Goal: Information Seeking & Learning: Learn about a topic

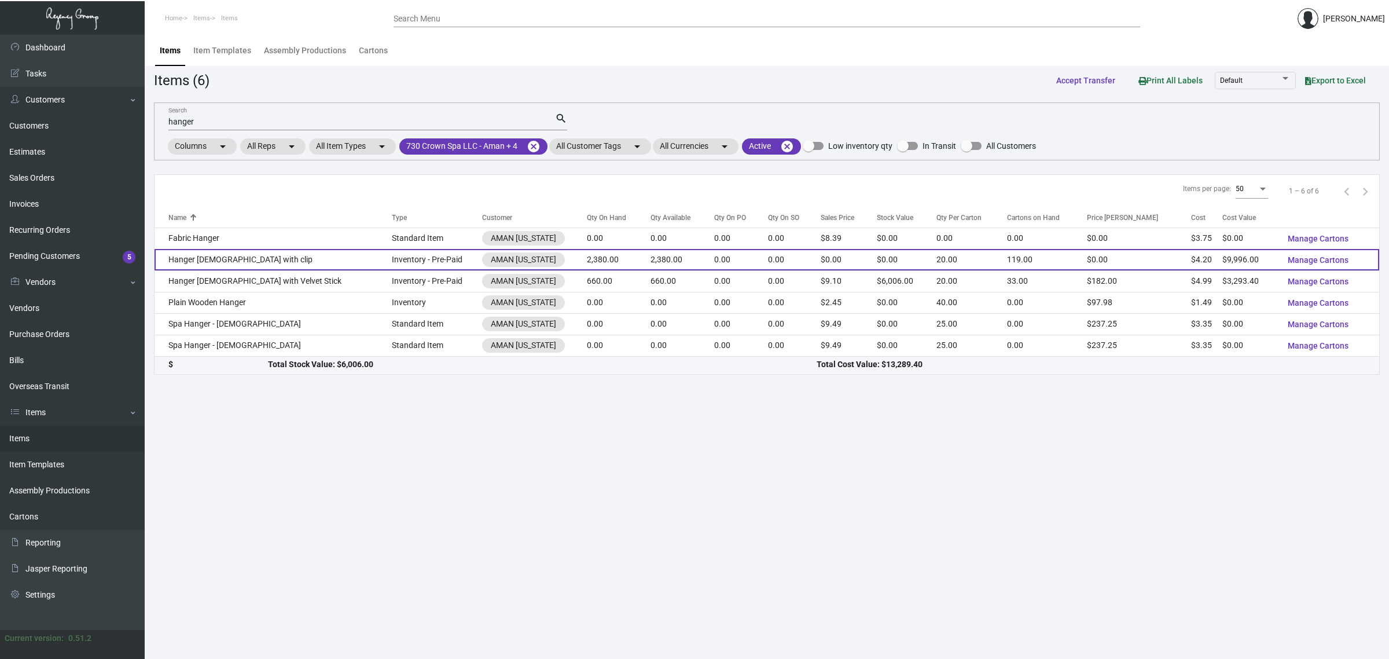
click at [714, 264] on td "0.00" at bounding box center [741, 259] width 54 height 21
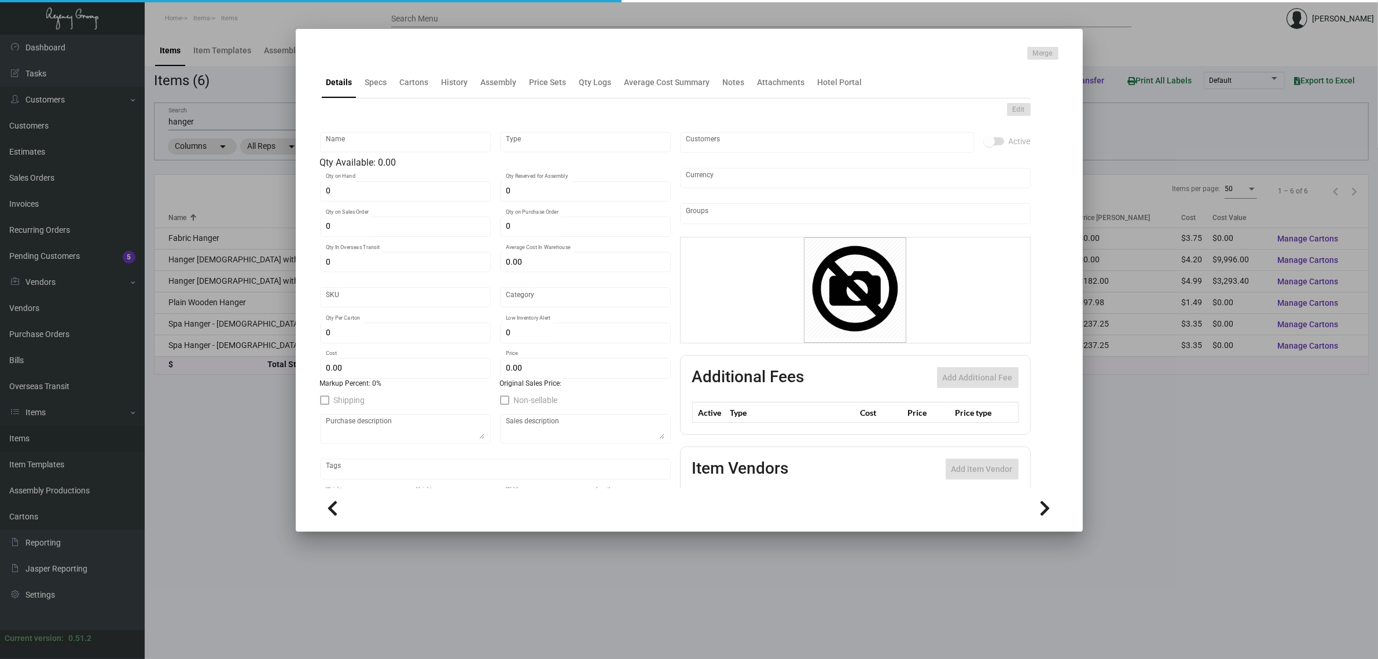
type input "Hanger [DEMOGRAPHIC_DATA] with clip"
type input "Inventory - Pre-Paid"
type input "2,380"
type input "3,000"
type input "$ 2.10"
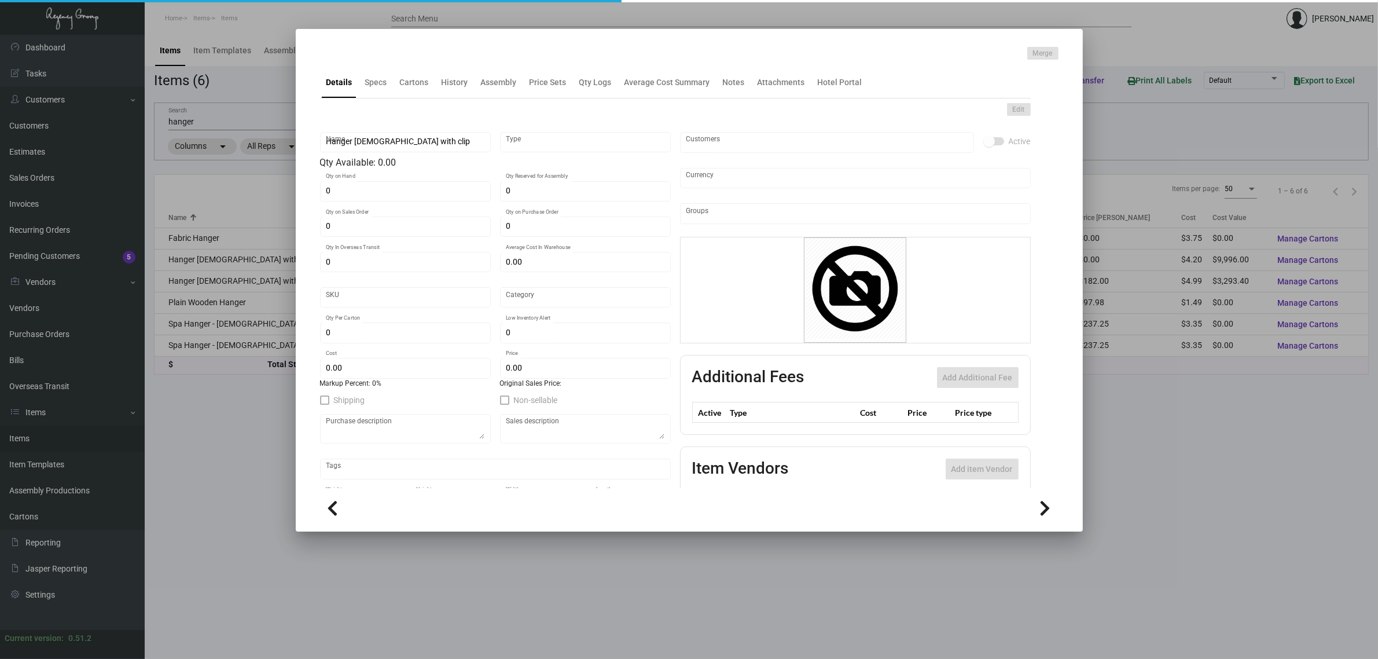
type input "AMNY123"
type input "Overseas"
type input "20"
type input "$ 4.20"
type input "$ 0.00"
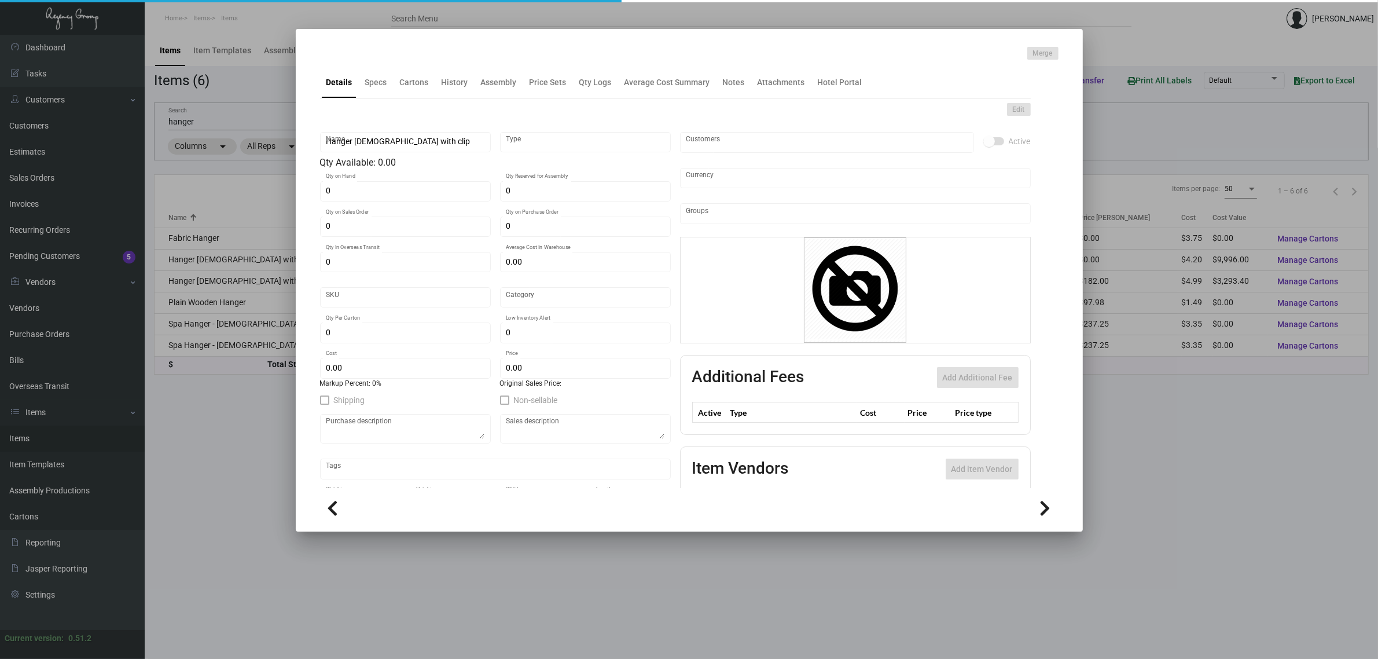
checkbox input "true"
type input "United States Dollar $"
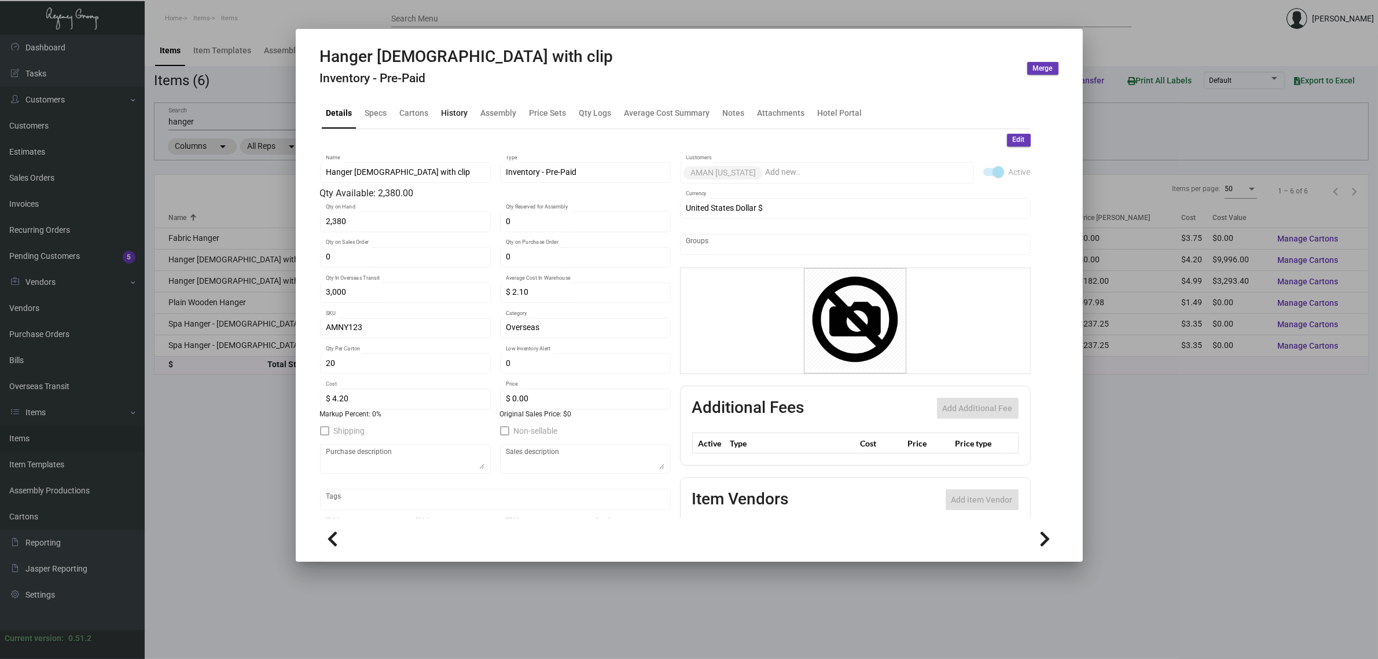
click at [461, 108] on div "History" at bounding box center [455, 112] width 27 height 12
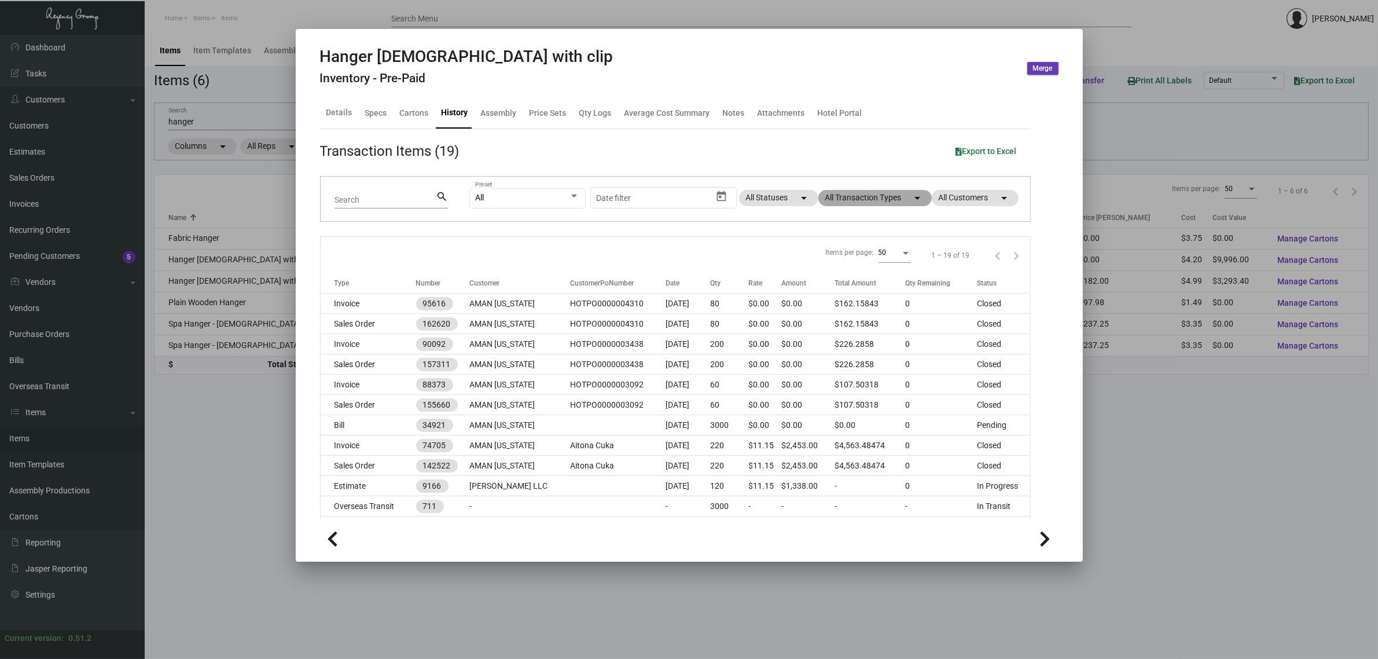
click at [874, 203] on mat-chip "All Transaction Types arrow_drop_down" at bounding box center [874, 198] width 113 height 16
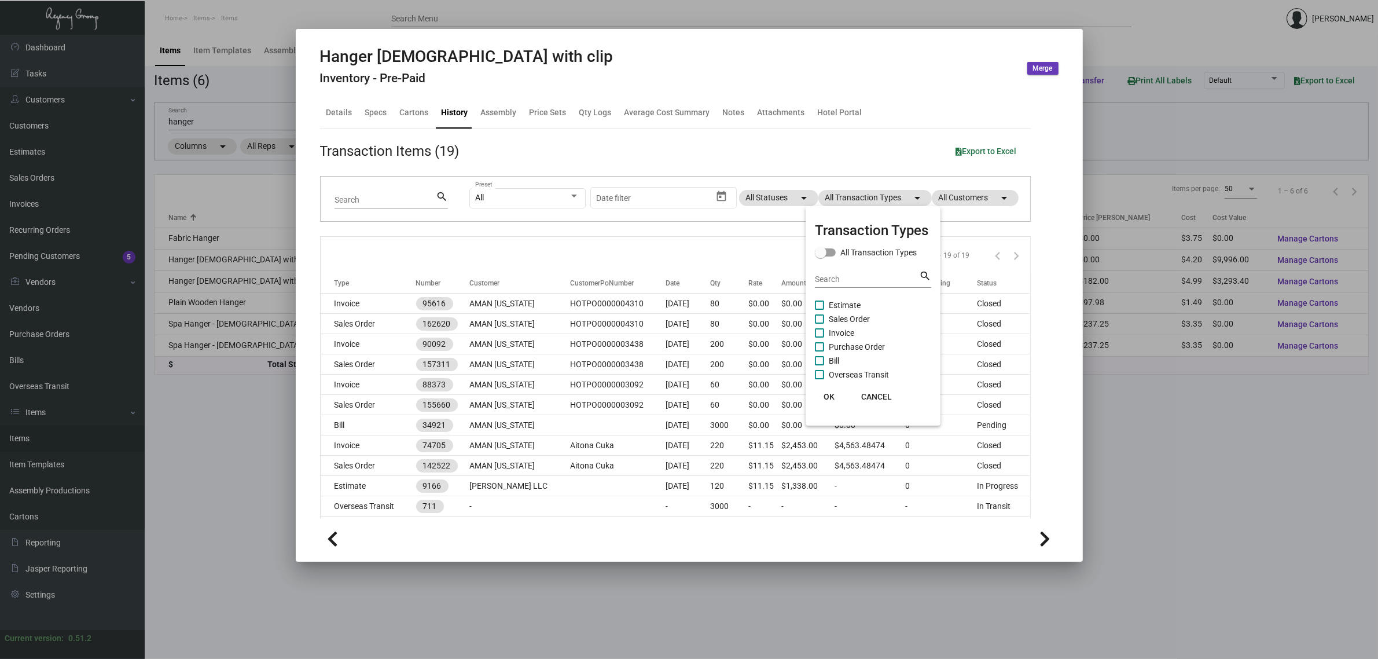
click at [848, 300] on span "Estimate" at bounding box center [845, 305] width 32 height 14
click at [819, 310] on input "Estimate" at bounding box center [819, 310] width 1 height 1
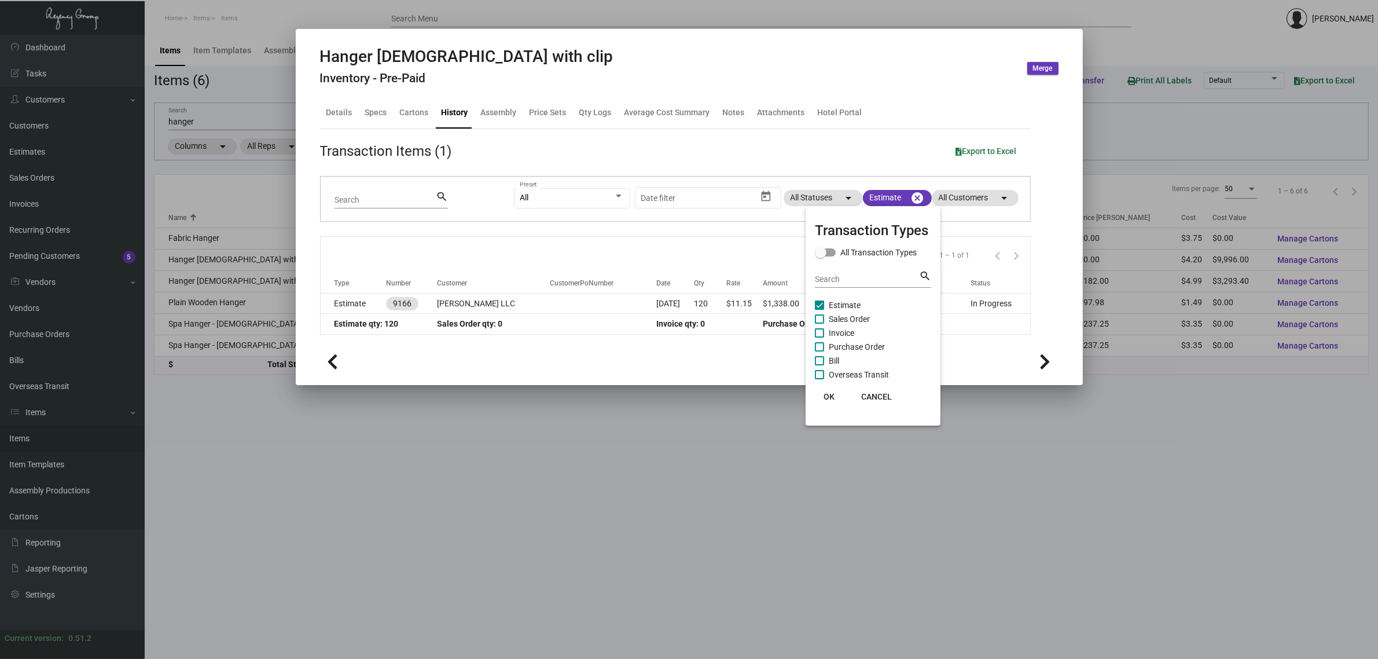
click at [841, 304] on span "Estimate" at bounding box center [845, 305] width 32 height 14
click at [819, 310] on input "Estimate" at bounding box center [819, 310] width 1 height 1
checkbox input "false"
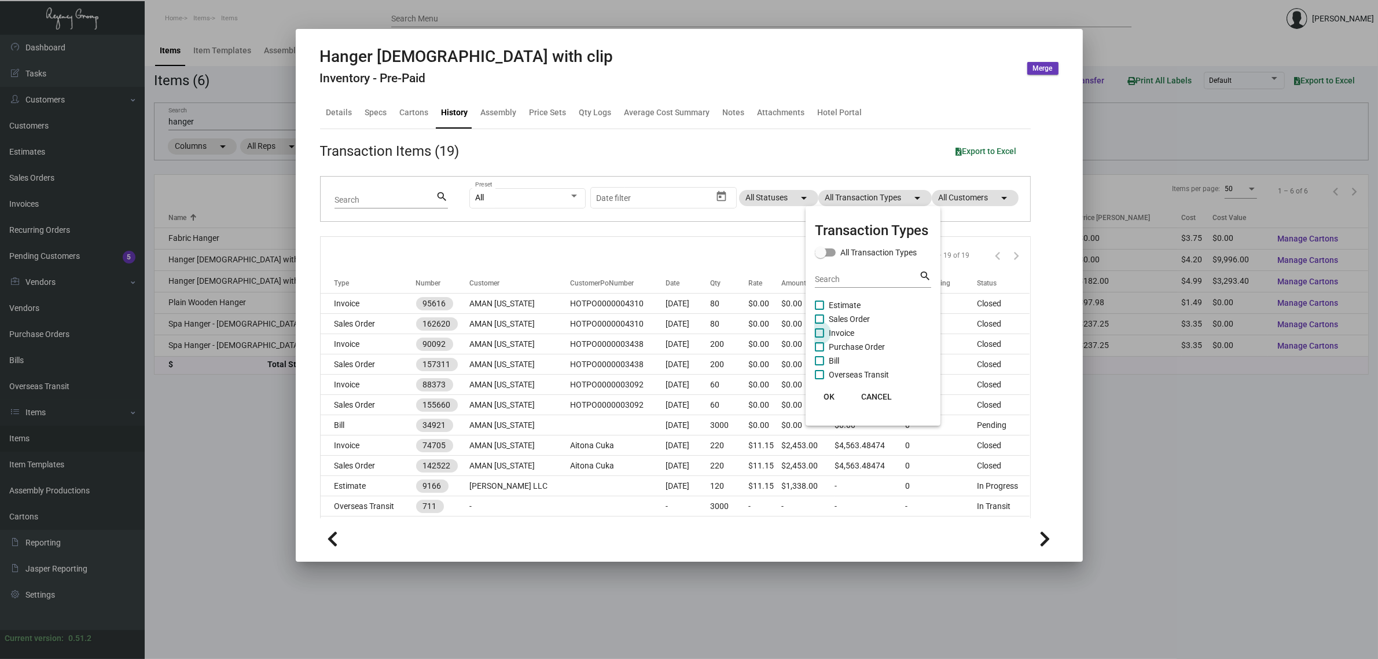
click at [846, 327] on span "Invoice" at bounding box center [841, 333] width 25 height 14
click at [819, 337] on input "Invoice" at bounding box center [819, 337] width 1 height 1
checkbox input "true"
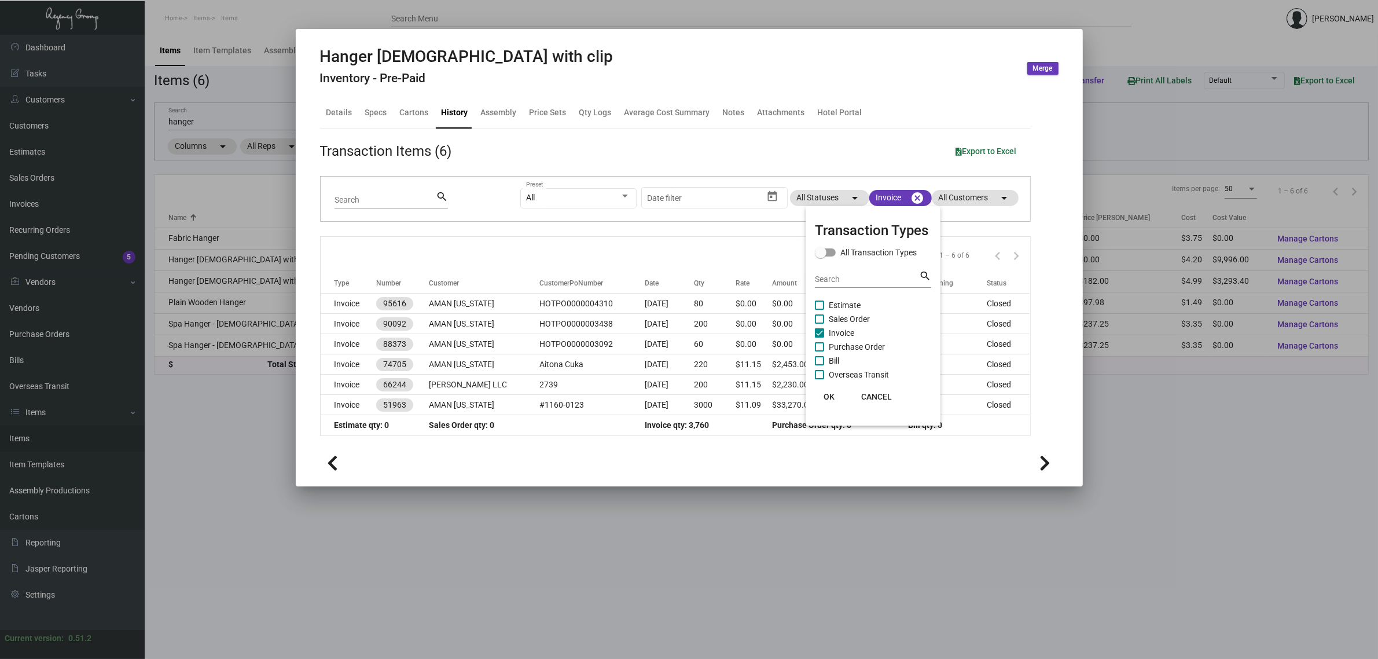
click at [854, 343] on span "Purchase Order" at bounding box center [857, 347] width 56 height 14
click at [819, 351] on input "Purchase Order" at bounding box center [819, 351] width 1 height 1
checkbox input "true"
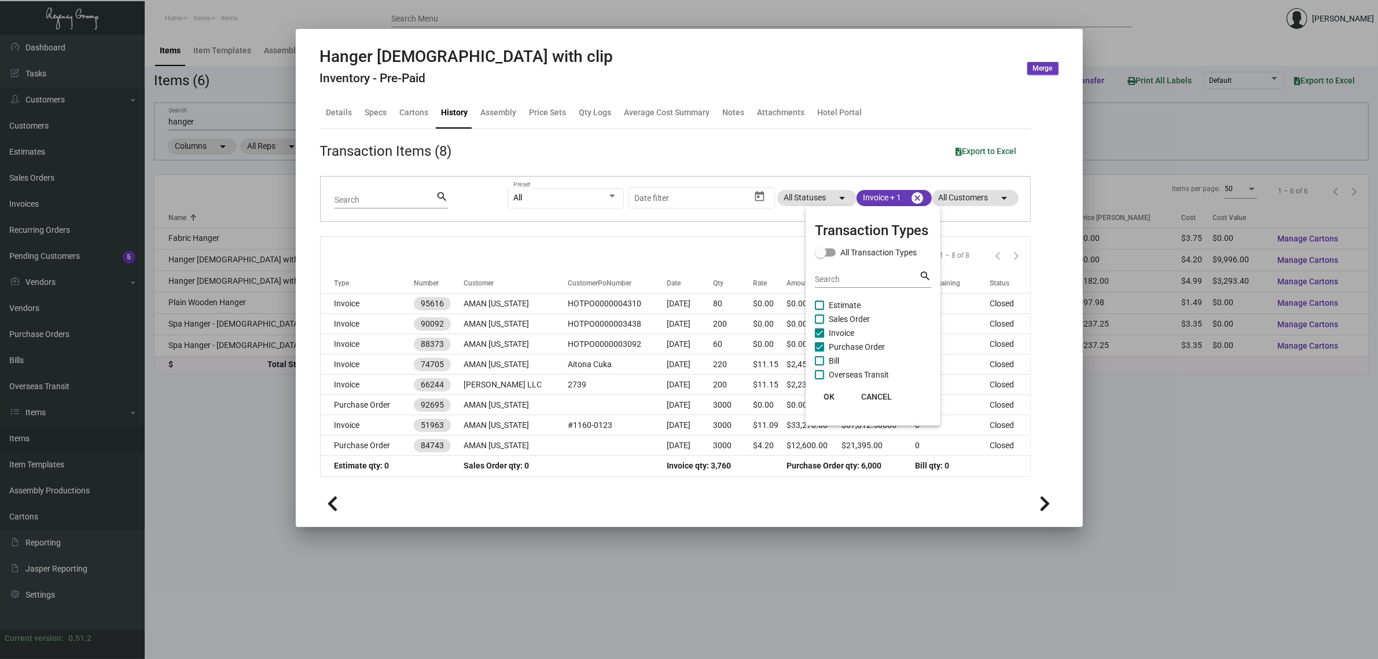
click at [672, 261] on div at bounding box center [689, 329] width 1378 height 659
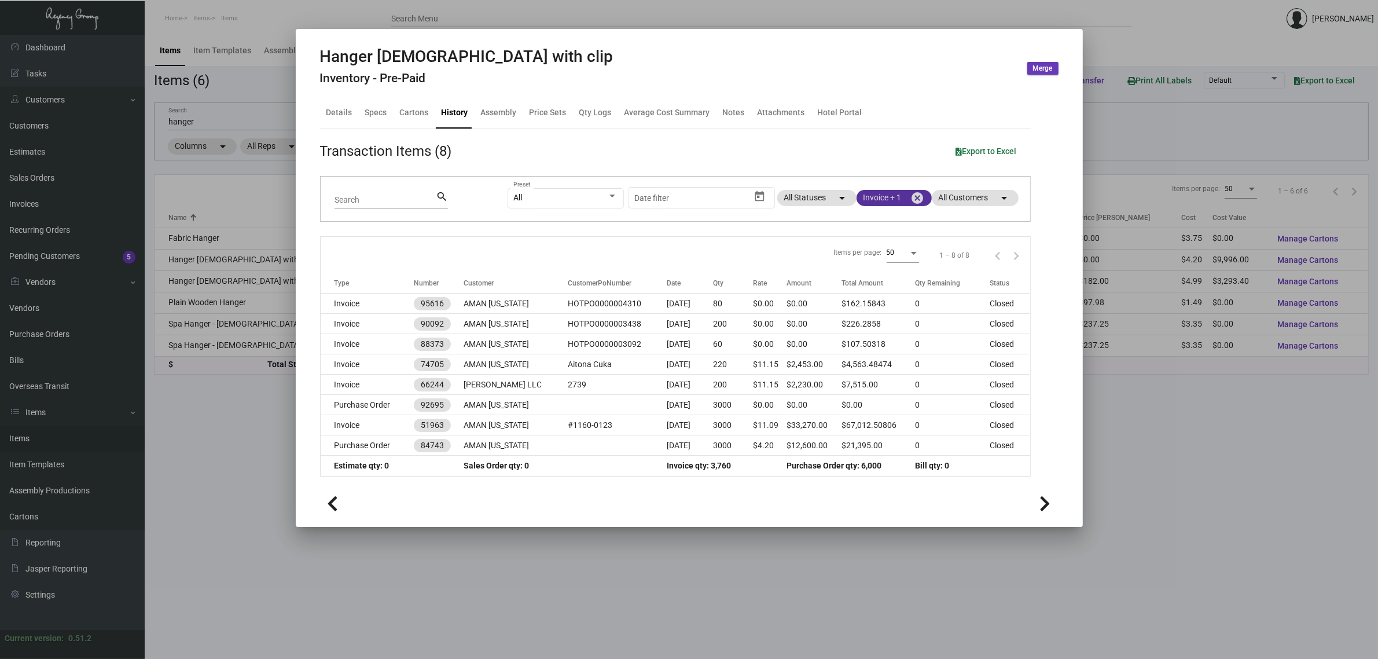
click at [876, 196] on mat-chip "Invoice + 1 cancel" at bounding box center [894, 198] width 75 height 16
click at [884, 304] on span "Estimate" at bounding box center [894, 305] width 32 height 14
click at [869, 310] on input "Estimate" at bounding box center [868, 310] width 1 height 1
checkbox input "true"
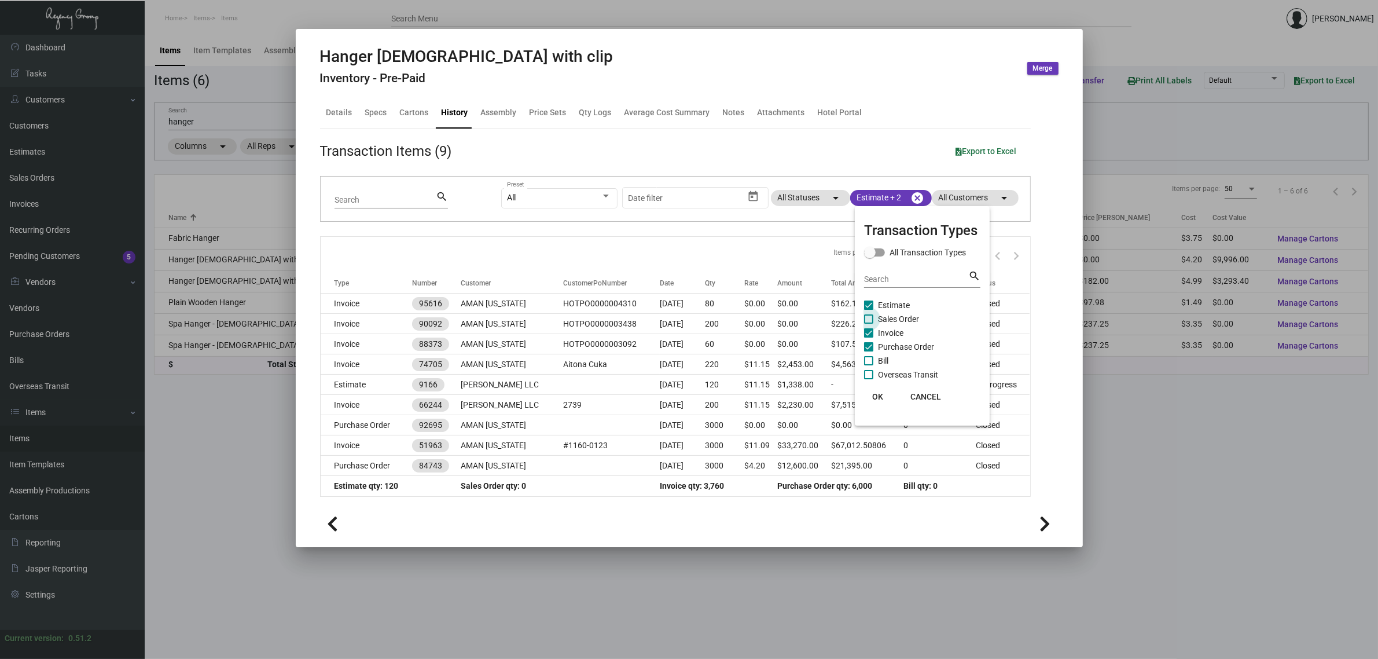
drag, startPoint x: 895, startPoint y: 317, endPoint x: 811, endPoint y: 255, distance: 103.9
click at [895, 316] on span "Sales Order" at bounding box center [898, 319] width 41 height 14
click at [869, 324] on input "Sales Order" at bounding box center [868, 324] width 1 height 1
checkbox input "true"
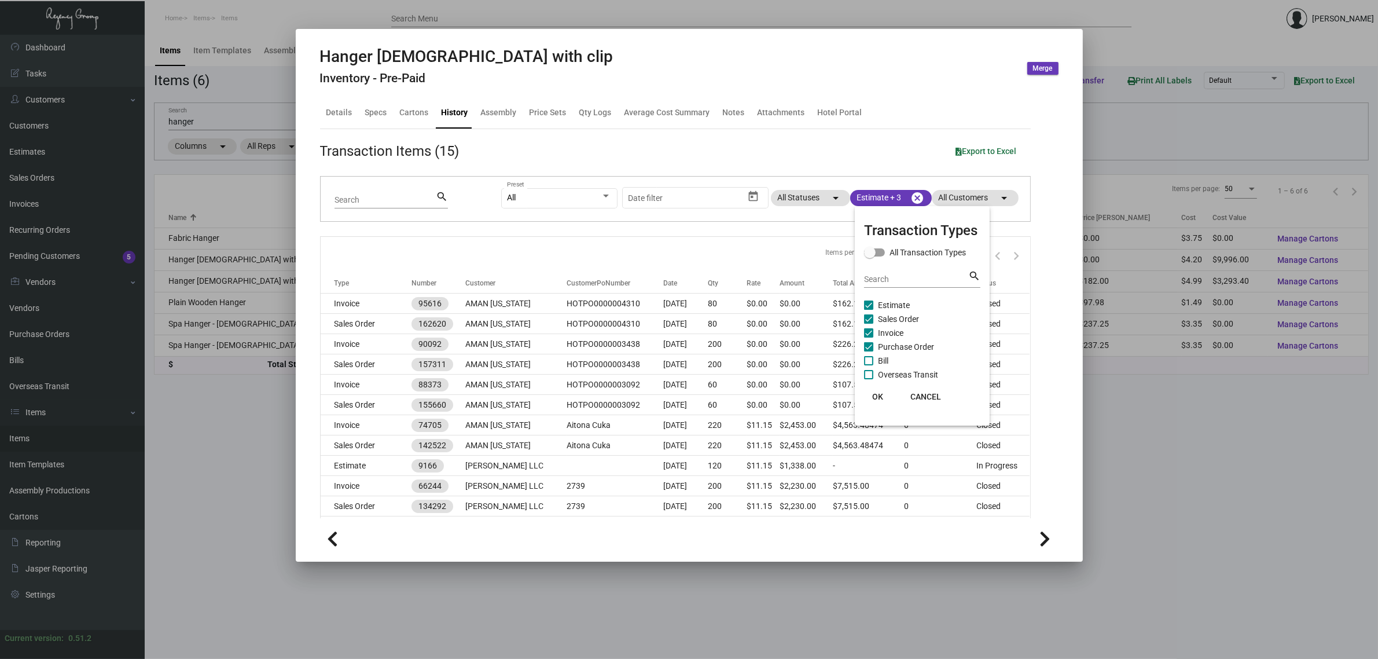
click at [791, 246] on div at bounding box center [689, 329] width 1378 height 659
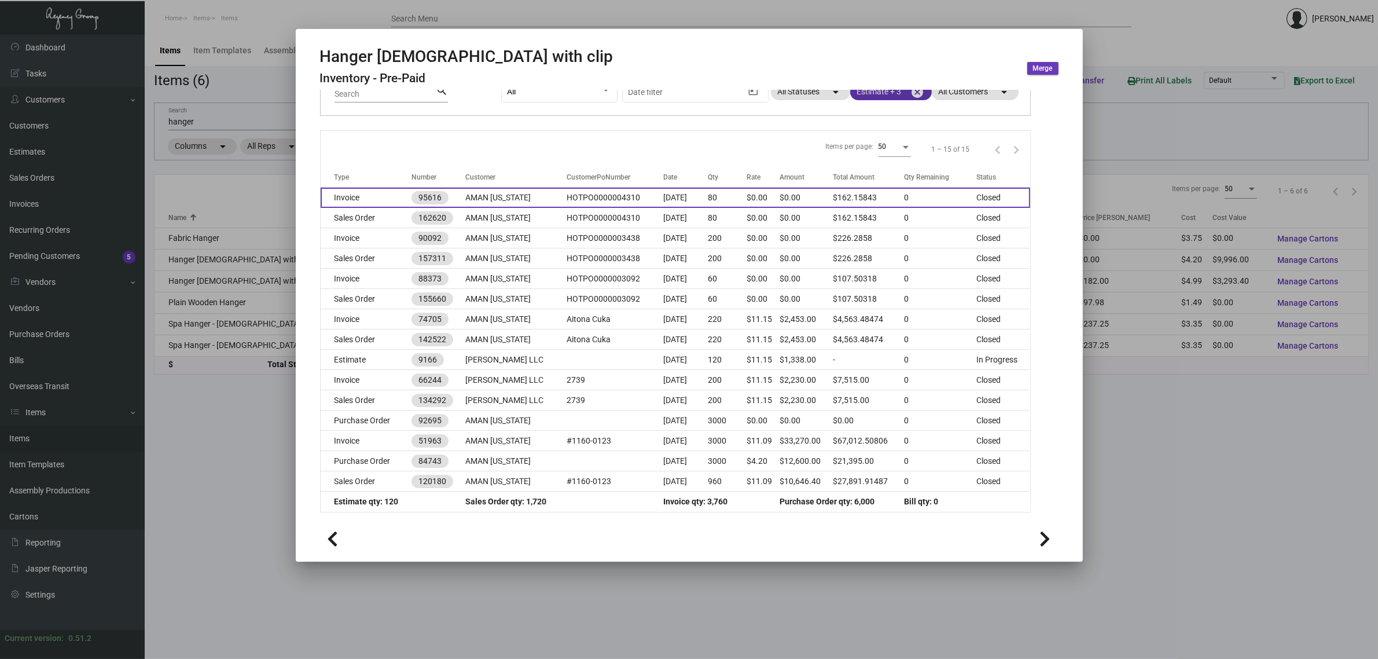
scroll to position [34, 0]
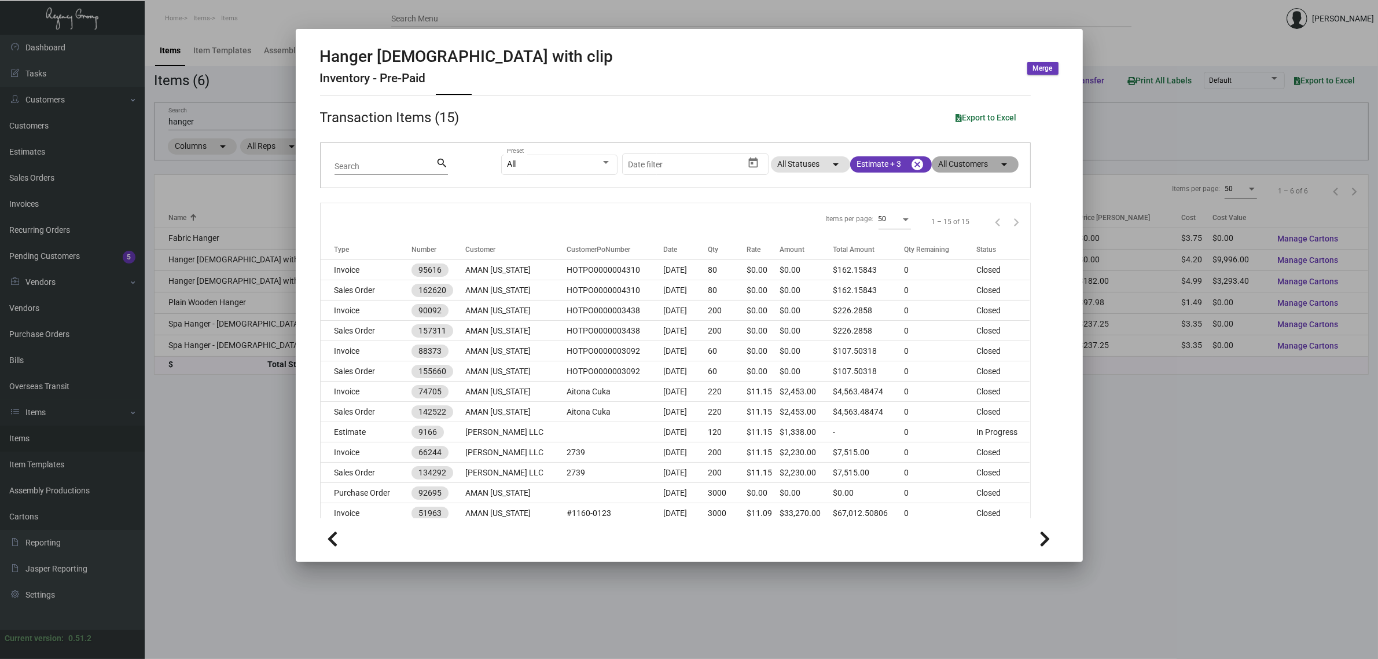
click at [961, 171] on mat-chip "All Customers arrow_drop_down" at bounding box center [975, 164] width 87 height 16
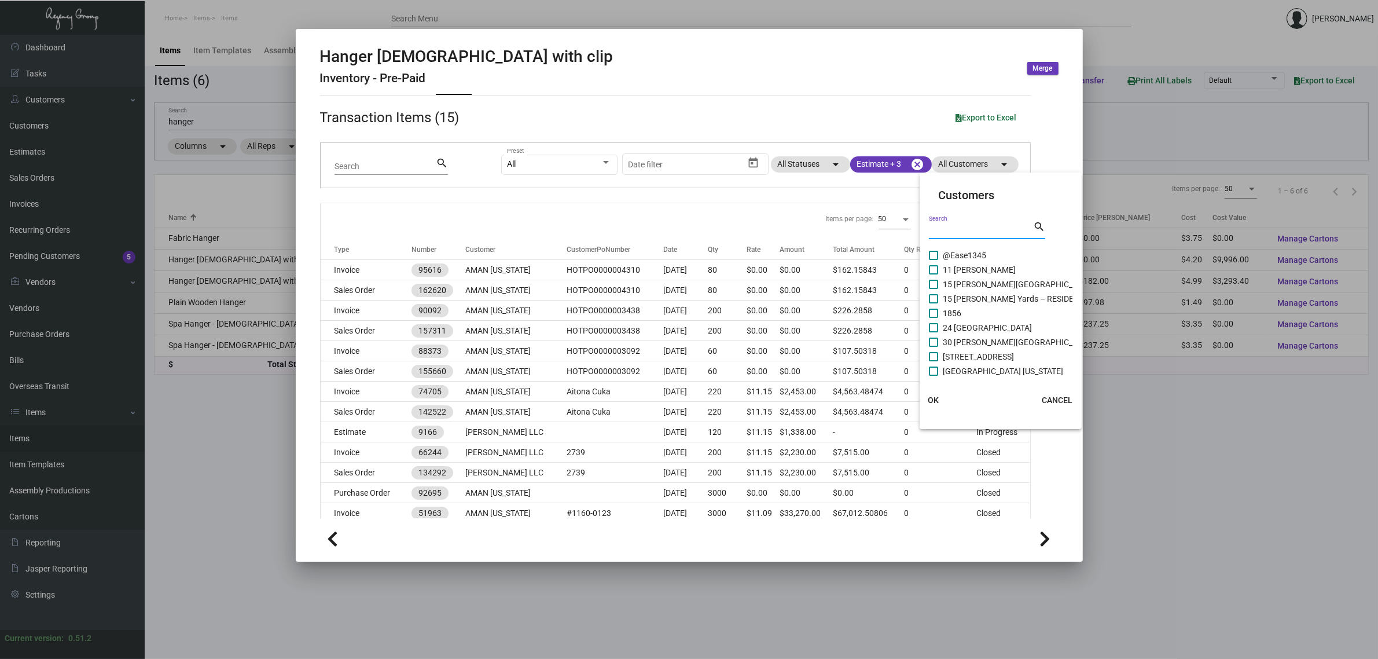
click at [953, 229] on input "Search" at bounding box center [981, 230] width 104 height 9
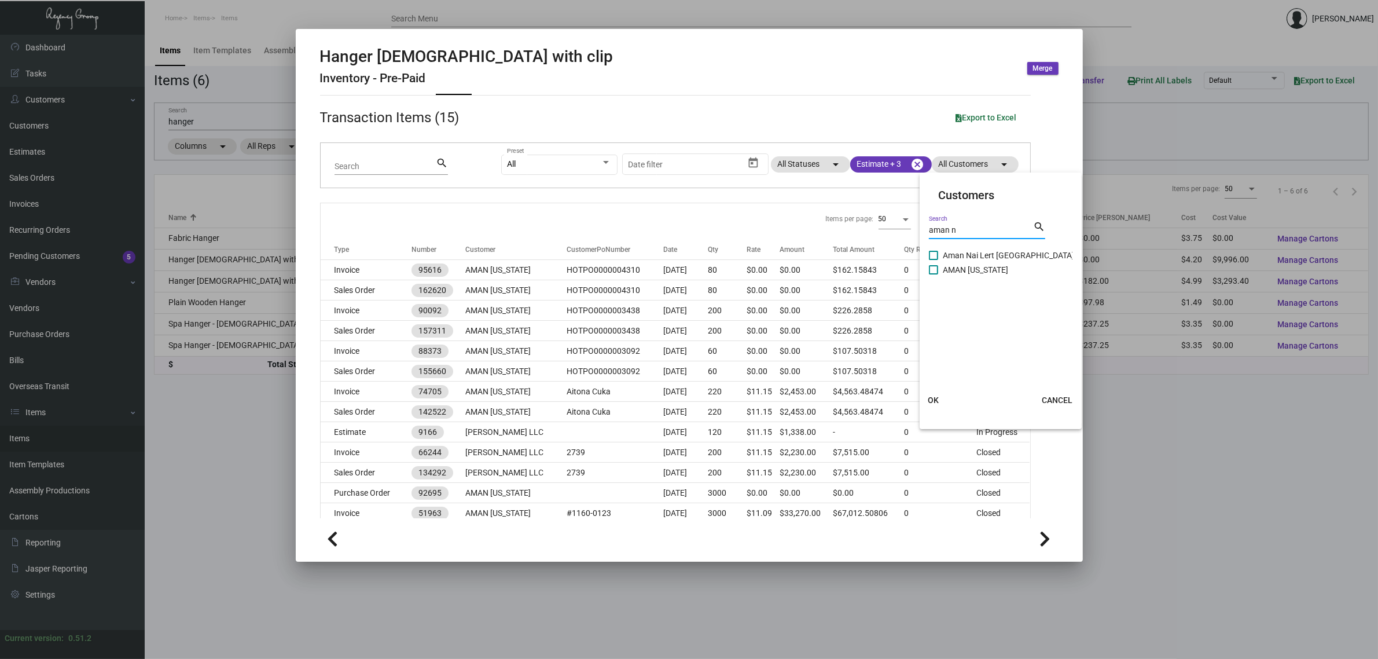
type input "aman n"
click at [953, 265] on span "AMAN [US_STATE]" at bounding box center [975, 270] width 65 height 14
click at [934, 274] on input "AMAN [US_STATE]" at bounding box center [933, 274] width 1 height 1
checkbox input "true"
click at [933, 399] on span "OK" at bounding box center [933, 399] width 11 height 9
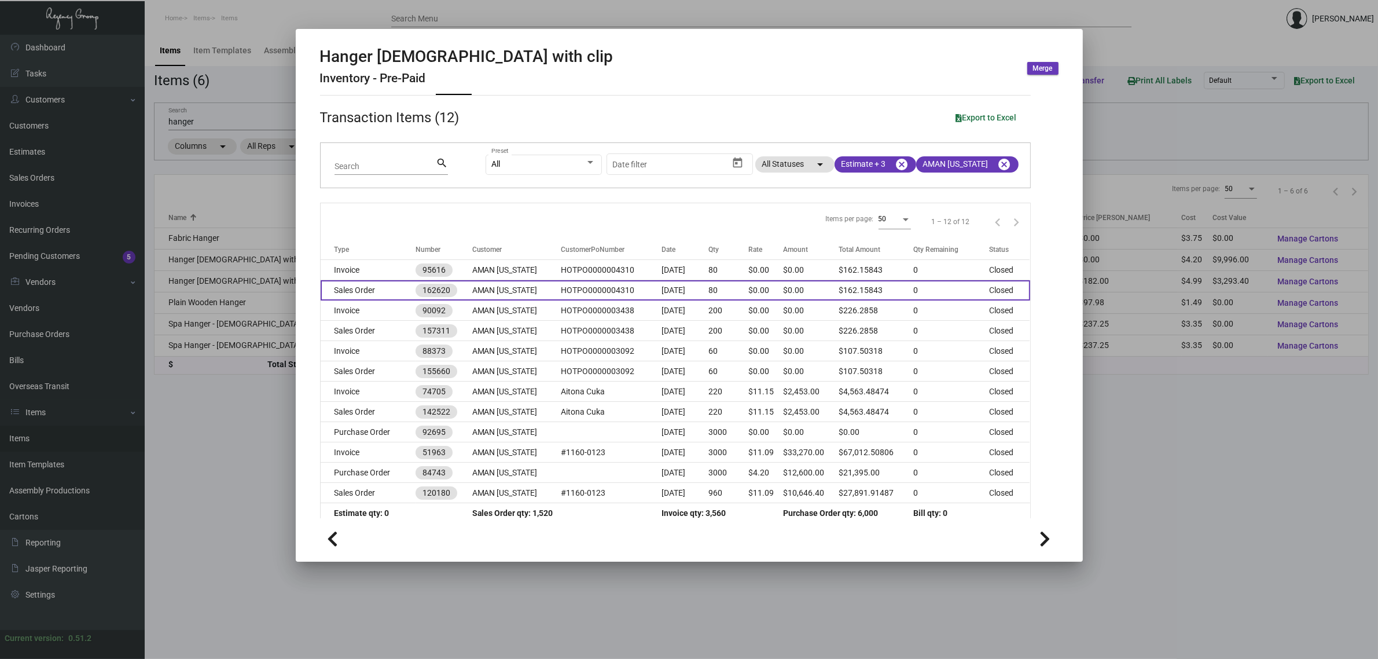
scroll to position [45, 0]
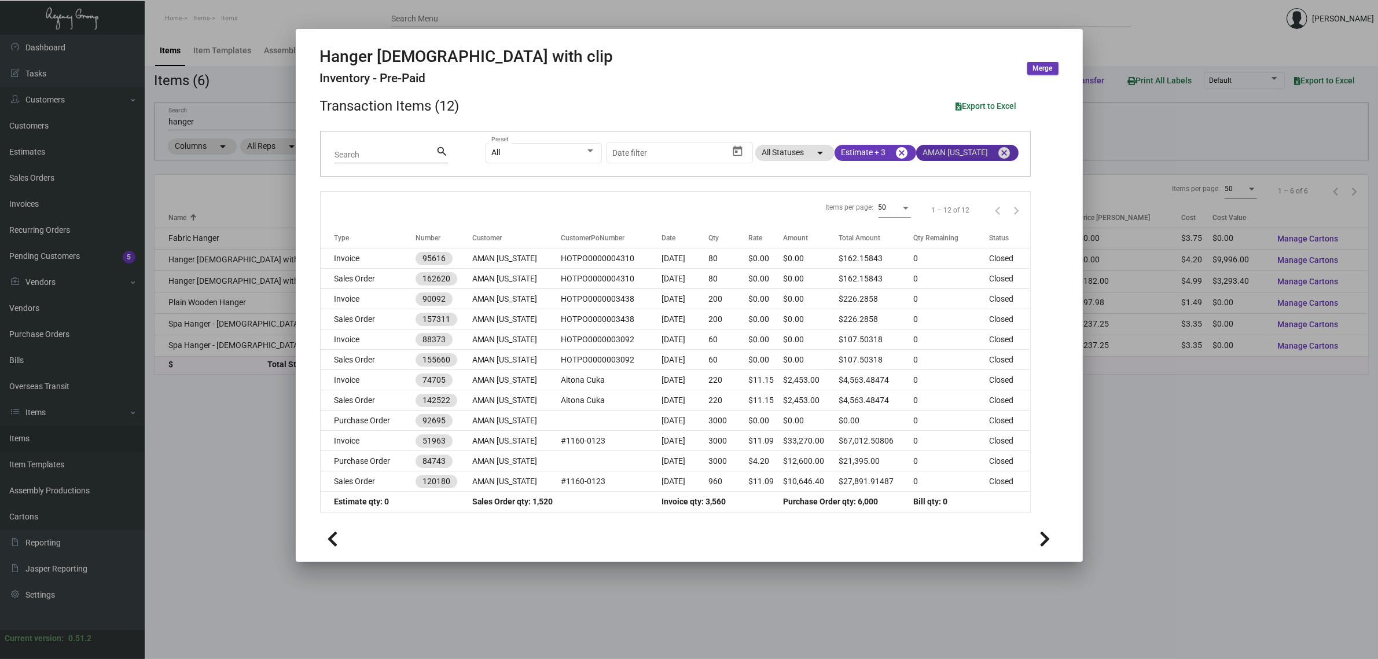
click at [998, 154] on mat-icon "cancel" at bounding box center [1005, 153] width 14 height 14
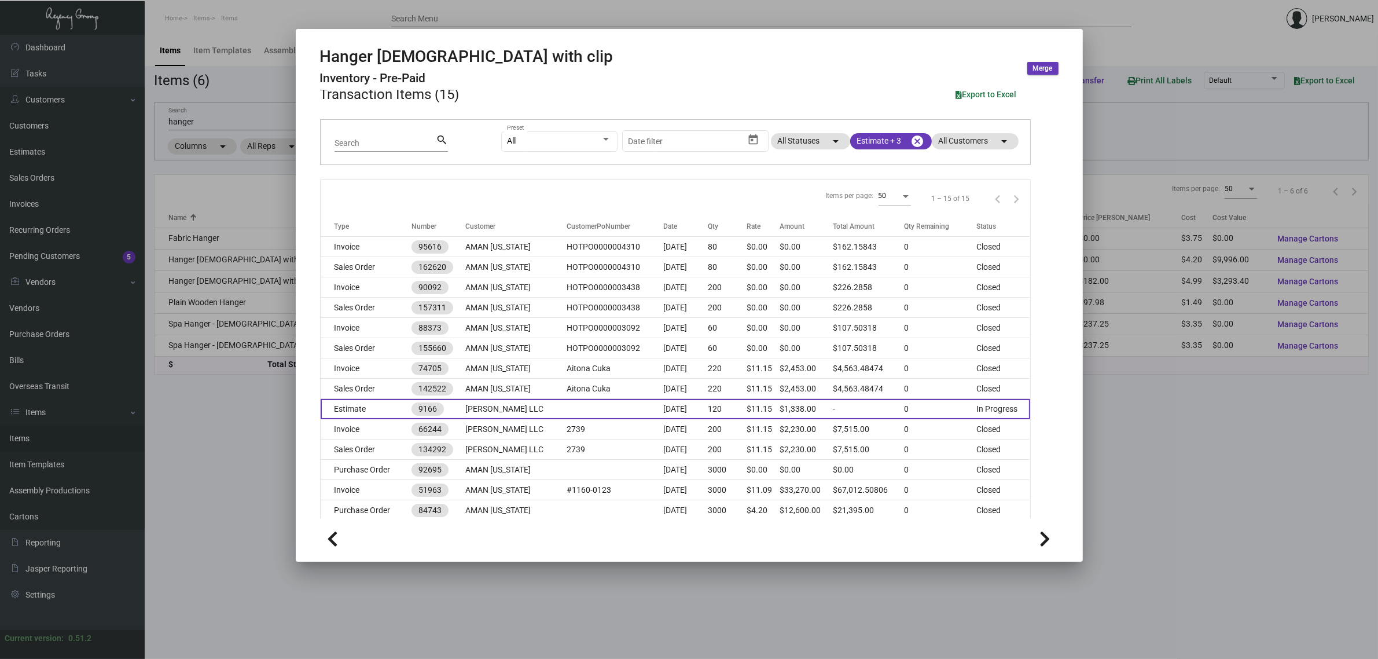
scroll to position [106, 0]
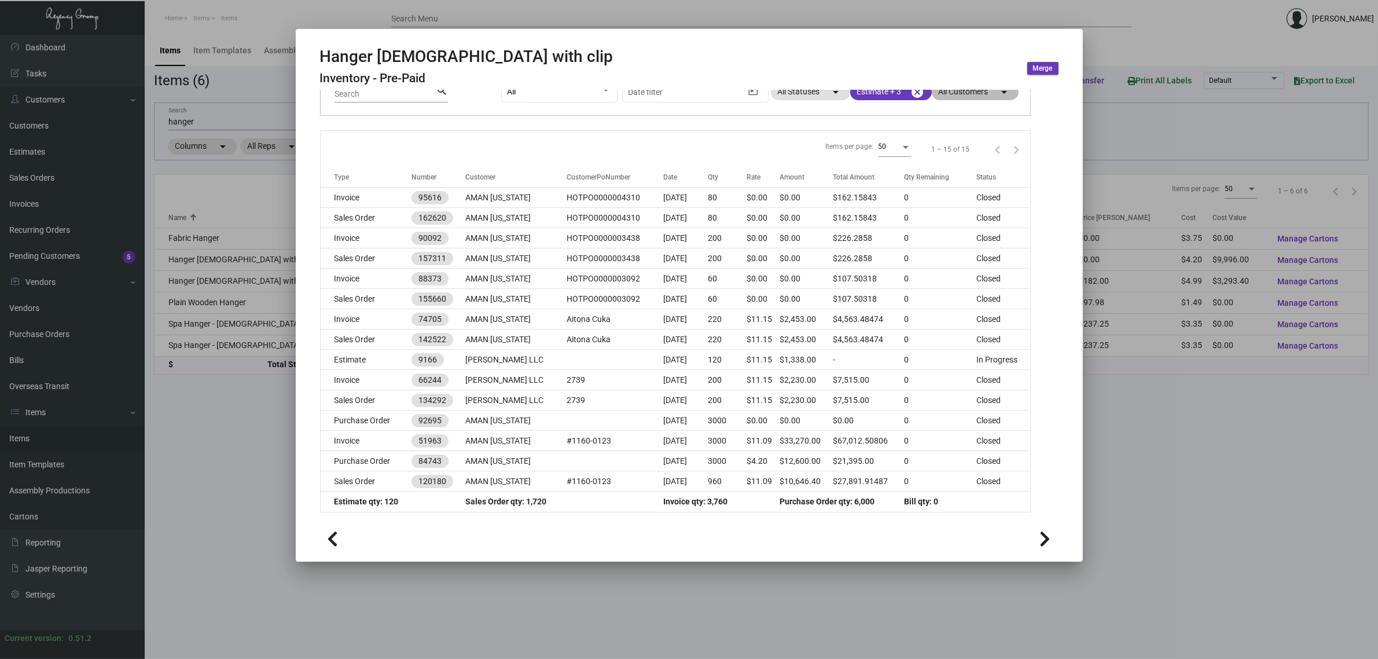
click at [958, 99] on mat-chip "All Customers arrow_drop_down" at bounding box center [975, 92] width 87 height 16
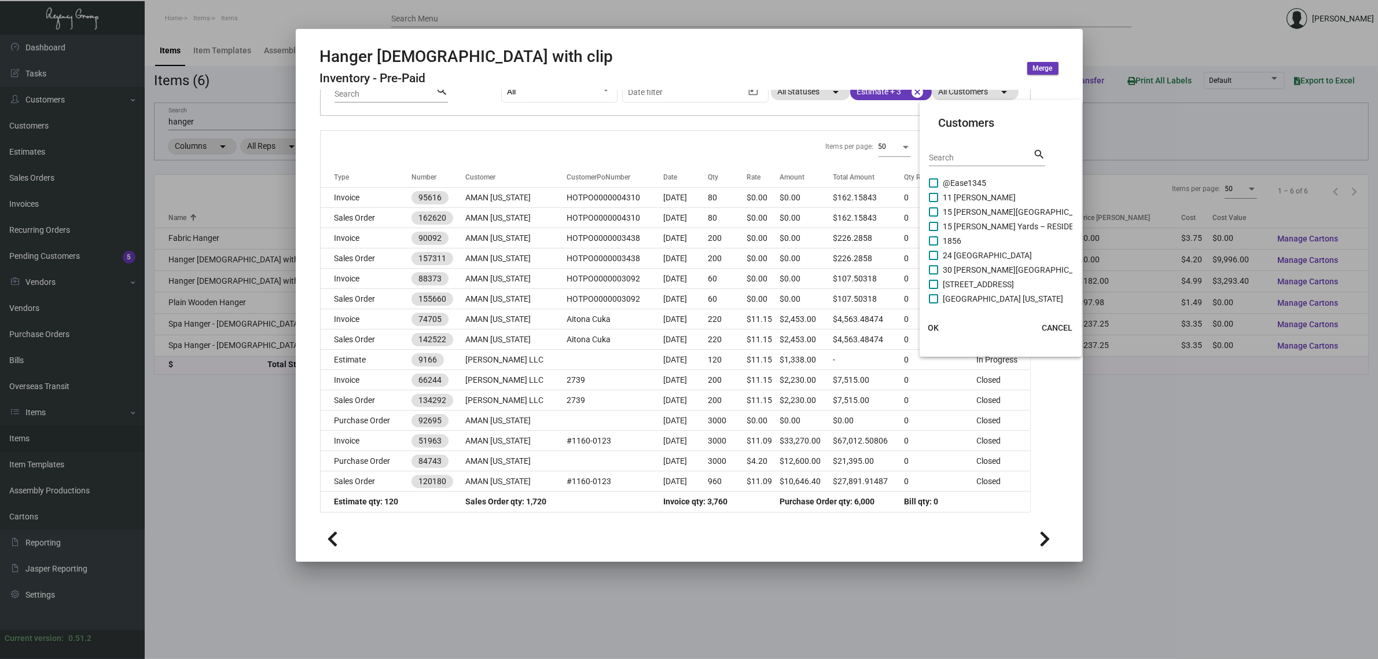
click at [955, 157] on input "Search" at bounding box center [981, 157] width 104 height 9
type input "aman"
click at [970, 226] on span "AMAN [US_STATE]" at bounding box center [975, 226] width 65 height 14
click at [934, 231] on input "AMAN [US_STATE]" at bounding box center [933, 231] width 1 height 1
checkbox input "true"
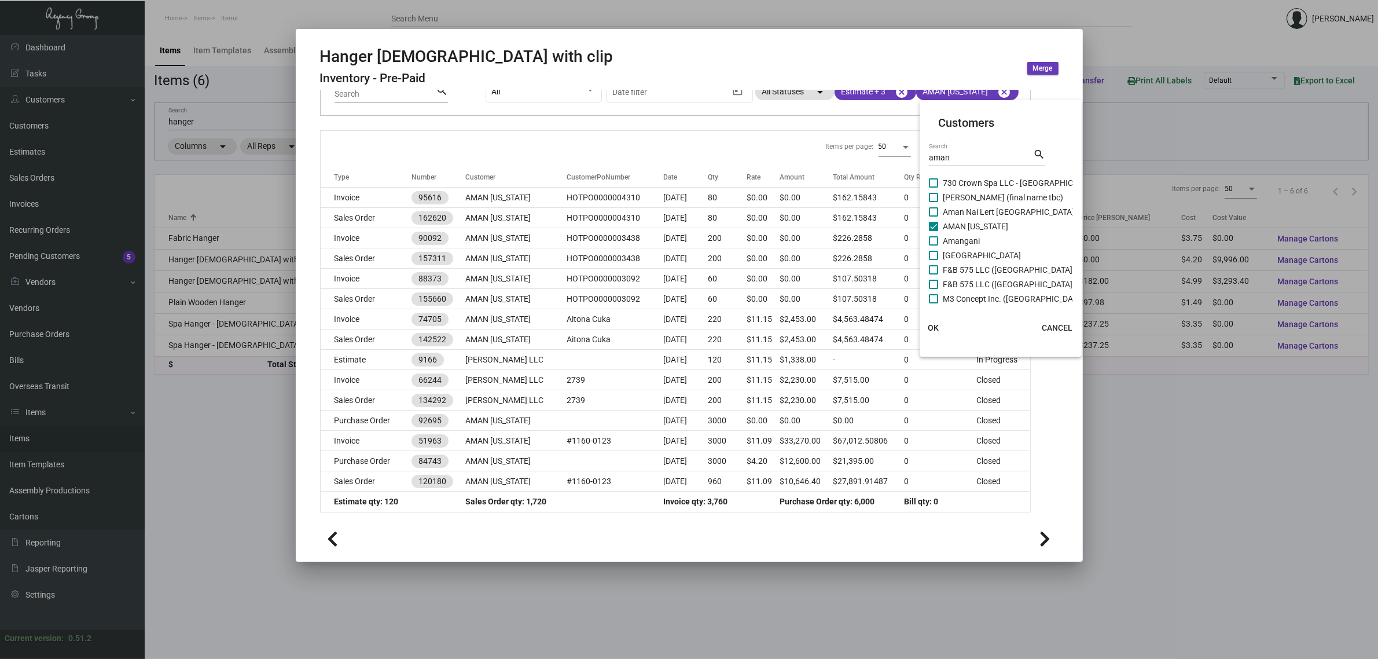
click at [935, 323] on span "OK" at bounding box center [933, 327] width 11 height 9
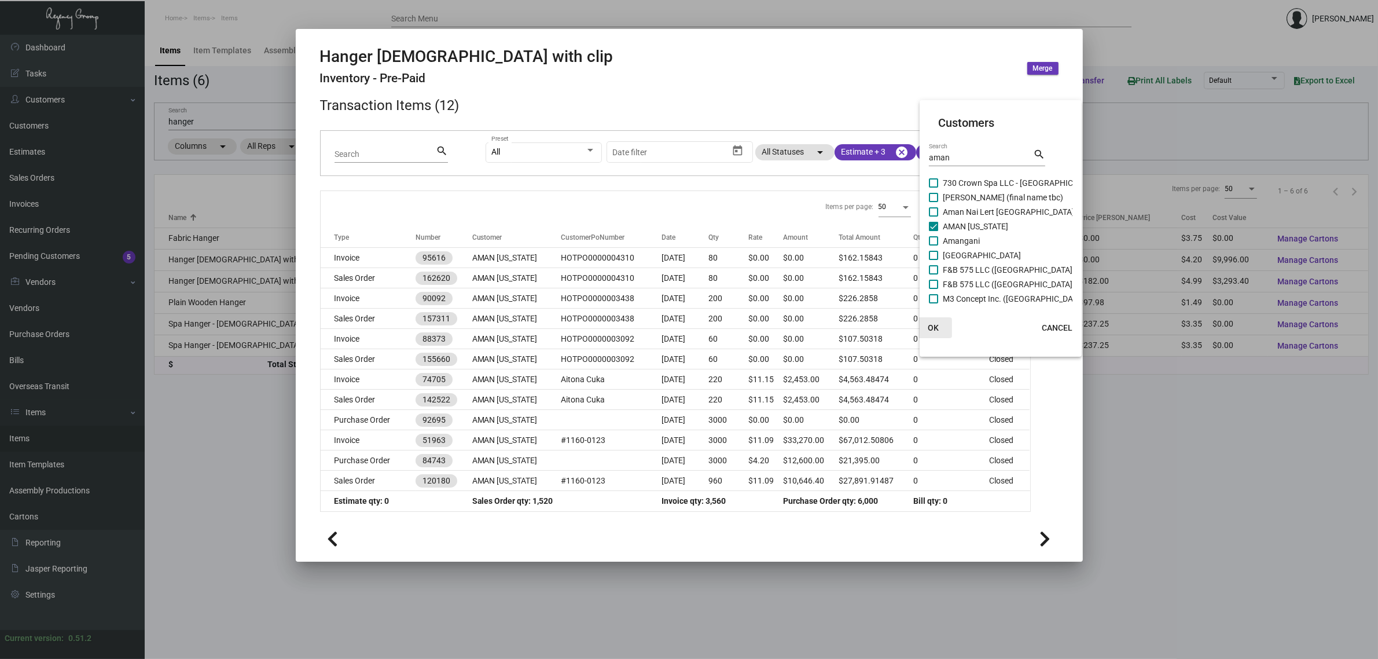
scroll to position [45, 0]
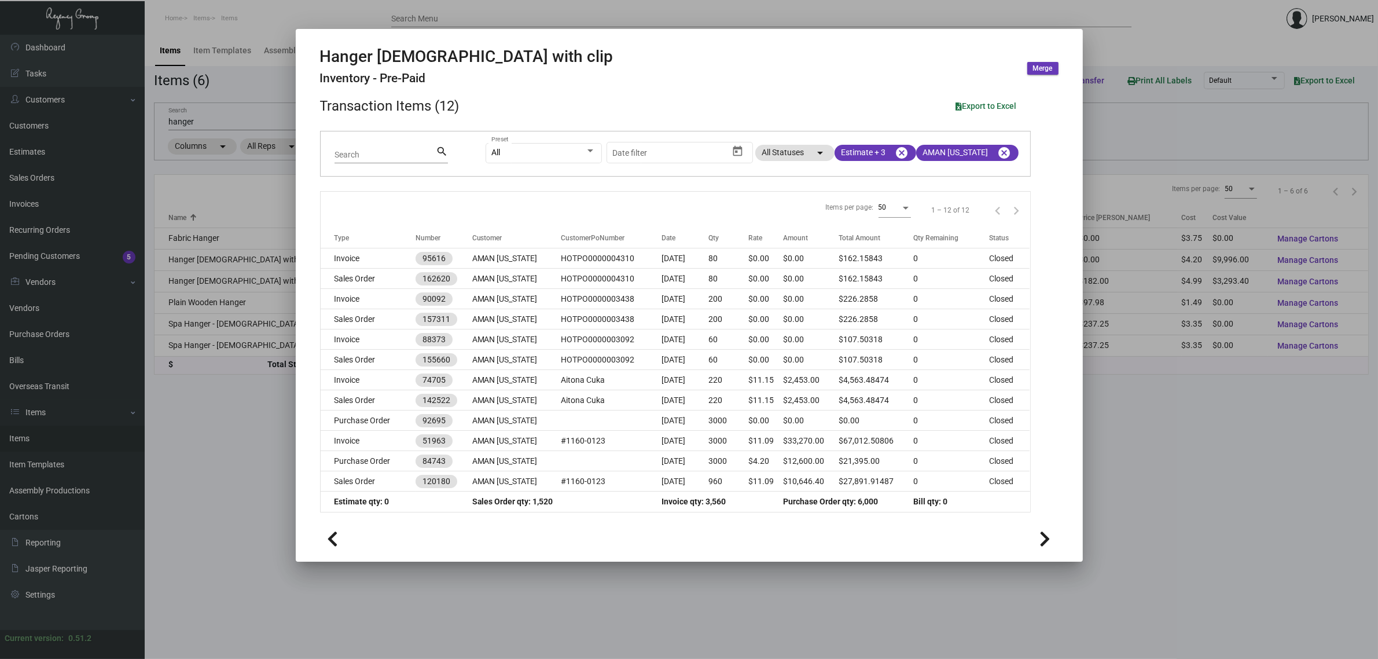
click at [745, 517] on mat-tab-group "Details Specs Cartons History Assembly Price Sets Qty Logs Average Cost Summary…" at bounding box center [675, 304] width 738 height 428
click at [240, 359] on div at bounding box center [689, 329] width 1378 height 659
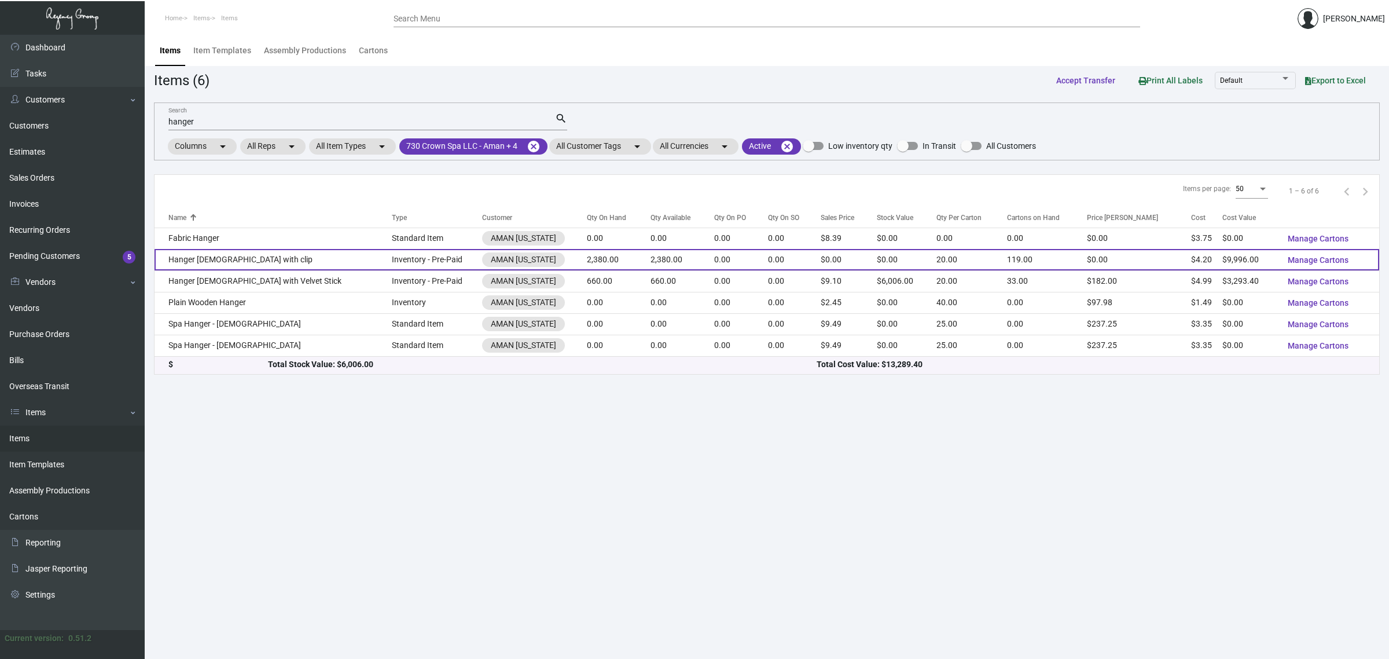
click at [651, 259] on td "2,380.00" at bounding box center [683, 259] width 64 height 21
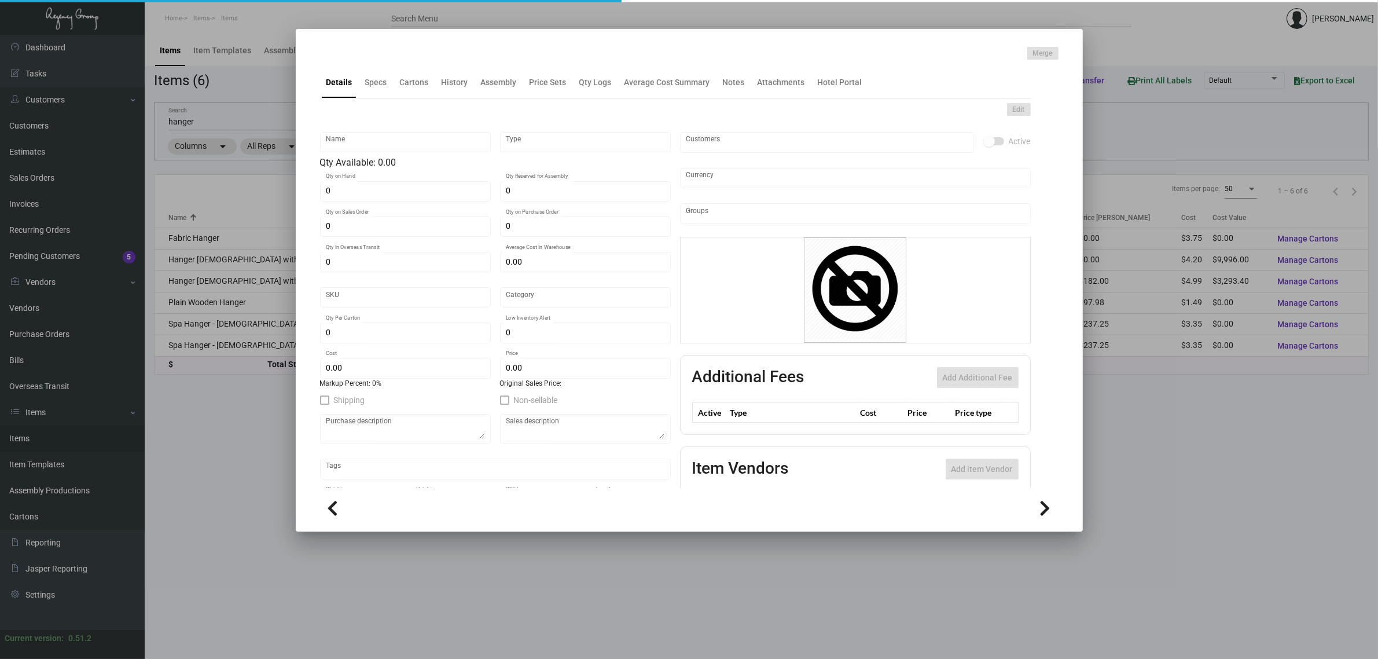
type input "Hanger [DEMOGRAPHIC_DATA] with clip"
type input "Inventory - Pre-Paid"
type input "2,380"
type input "3,000"
type input "$ 2.10"
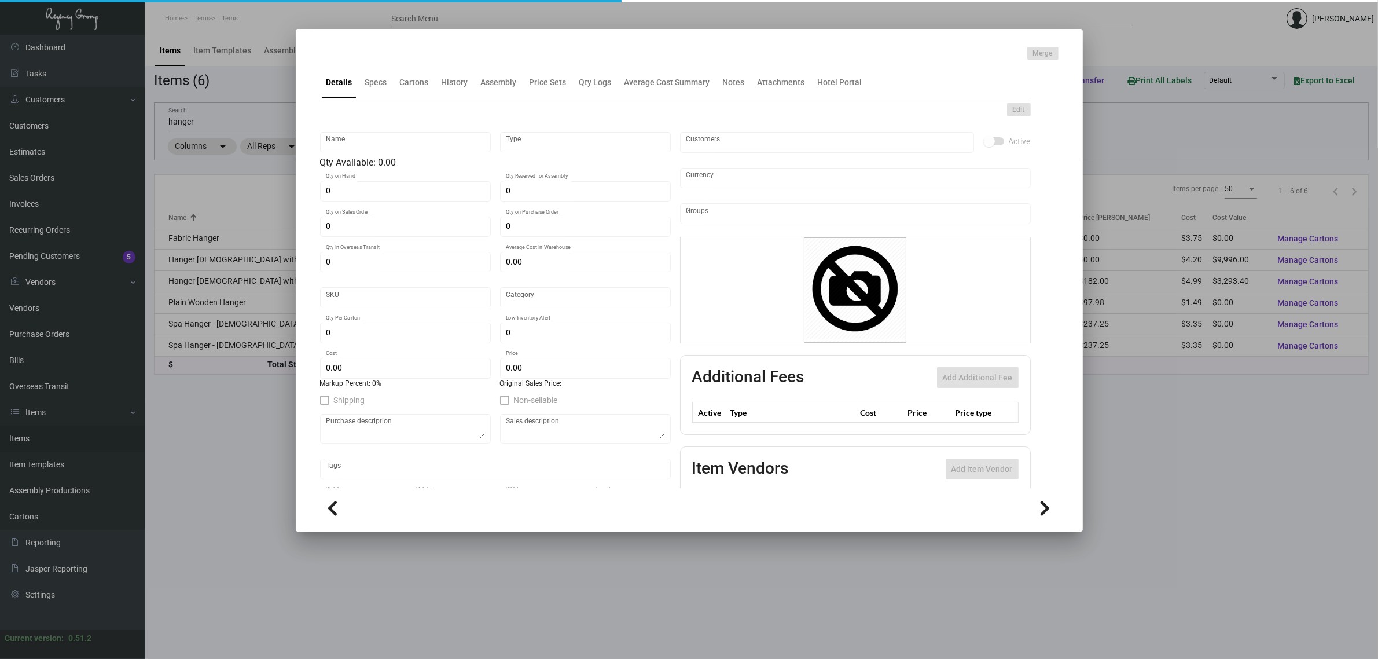
type input "AMNY123"
type input "Overseas"
type input "20"
type input "$ 4.20"
type input "$ 0.00"
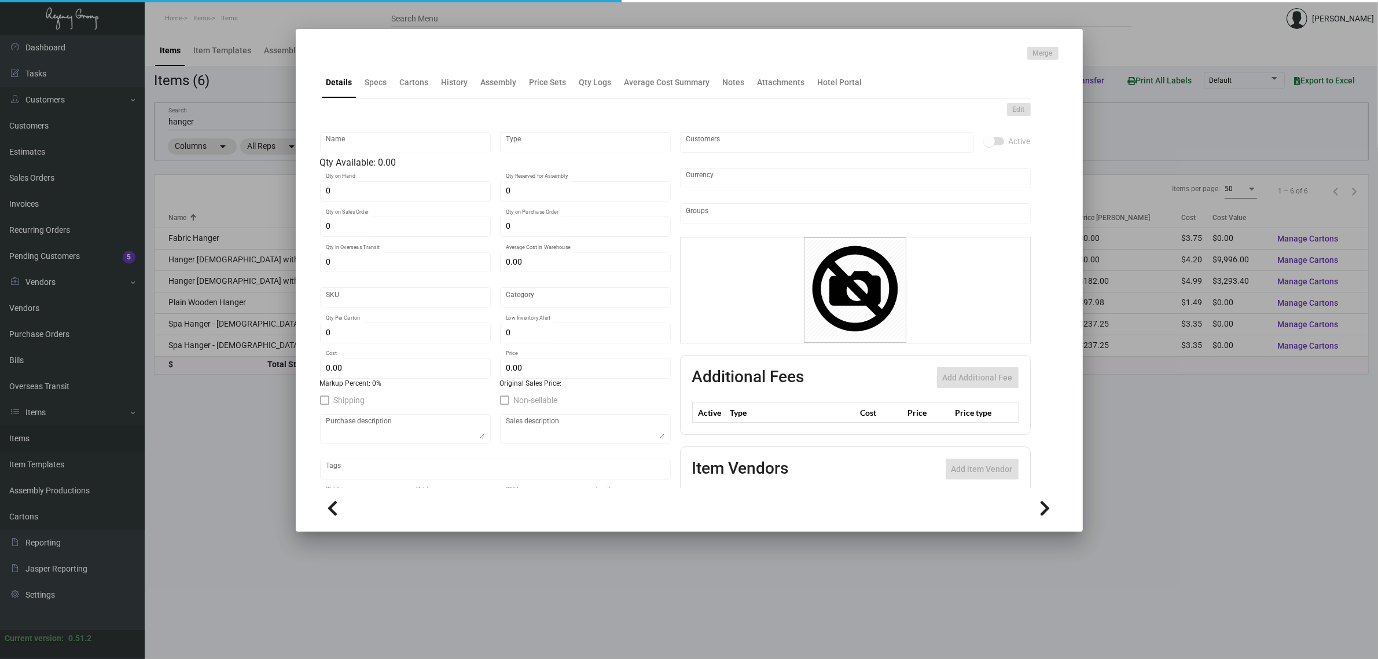
checkbox input "true"
type input "United States Dollar $"
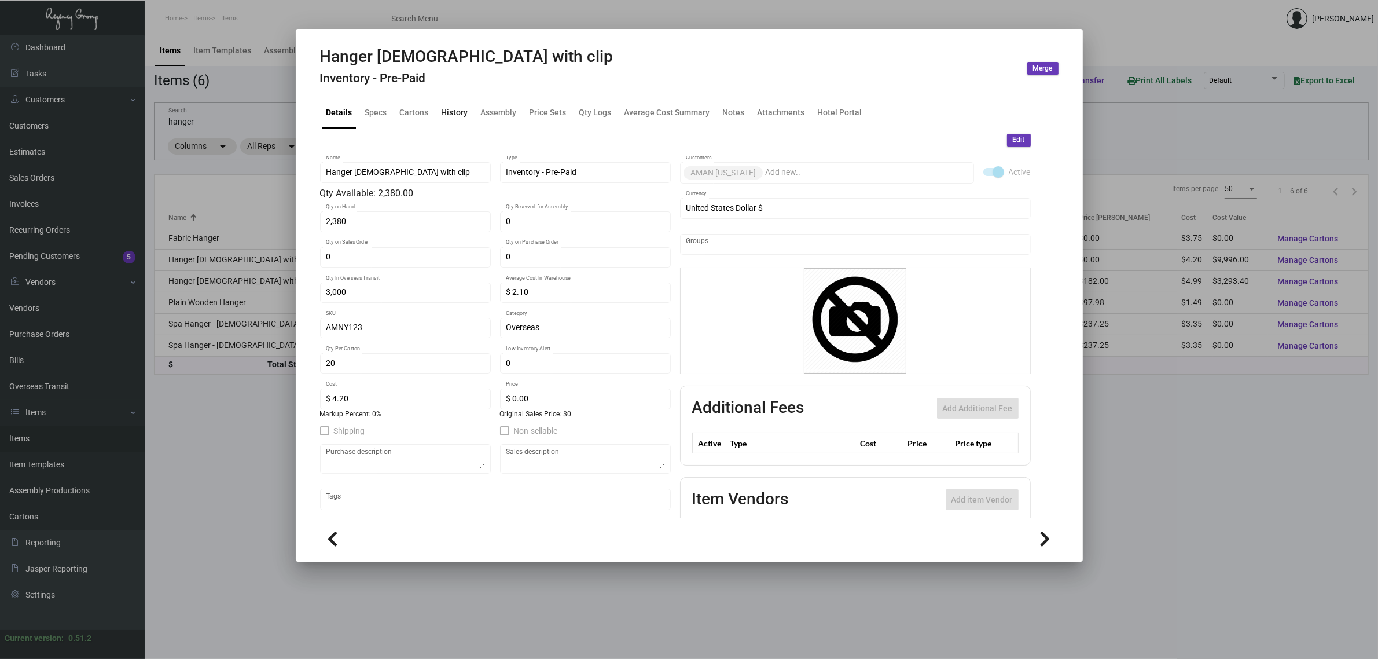
click at [453, 110] on div "History" at bounding box center [455, 112] width 27 height 12
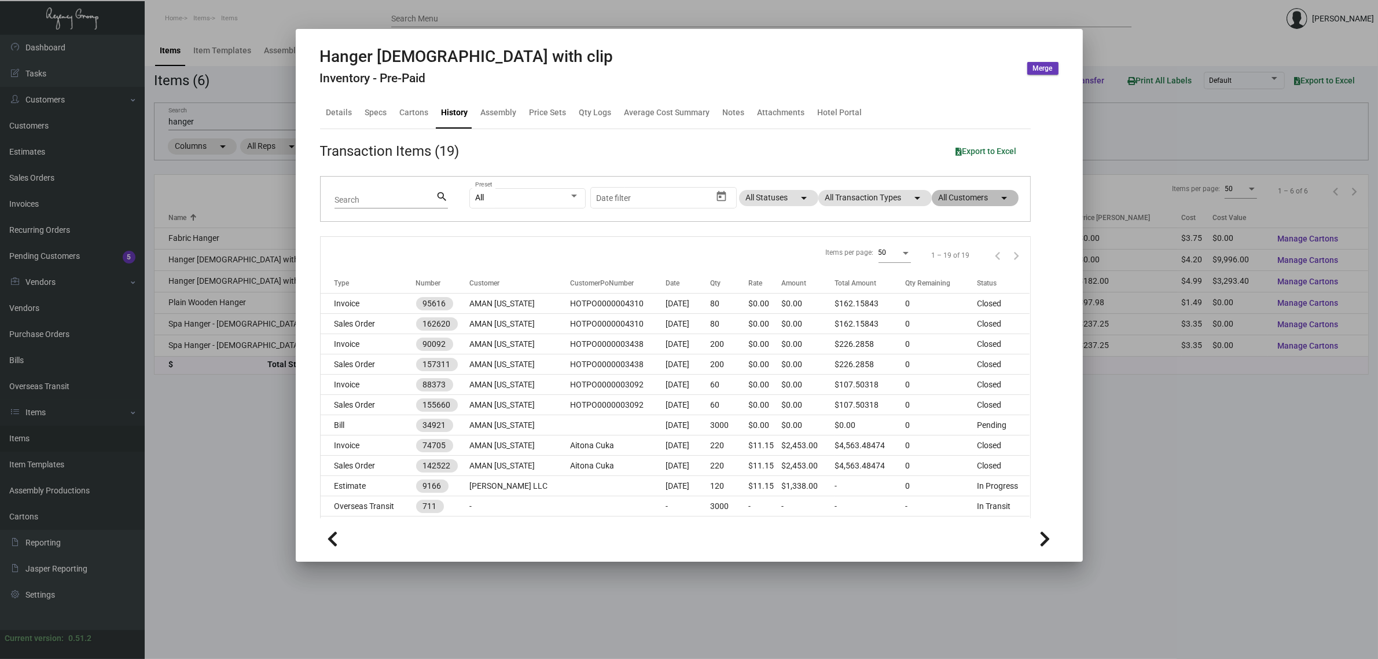
click at [945, 197] on mat-chip "All Customers arrow_drop_down" at bounding box center [975, 198] width 87 height 16
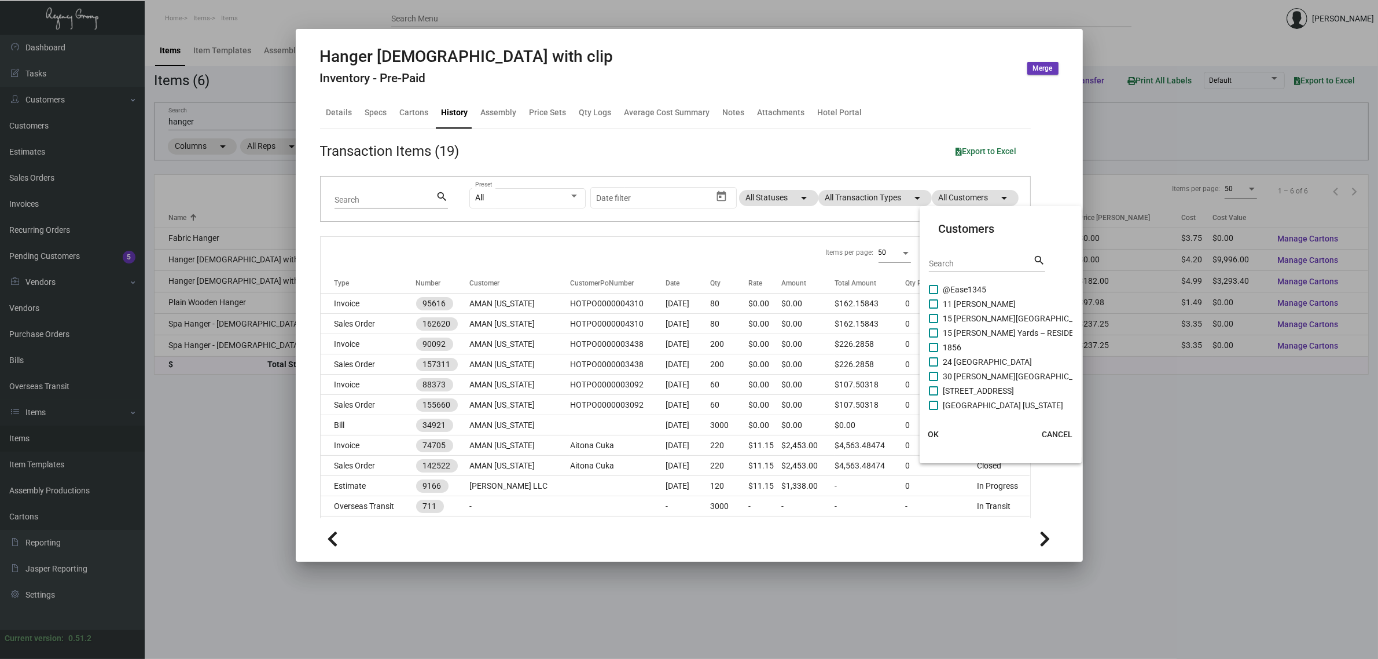
click at [935, 255] on div "Search" at bounding box center [981, 263] width 104 height 18
type input "aman"
click at [968, 335] on span "AMAN [US_STATE]" at bounding box center [975, 333] width 65 height 14
click at [934, 337] on input "AMAN [US_STATE]" at bounding box center [933, 337] width 1 height 1
checkbox input "true"
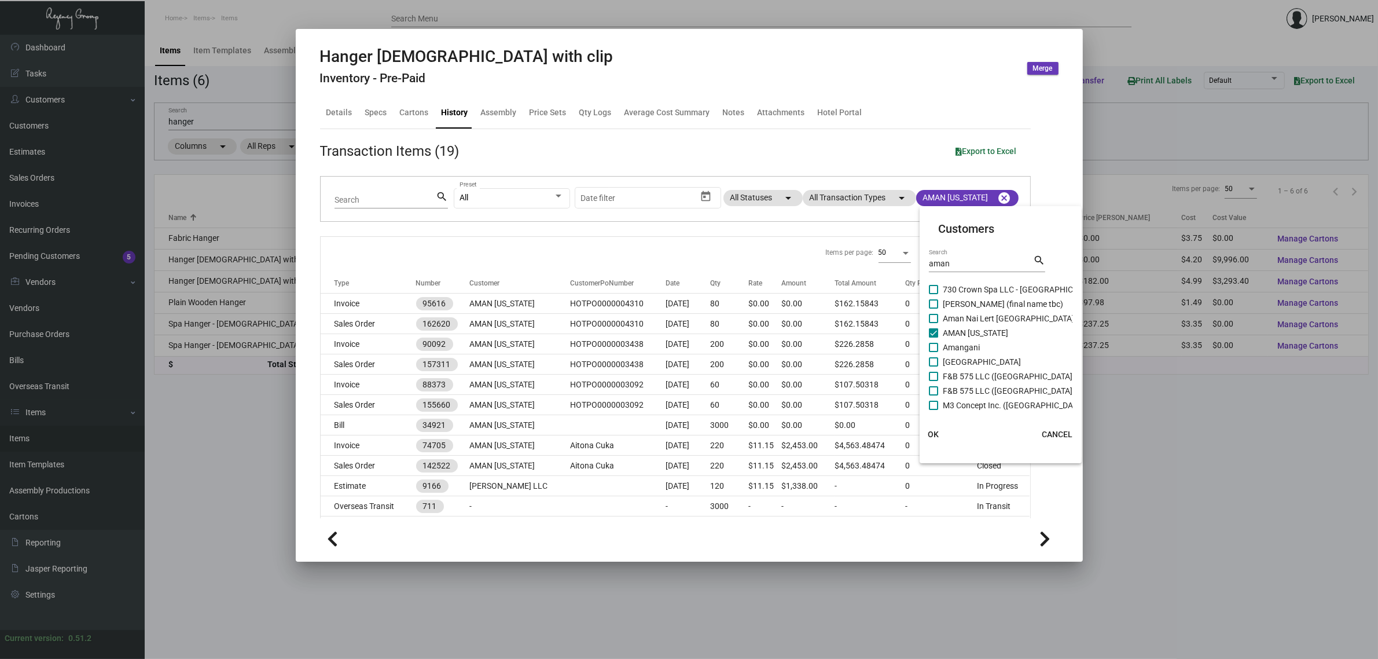
click at [930, 429] on span "OK" at bounding box center [933, 433] width 11 height 9
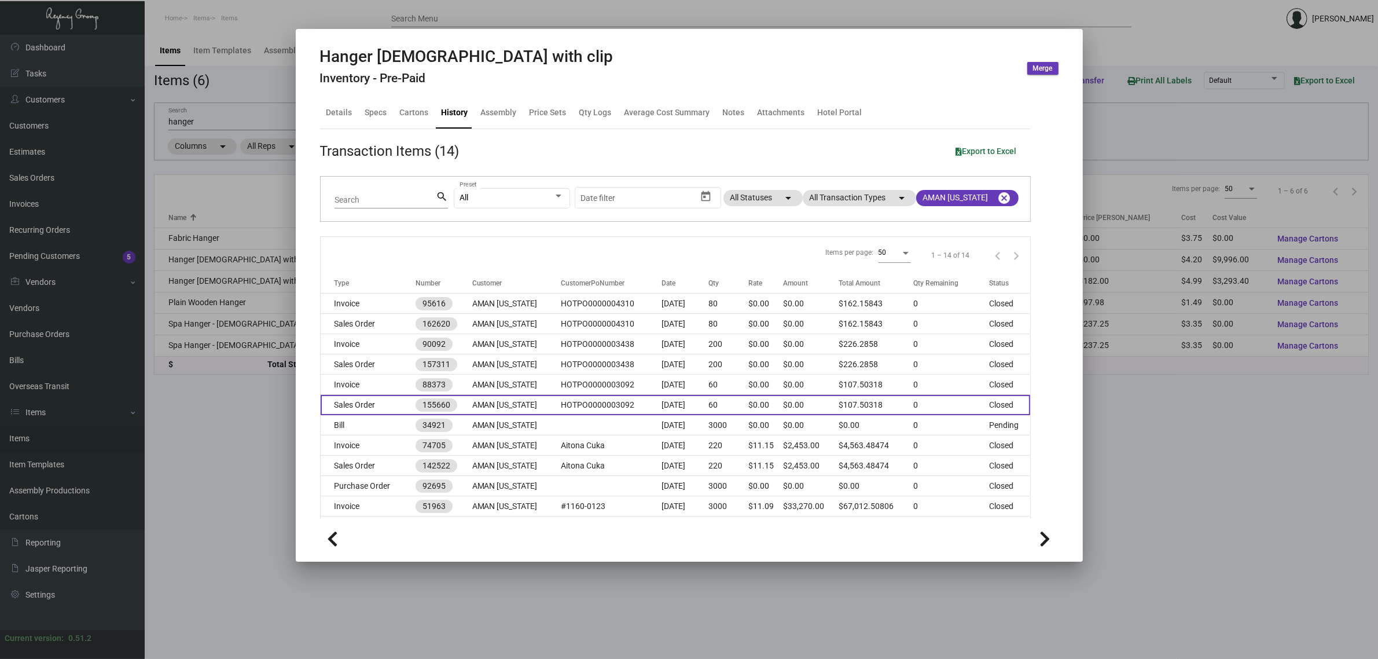
scroll to position [86, 0]
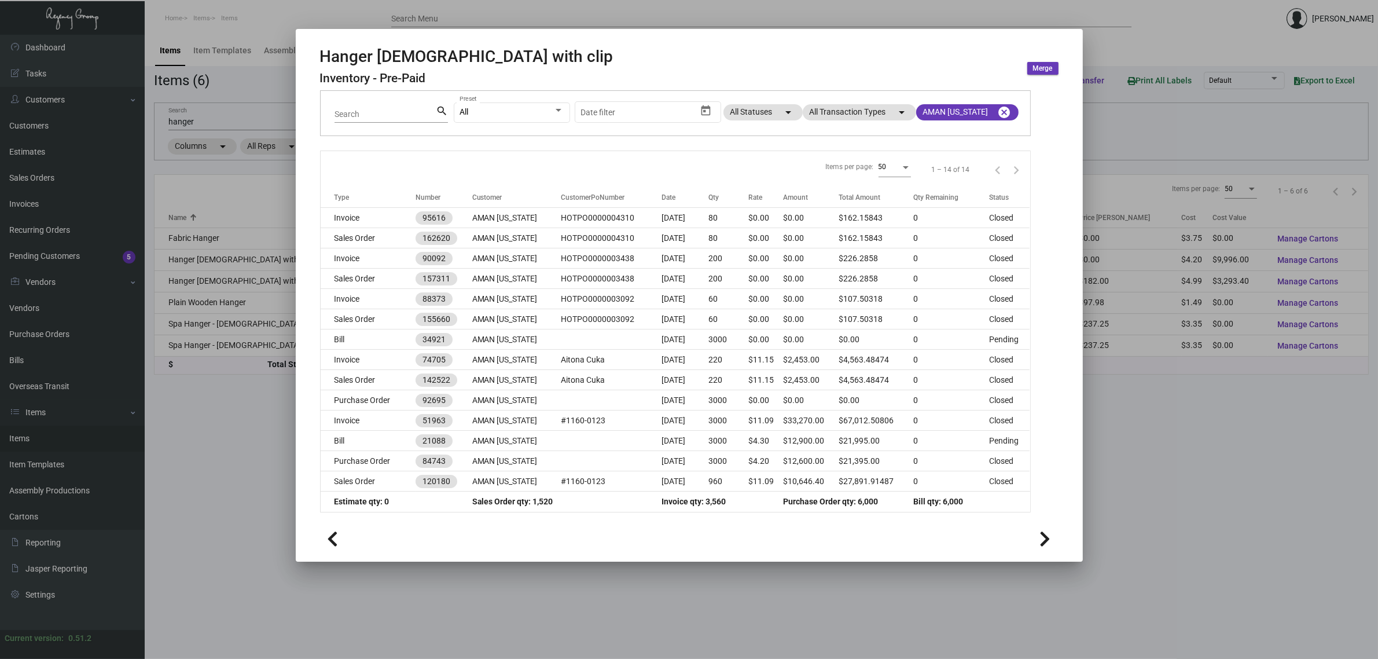
click at [227, 116] on div at bounding box center [689, 329] width 1378 height 659
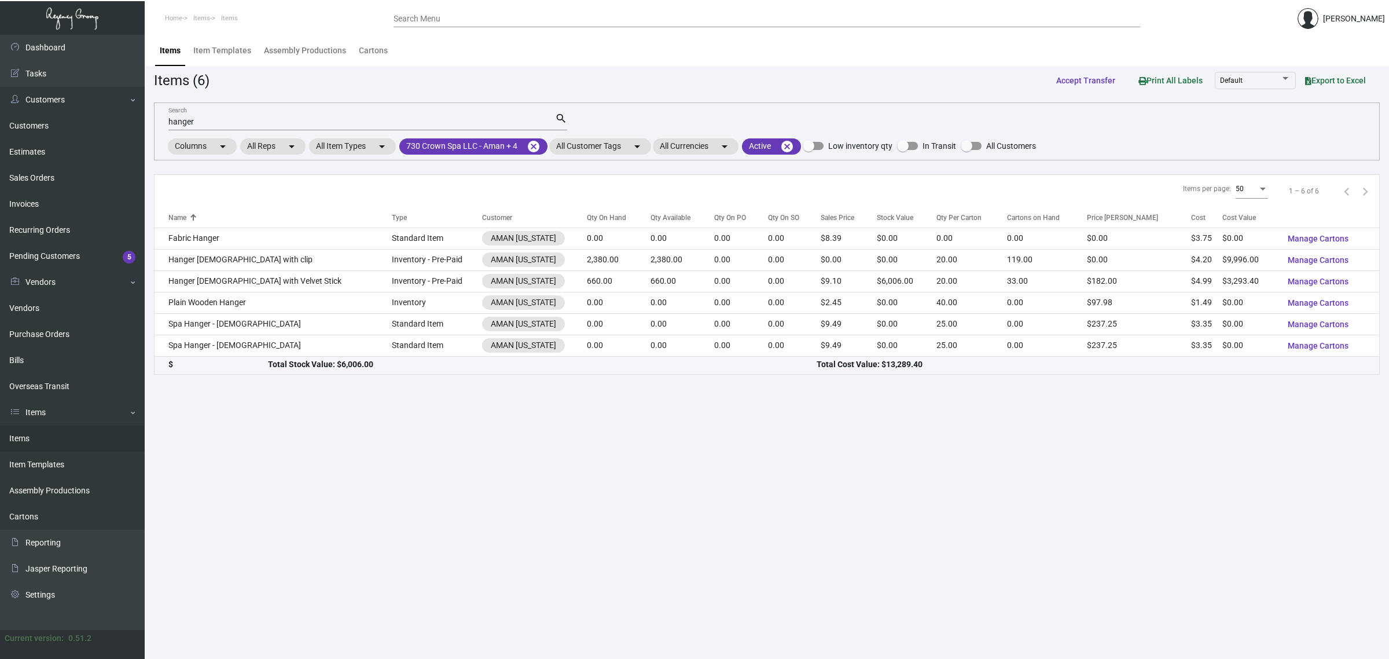
click at [218, 120] on input "hanger" at bounding box center [361, 121] width 387 height 9
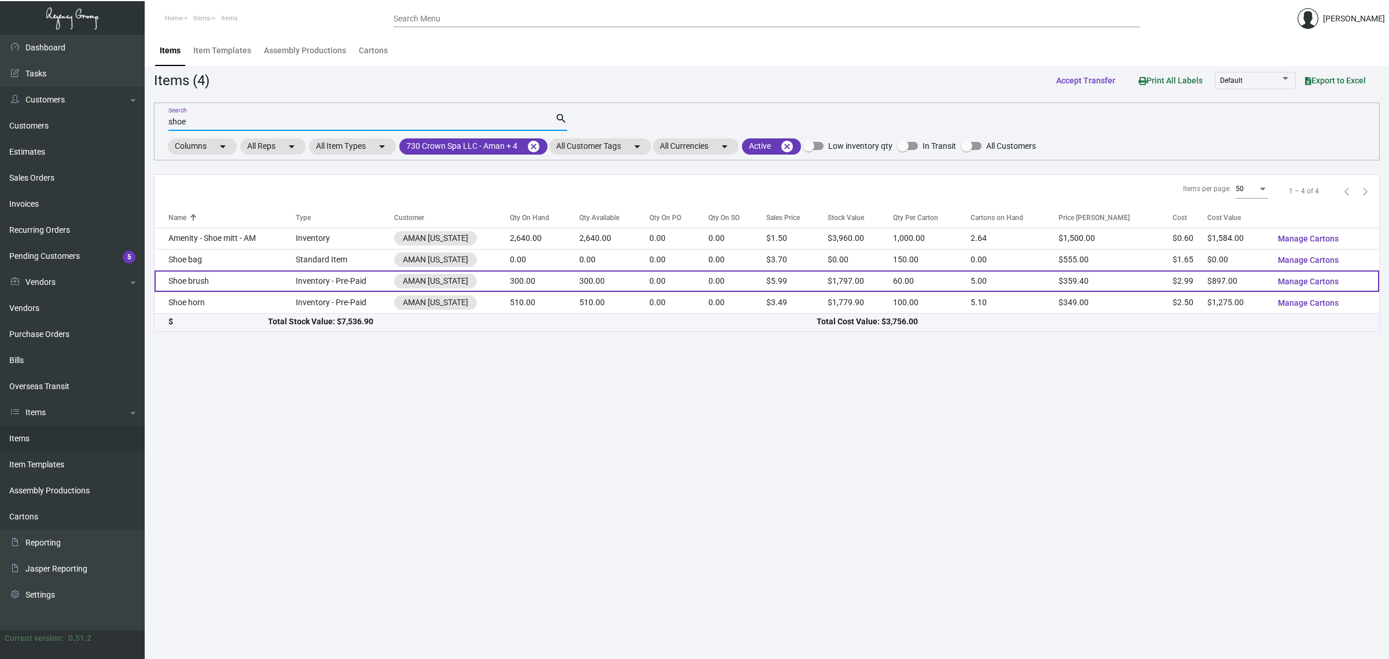
type input "shoe"
click at [570, 284] on td "300.00" at bounding box center [544, 280] width 69 height 21
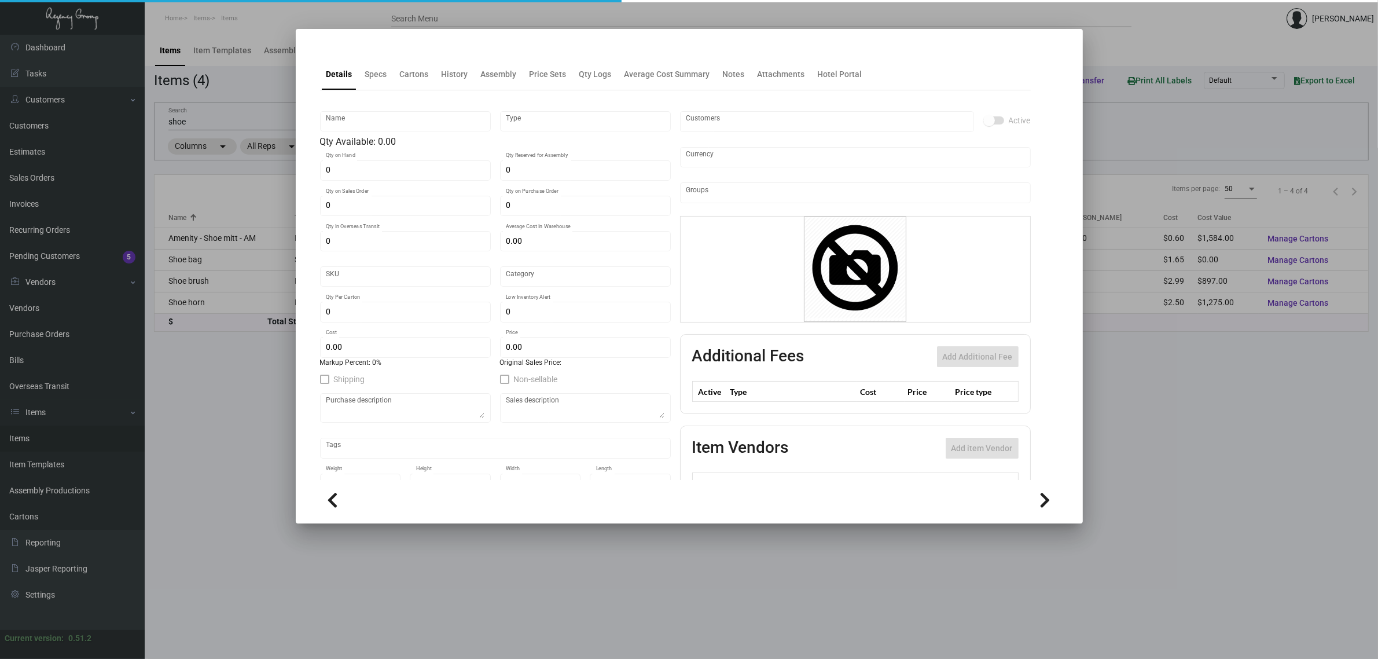
type input "Shoe brush"
type input "Inventory - Pre-Paid"
type input "300"
type input "500"
type input "$ 0.00"
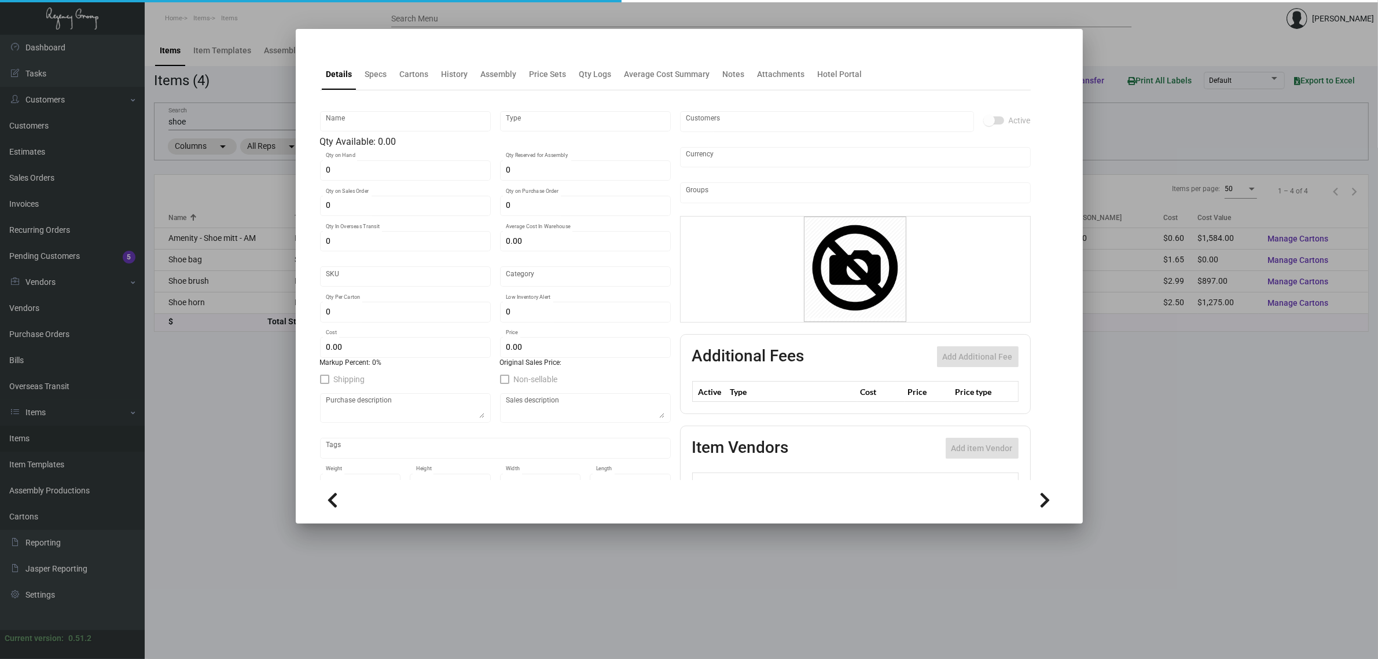
type input "AMNY113"
type input "Overseas"
type input "60"
type input "$ 2.99"
type input "$ 5.99"
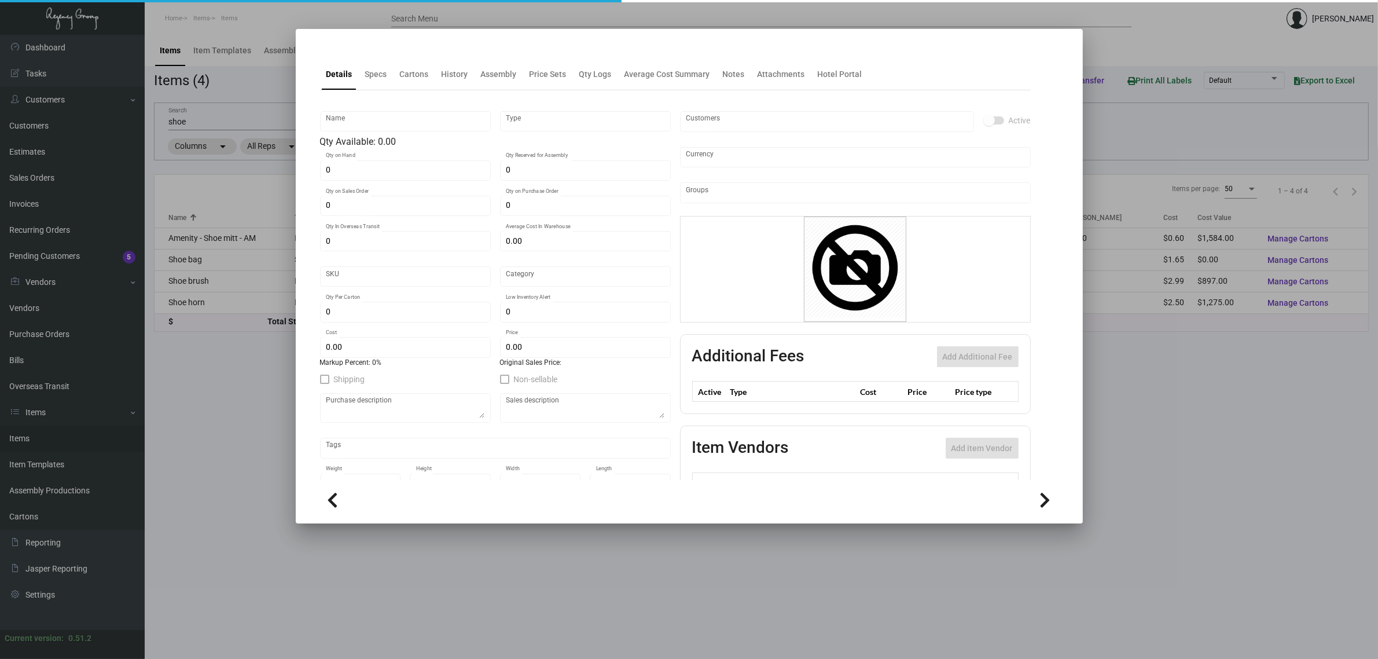
checkbox input "true"
type input "United States Dollar $"
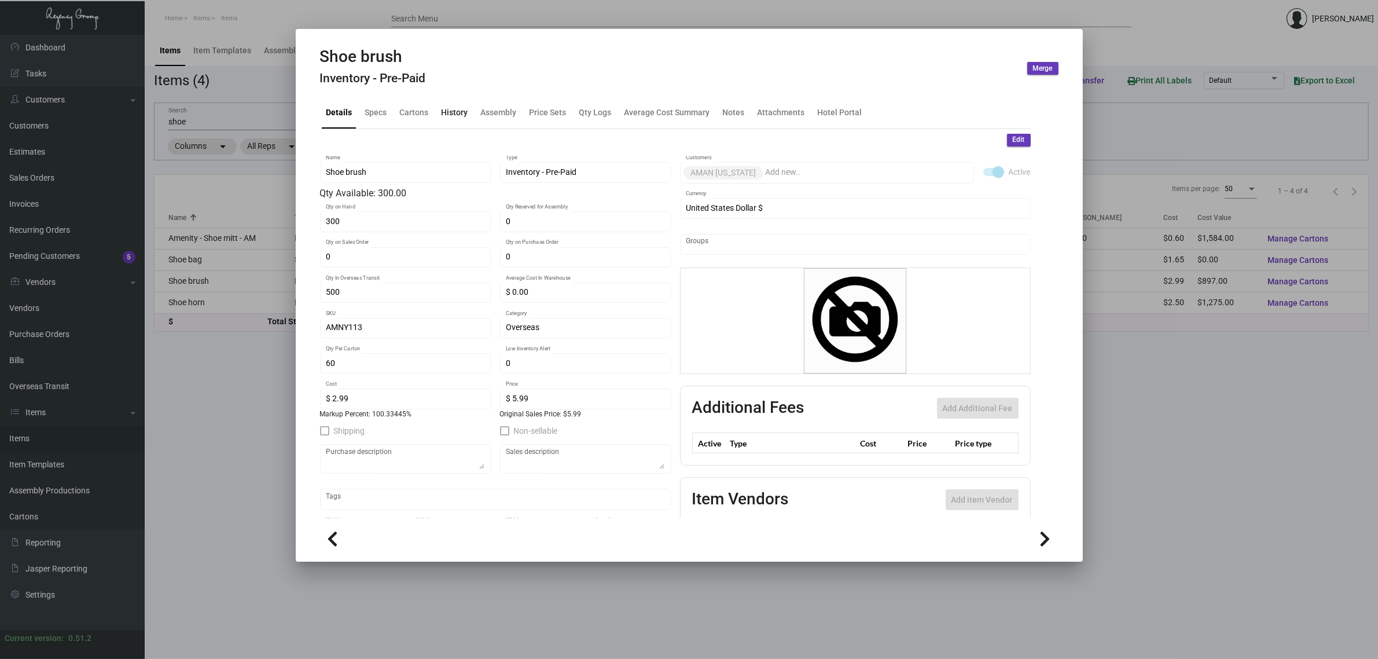
click at [447, 119] on div "History" at bounding box center [455, 112] width 27 height 12
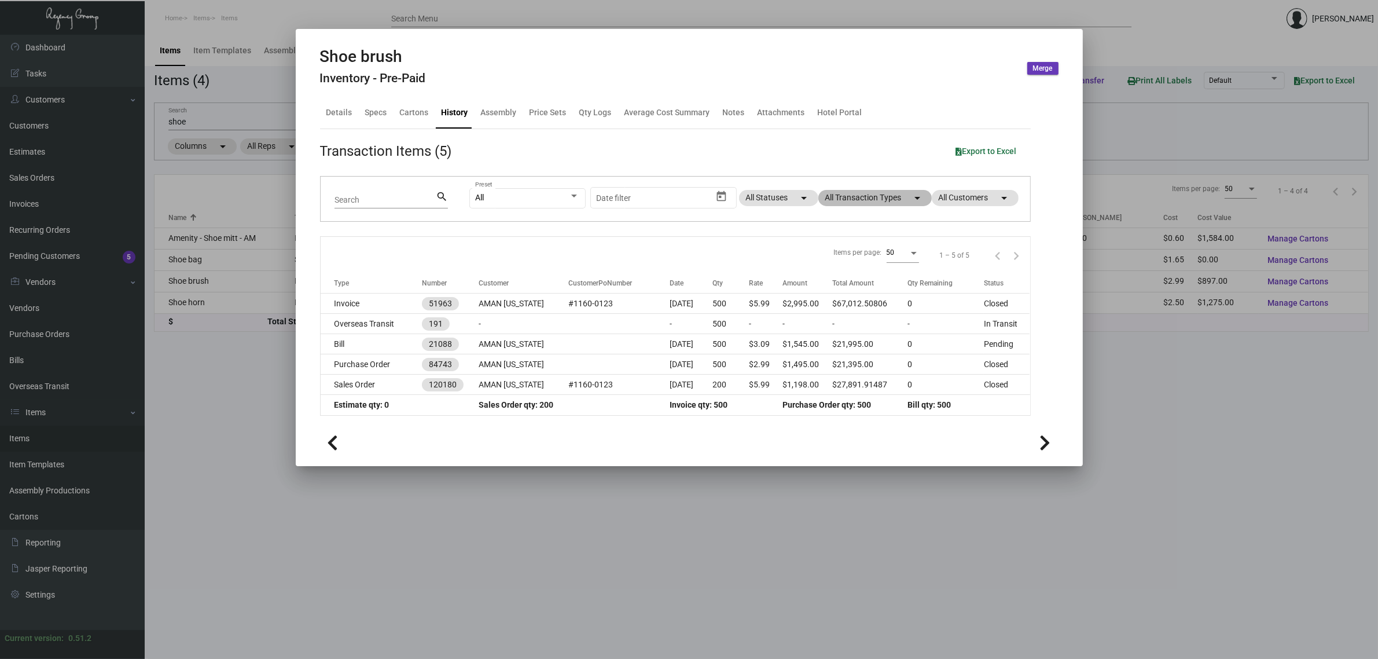
click at [891, 198] on mat-chip "All Transaction Types arrow_drop_down" at bounding box center [874, 198] width 113 height 16
click at [891, 198] on div at bounding box center [689, 329] width 1378 height 659
drag, startPoint x: 793, startPoint y: 533, endPoint x: 785, endPoint y: 528, distance: 9.6
click at [793, 533] on div at bounding box center [689, 329] width 1378 height 659
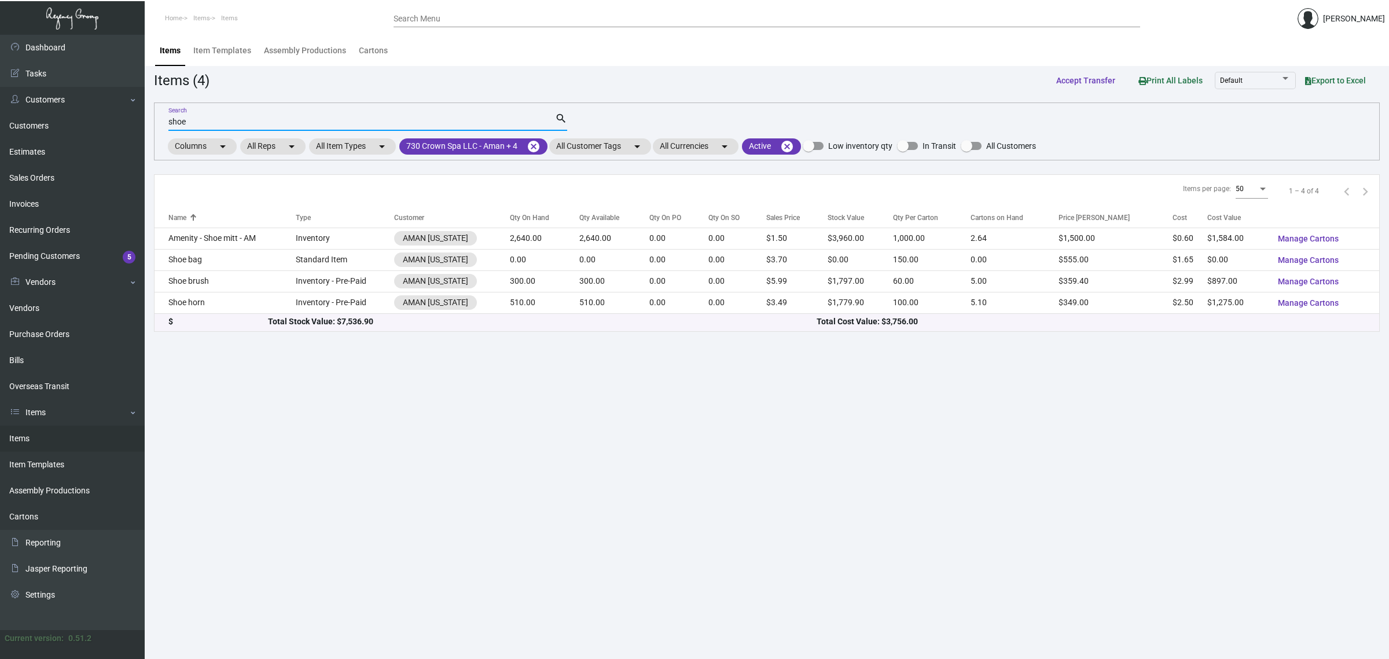
click at [235, 122] on input "shoe" at bounding box center [361, 121] width 387 height 9
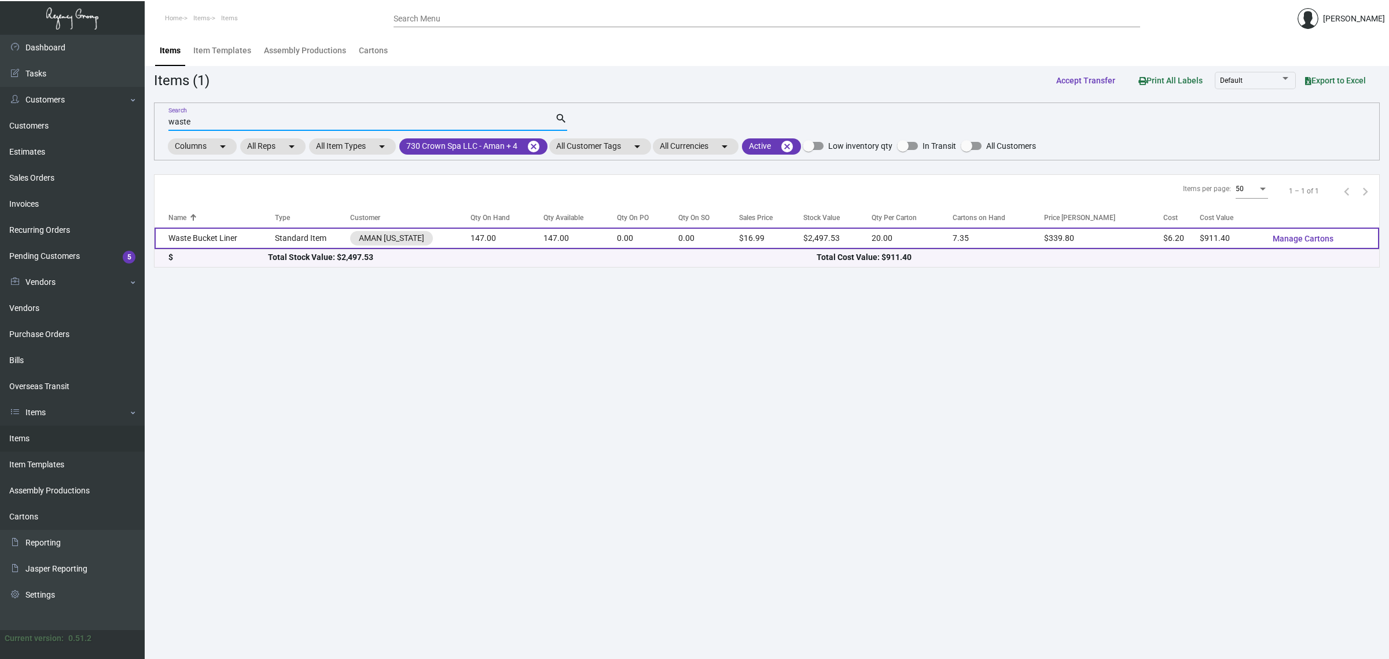
type input "waste"
click at [583, 245] on td "147.00" at bounding box center [580, 237] width 74 height 21
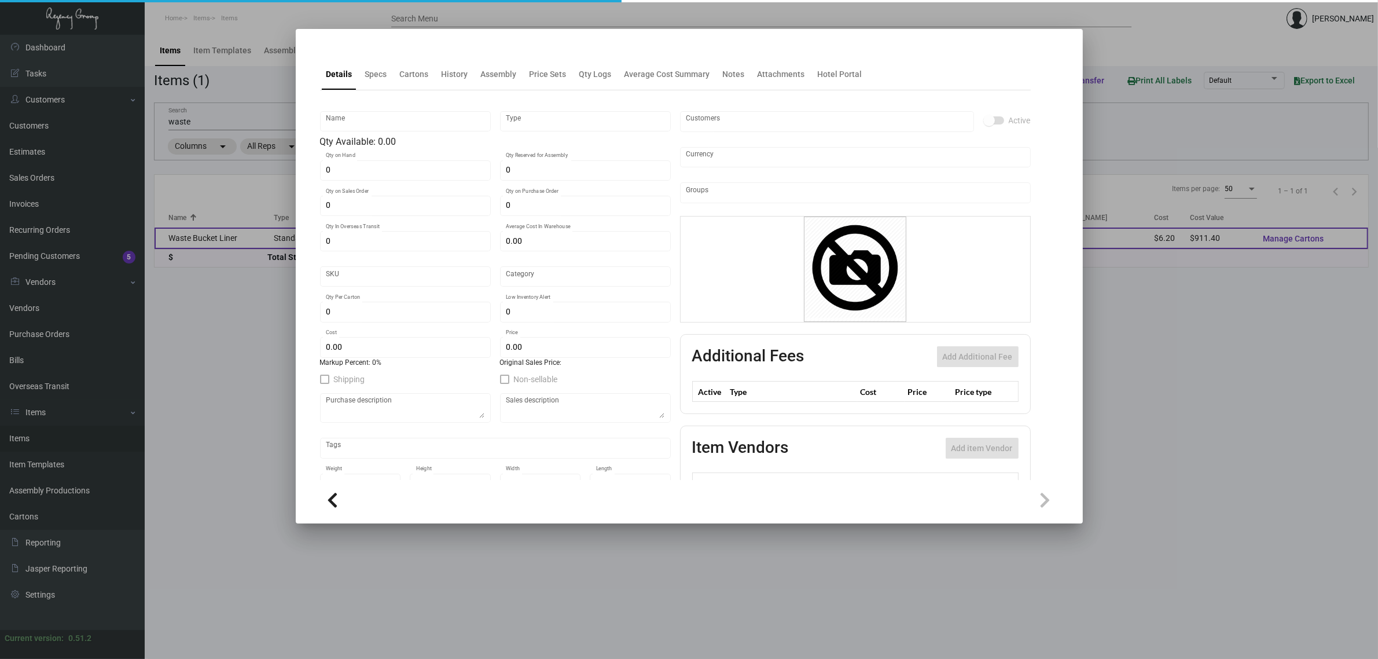
type input "Waste Bucket Liner"
type input "Standard Item"
type input "147"
type input "$ 6.20"
type input "AMNY111"
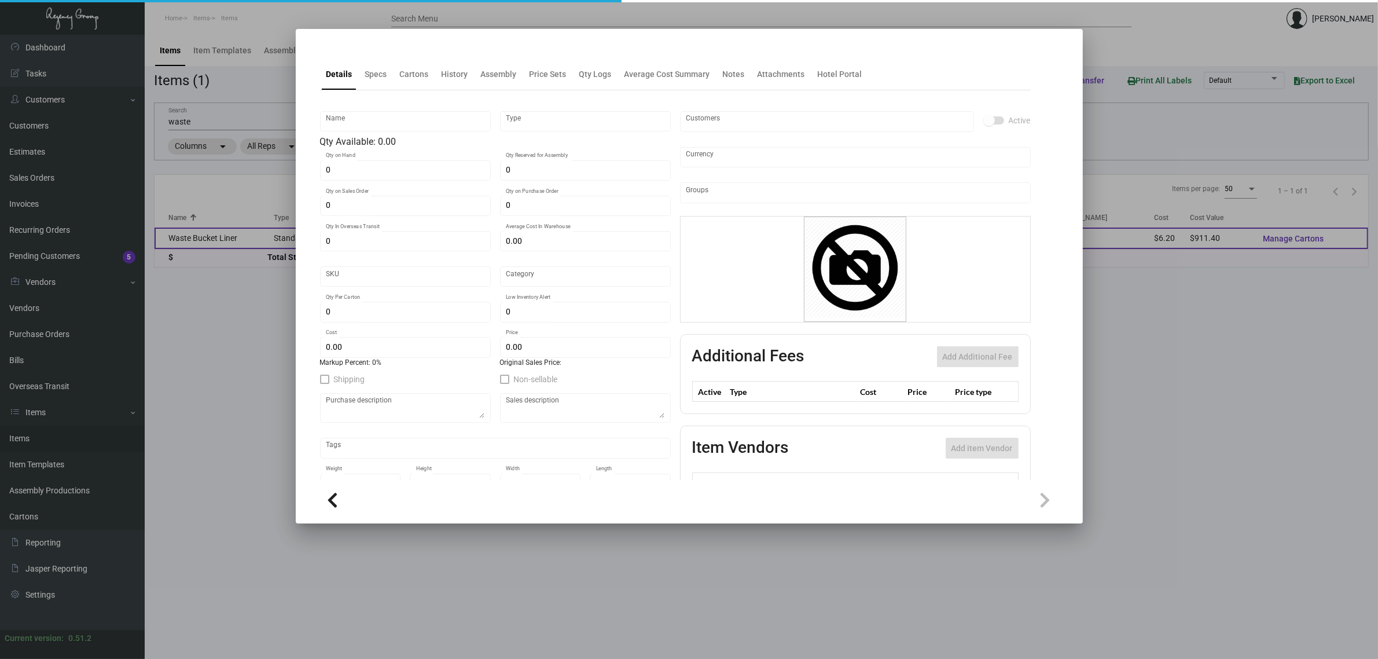
type input "Overseas"
type input "20"
type input "$ 6.20"
type input "$ 16.99"
checkbox input "true"
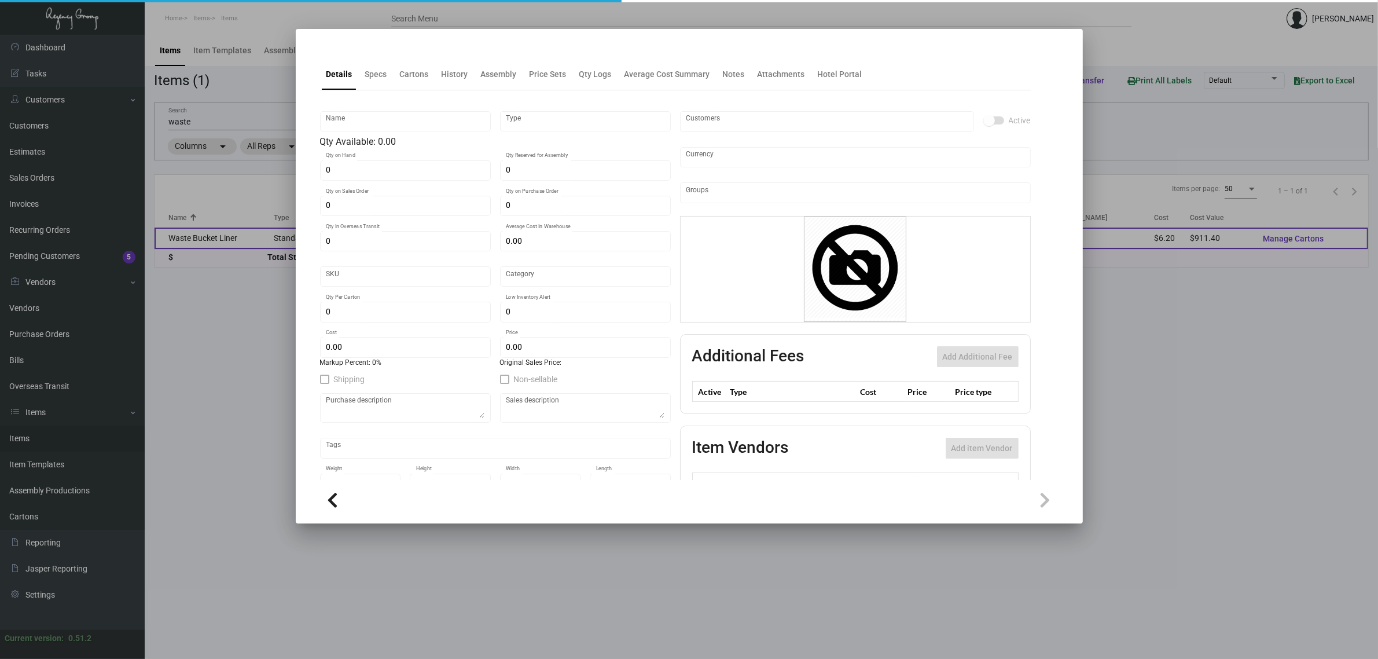
checkbox input "true"
type input "United States Dollar $"
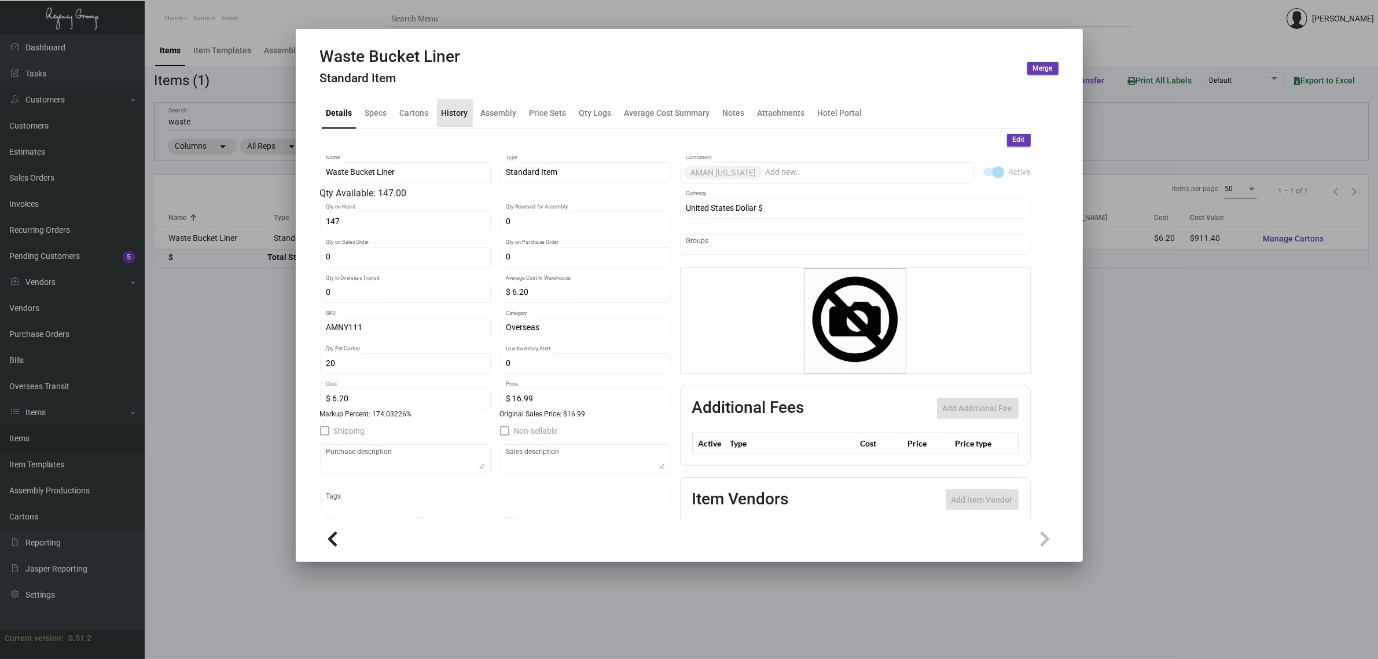
click at [456, 111] on div "History" at bounding box center [455, 112] width 27 height 12
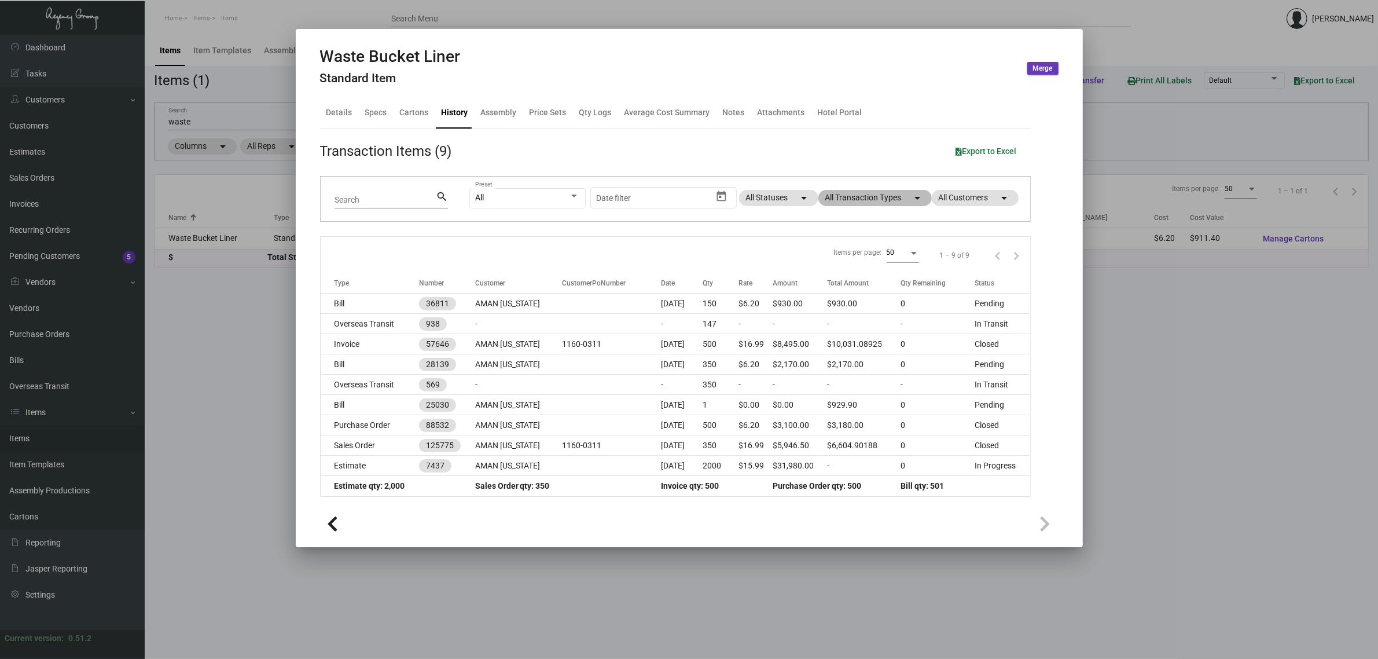
click at [877, 192] on mat-chip "All Transaction Types arrow_drop_down" at bounding box center [874, 198] width 113 height 16
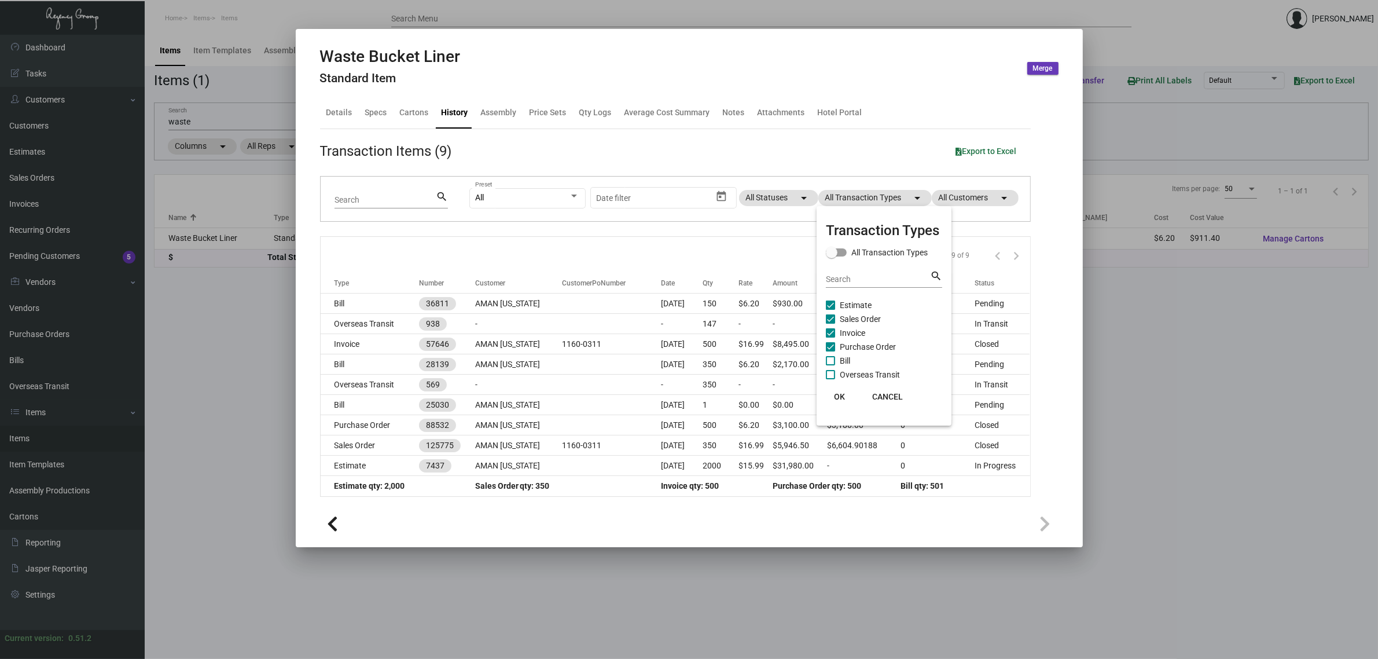
click at [649, 143] on div at bounding box center [689, 329] width 1378 height 659
click at [649, 143] on div "Transaction Items (9) Export to Excel" at bounding box center [675, 151] width 711 height 21
click at [592, 253] on div "Items per page: 50 1 – 9 of 9" at bounding box center [676, 255] width 710 height 36
click at [629, 253] on div "Items per page: 50 1 – 9 of 9" at bounding box center [676, 255] width 710 height 36
click at [651, 252] on div "Items per page: 50 1 – 9 of 9" at bounding box center [676, 255] width 710 height 36
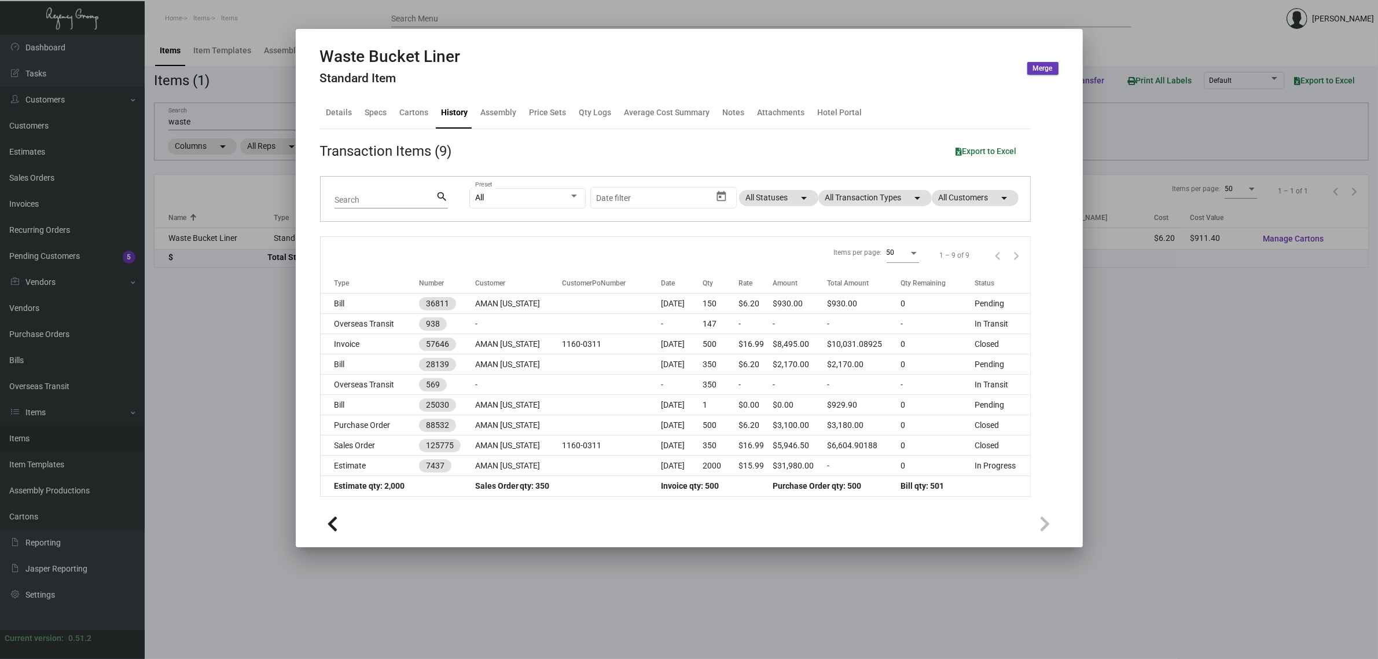
click at [631, 250] on div "Items per page: 50 1 – 9 of 9" at bounding box center [676, 255] width 710 height 36
click at [612, 249] on div "Items per page: 50 1 – 9 of 9" at bounding box center [676, 255] width 710 height 36
click at [594, 109] on div "Qty Logs" at bounding box center [595, 112] width 32 height 12
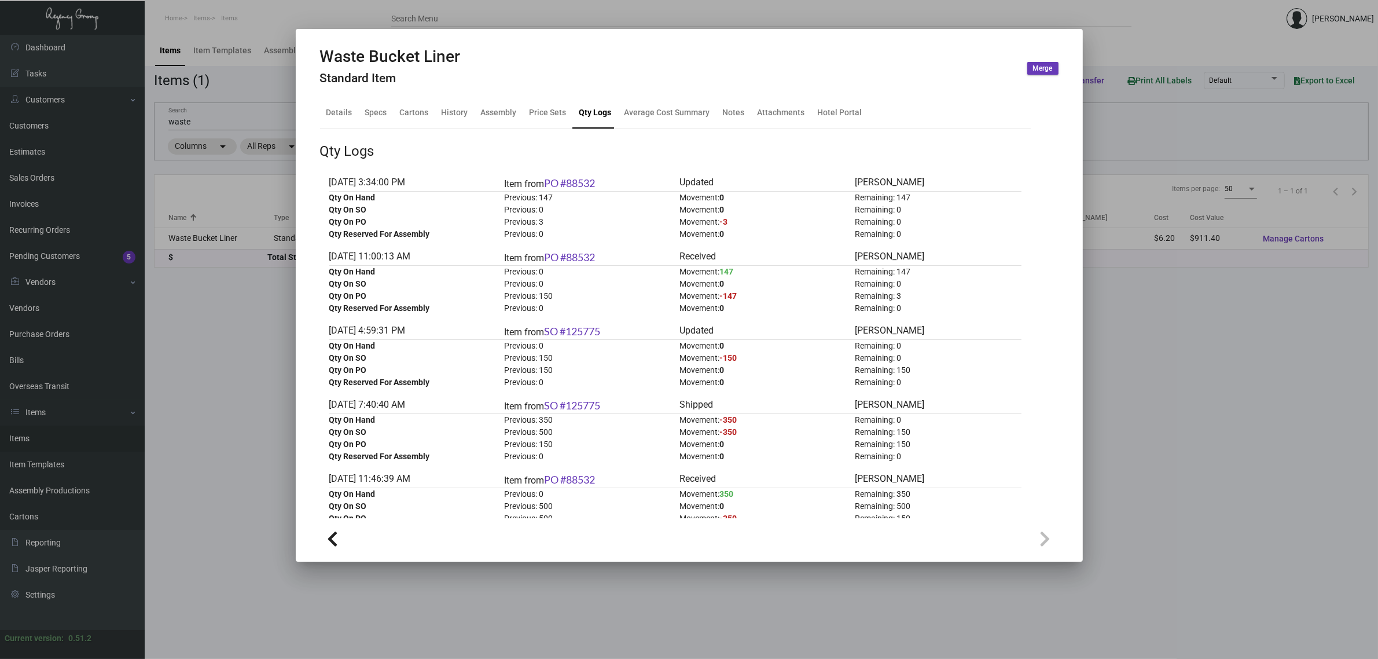
click at [643, 150] on div "Qty Logs" at bounding box center [675, 151] width 711 height 21
click at [264, 76] on div at bounding box center [689, 329] width 1378 height 659
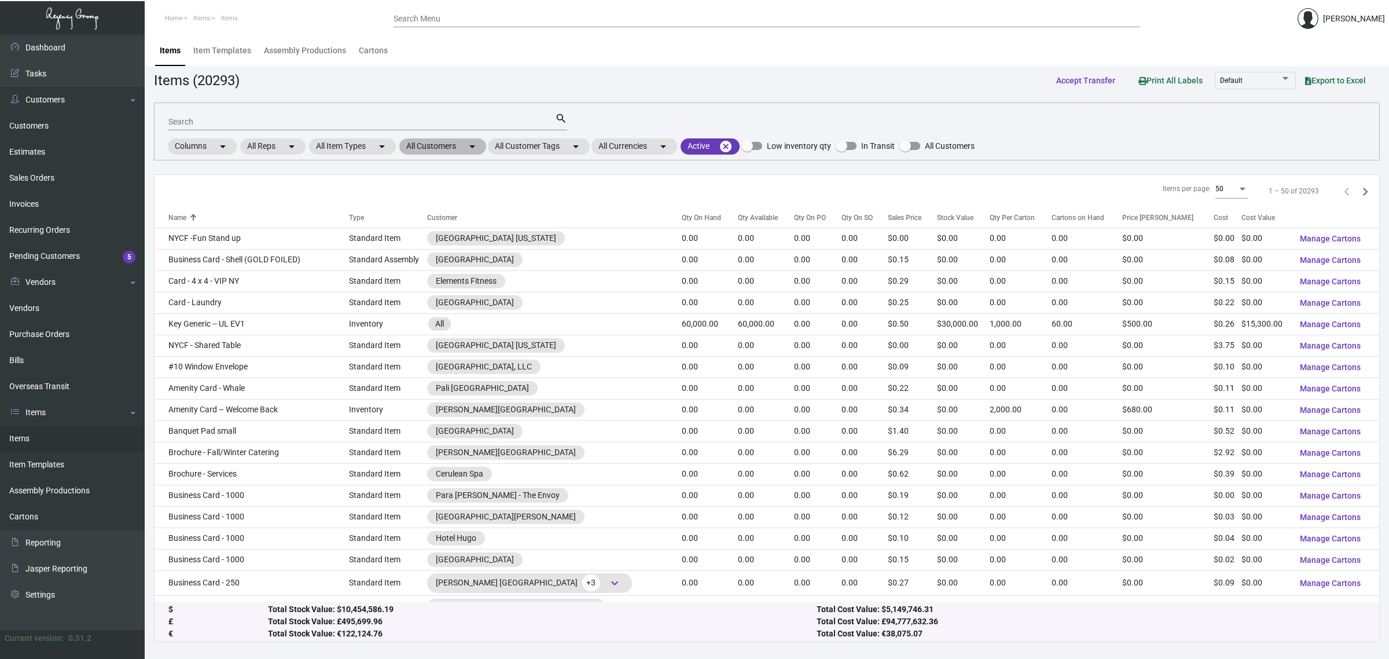
click at [427, 146] on mat-chip "All Customers arrow_drop_down" at bounding box center [442, 146] width 87 height 16
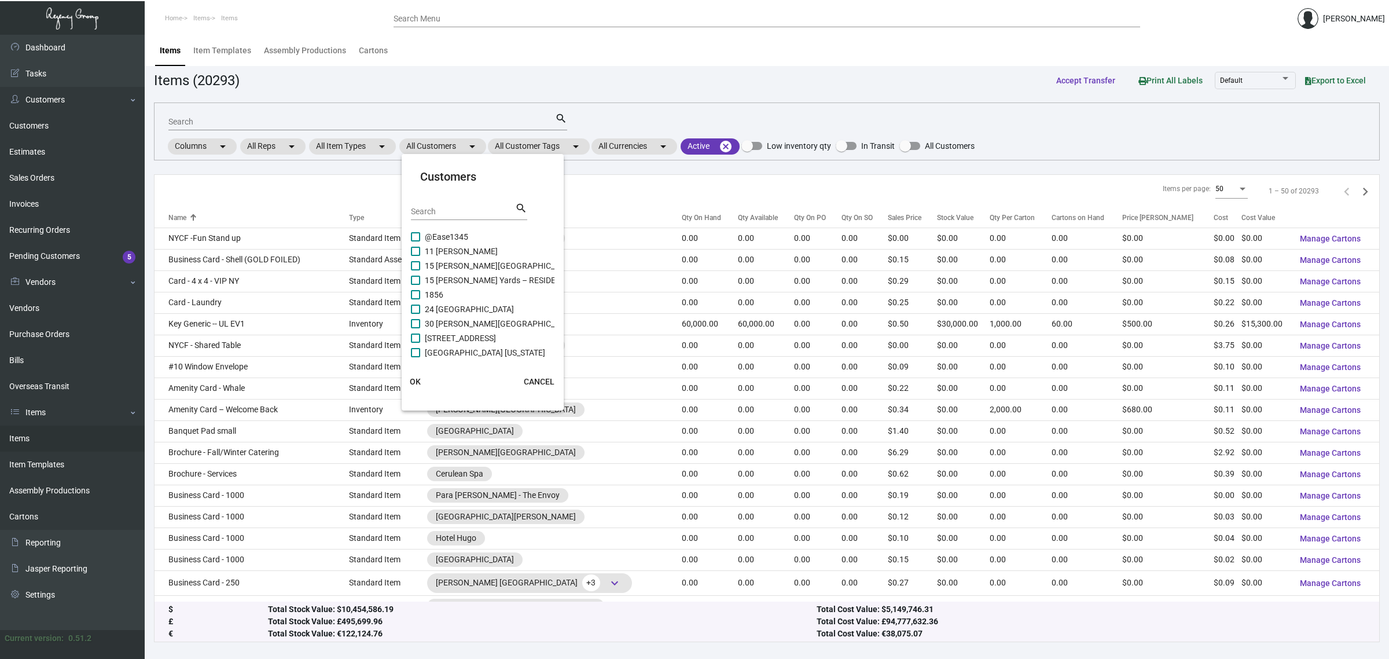
click at [459, 219] on div "Search search" at bounding box center [469, 215] width 116 height 28
click at [453, 204] on div "Search" at bounding box center [463, 211] width 104 height 18
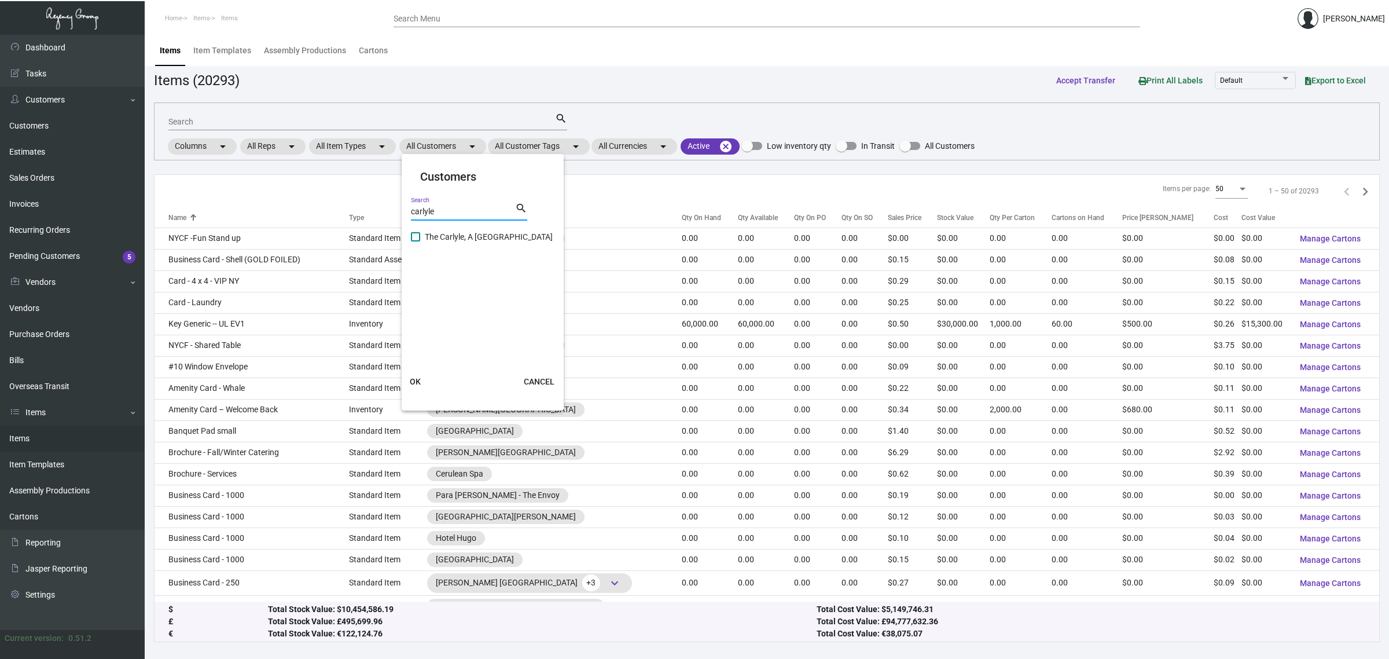
type input "carlyle"
click at [466, 236] on span "The Carlyle, A Rosewood Hotel" at bounding box center [489, 237] width 128 height 14
click at [416, 241] on input "The Carlyle, A Rosewood Hotel" at bounding box center [415, 241] width 1 height 1
checkbox input "true"
click at [415, 386] on button "OK" at bounding box center [415, 381] width 37 height 21
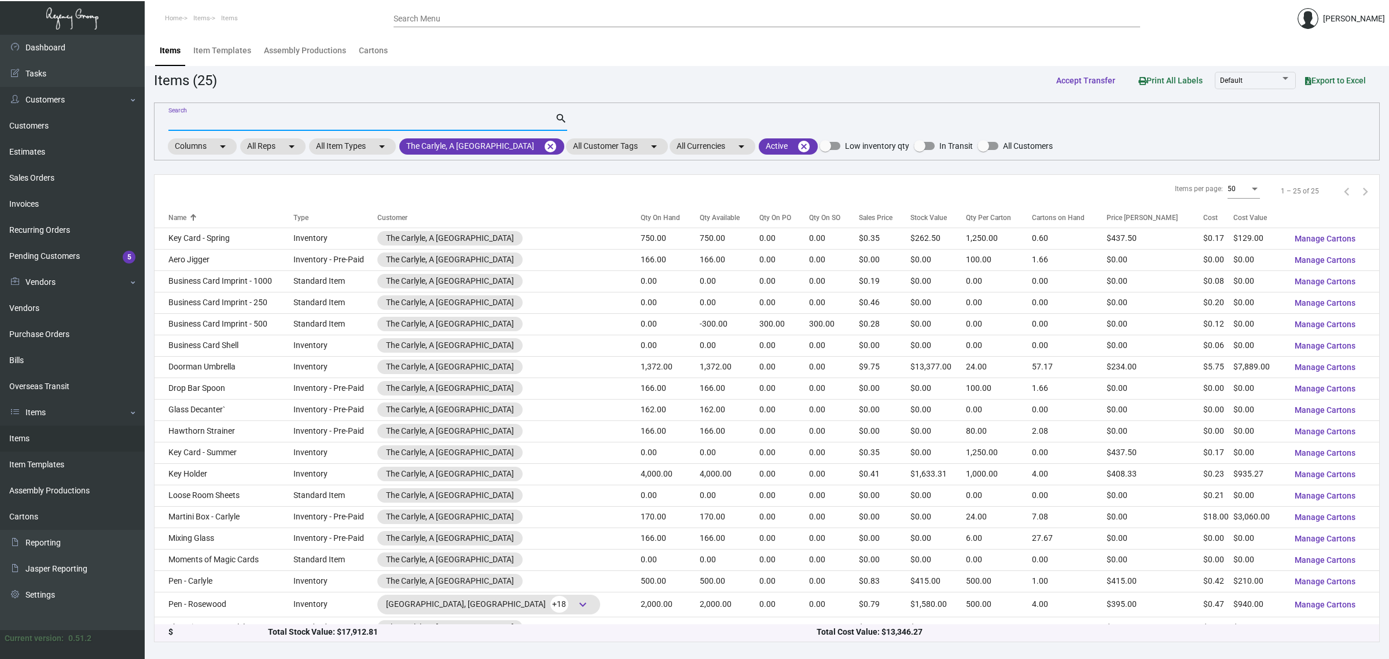
click at [398, 122] on input "Search" at bounding box center [361, 121] width 387 height 9
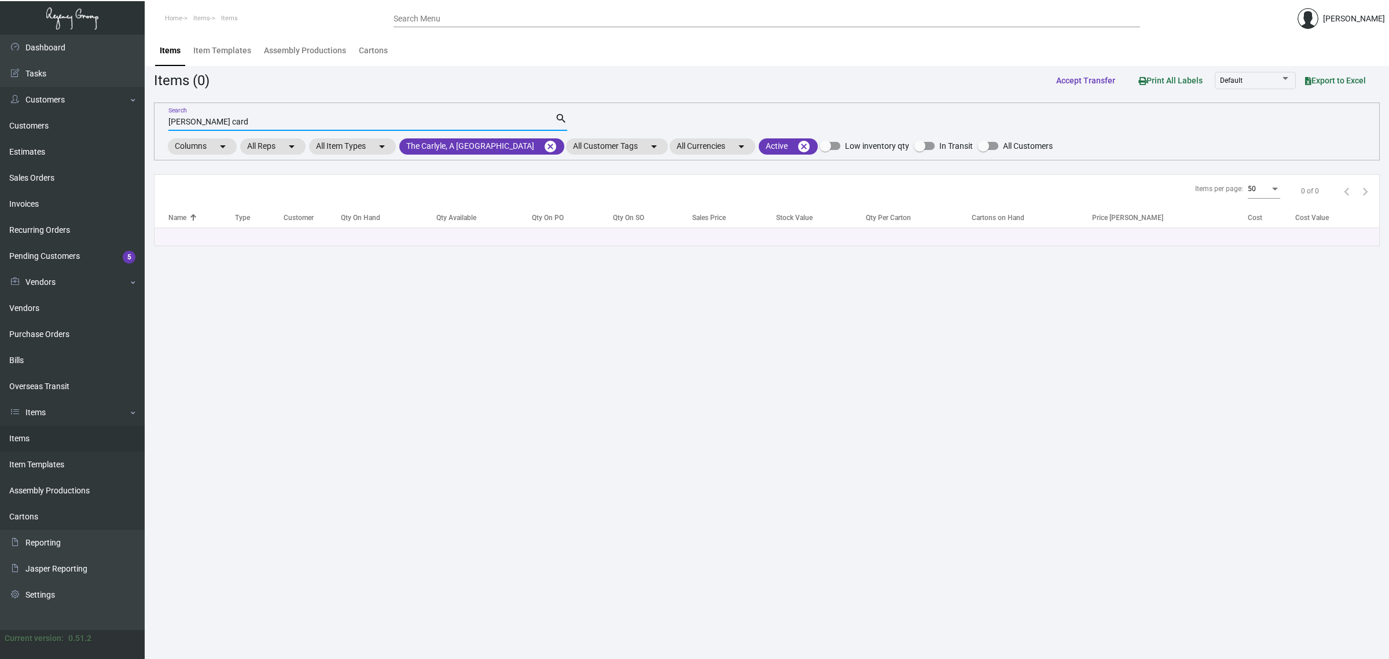
click at [398, 125] on input "kay card" at bounding box center [361, 121] width 387 height 9
click at [174, 122] on input "kay card" at bounding box center [361, 121] width 387 height 9
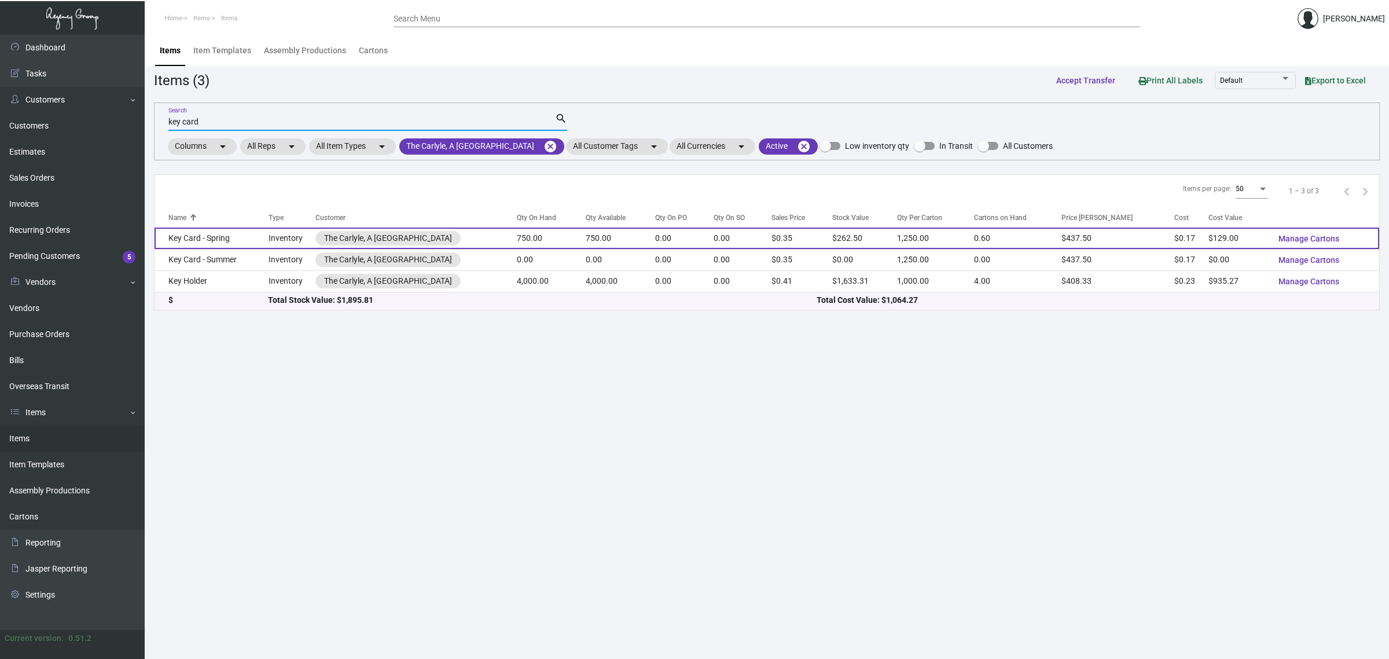
type input "key card"
click at [626, 246] on td "750.00" at bounding box center [620, 237] width 69 height 21
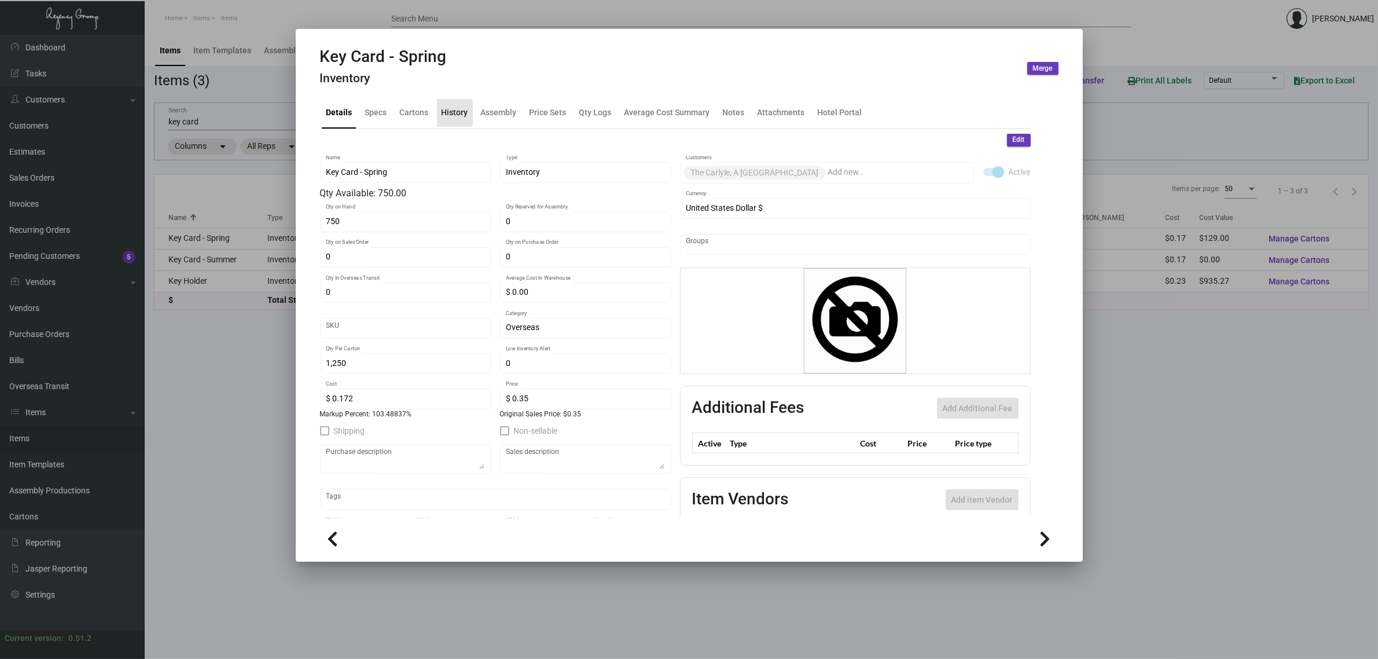
click at [442, 109] on div "History" at bounding box center [455, 112] width 27 height 12
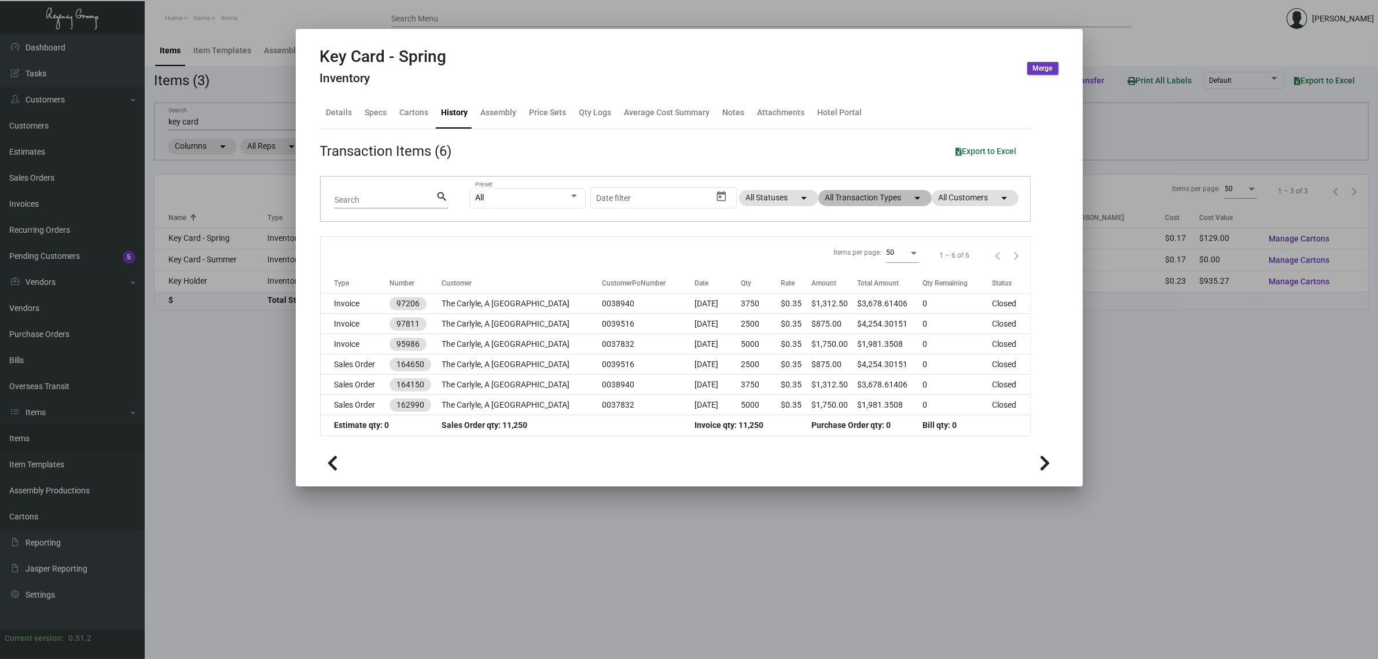
click at [857, 195] on mat-chip "All Transaction Types arrow_drop_down" at bounding box center [874, 198] width 113 height 16
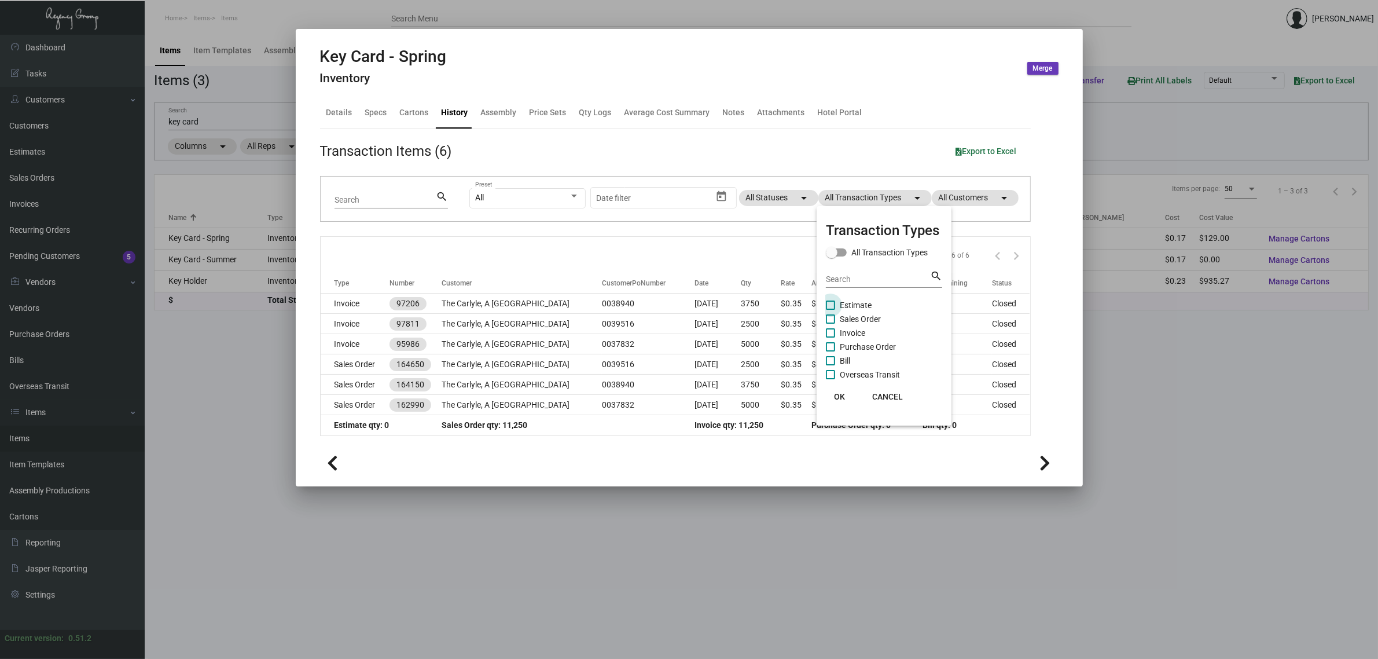
click at [859, 302] on span "Estimate" at bounding box center [856, 305] width 32 height 14
click at [830, 310] on input "Estimate" at bounding box center [830, 310] width 1 height 1
checkbox input "true"
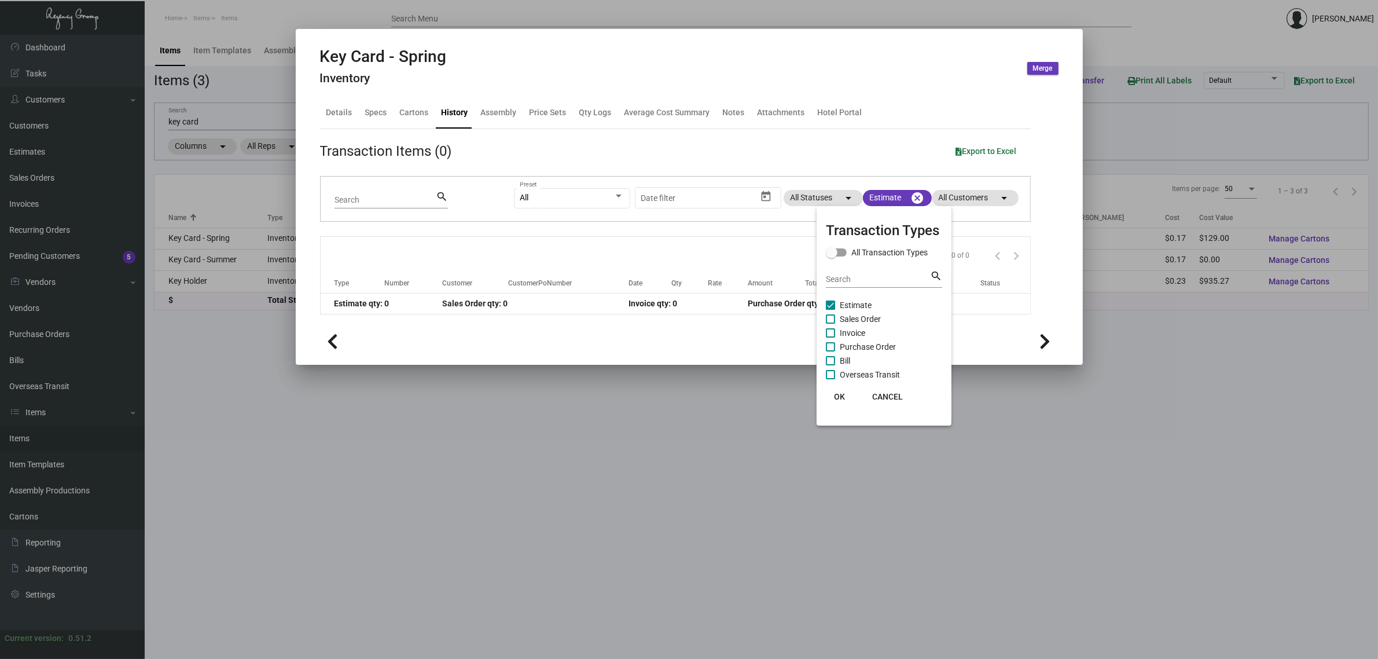
click at [871, 343] on span "Purchase Order" at bounding box center [868, 347] width 56 height 14
click at [830, 351] on input "Purchase Order" at bounding box center [830, 351] width 1 height 1
checkbox input "true"
click at [864, 319] on span "Sales Order" at bounding box center [860, 319] width 41 height 14
click at [830, 324] on input "Sales Order" at bounding box center [830, 324] width 1 height 1
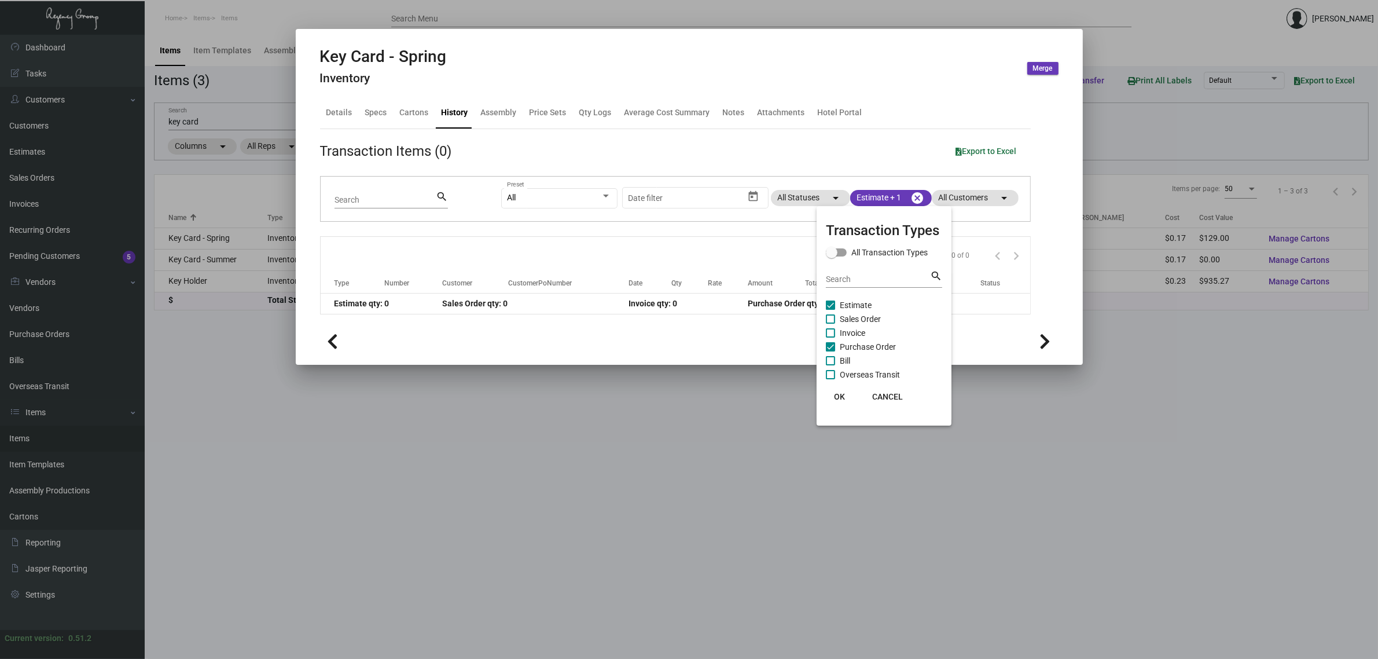
checkbox input "true"
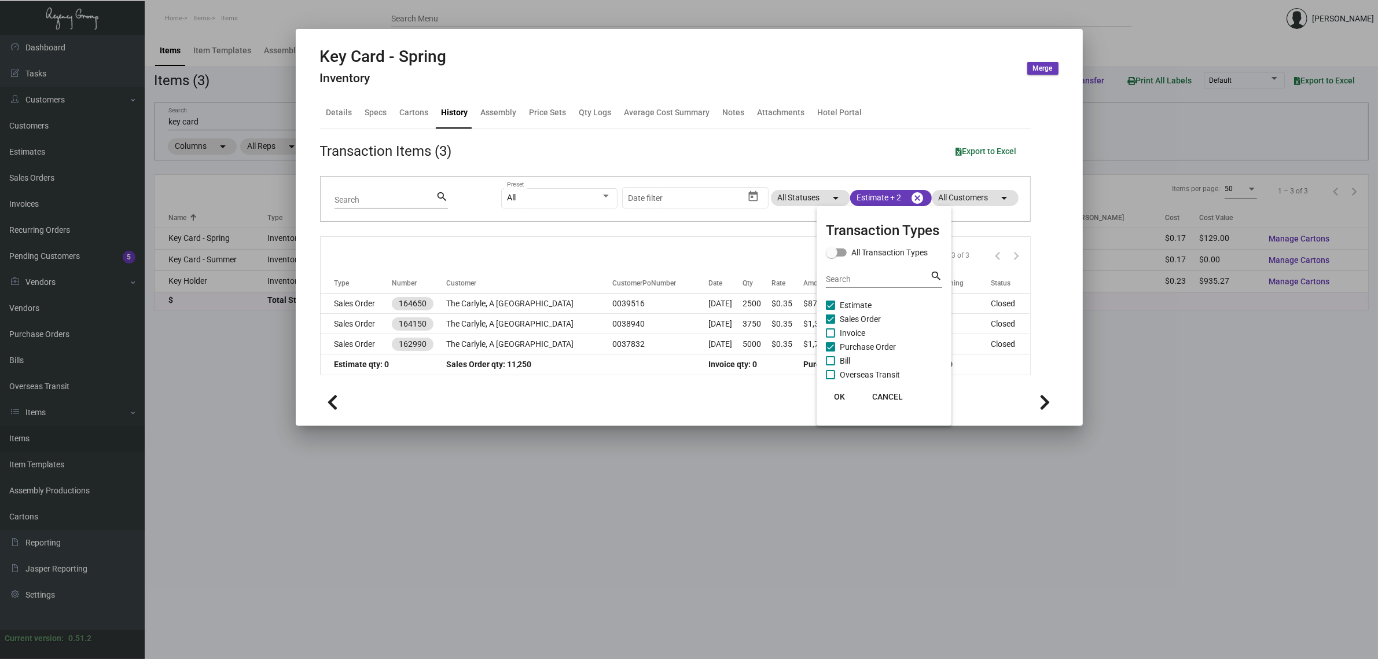
click at [687, 384] on div at bounding box center [689, 329] width 1378 height 659
click at [1043, 403] on icon at bounding box center [1045, 402] width 11 height 17
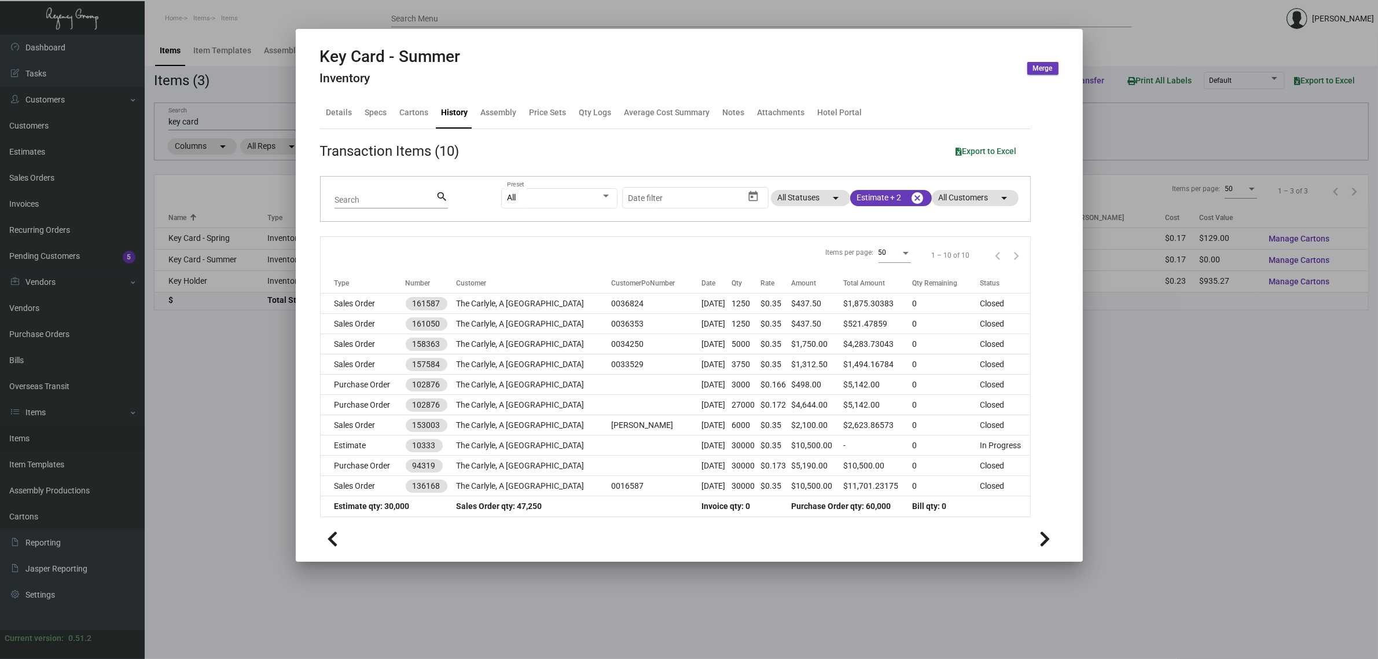
click at [332, 537] on icon at bounding box center [333, 538] width 11 height 17
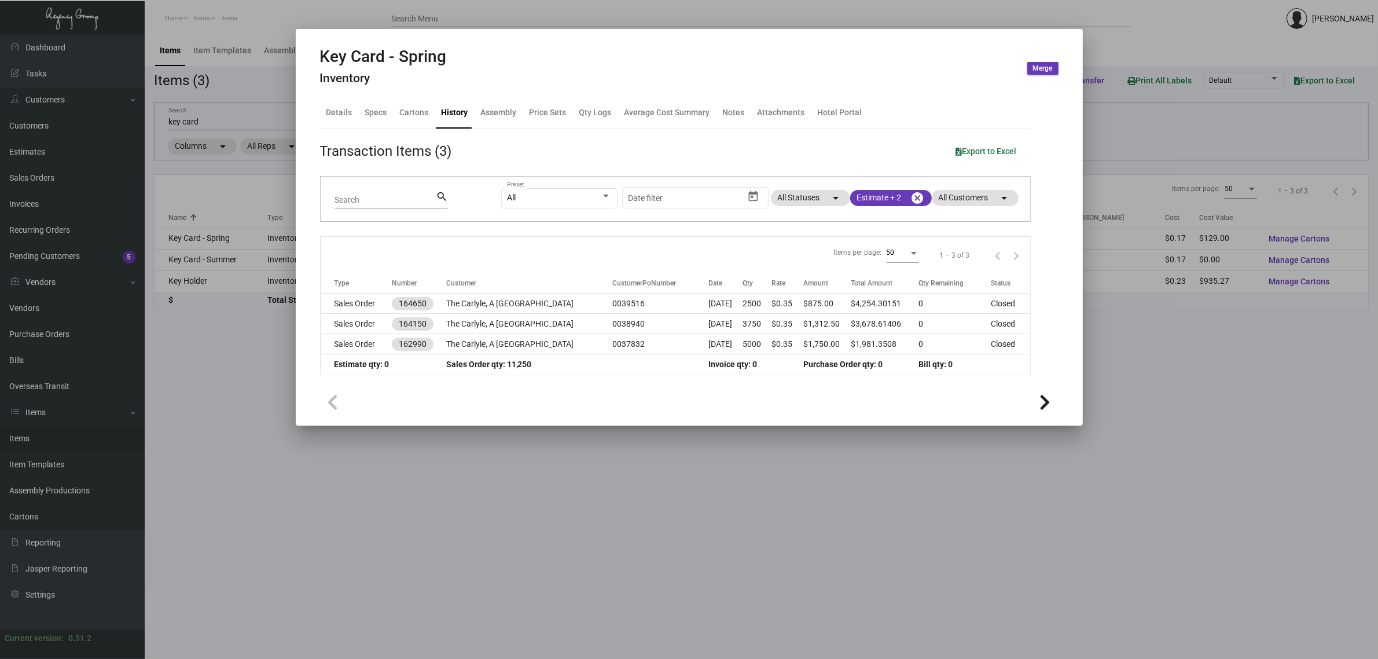
click at [1157, 378] on div at bounding box center [689, 329] width 1378 height 659
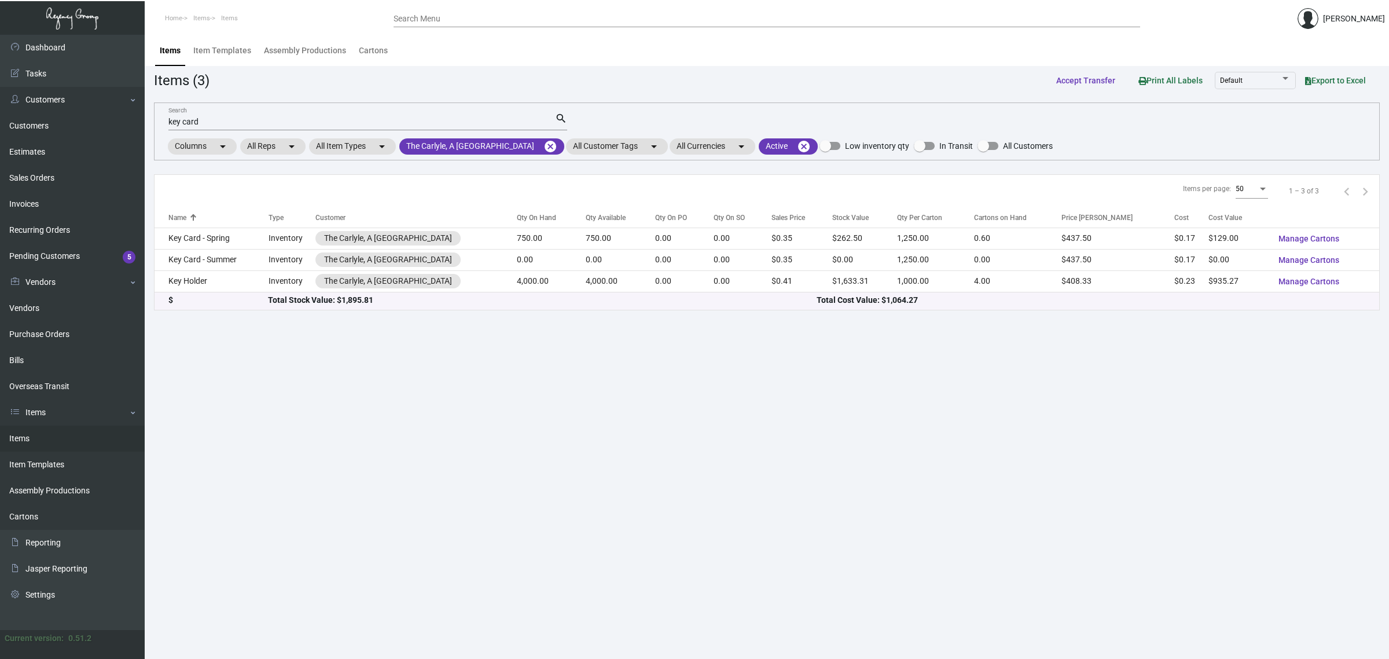
click at [575, 417] on main "Items Item Templates Assembly Productions Cartons Items (3) Accept Transfer Pri…" at bounding box center [767, 347] width 1244 height 624
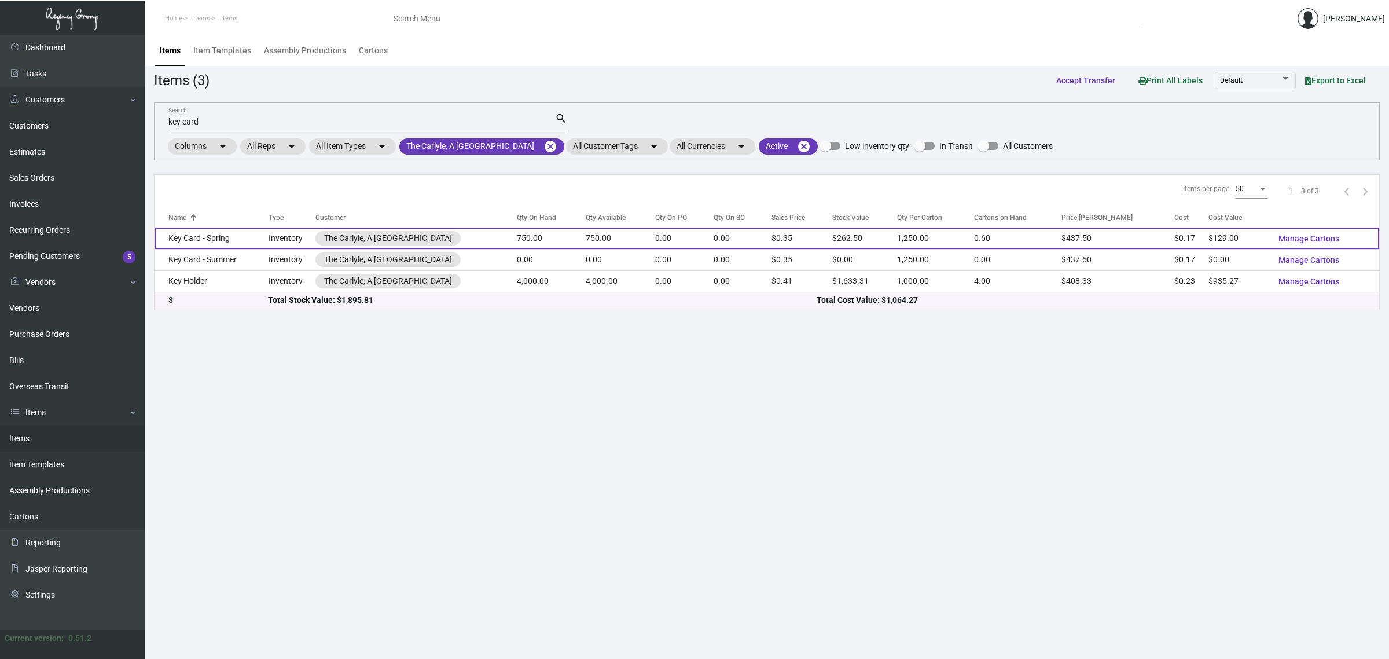
click at [624, 235] on td "750.00" at bounding box center [620, 237] width 69 height 21
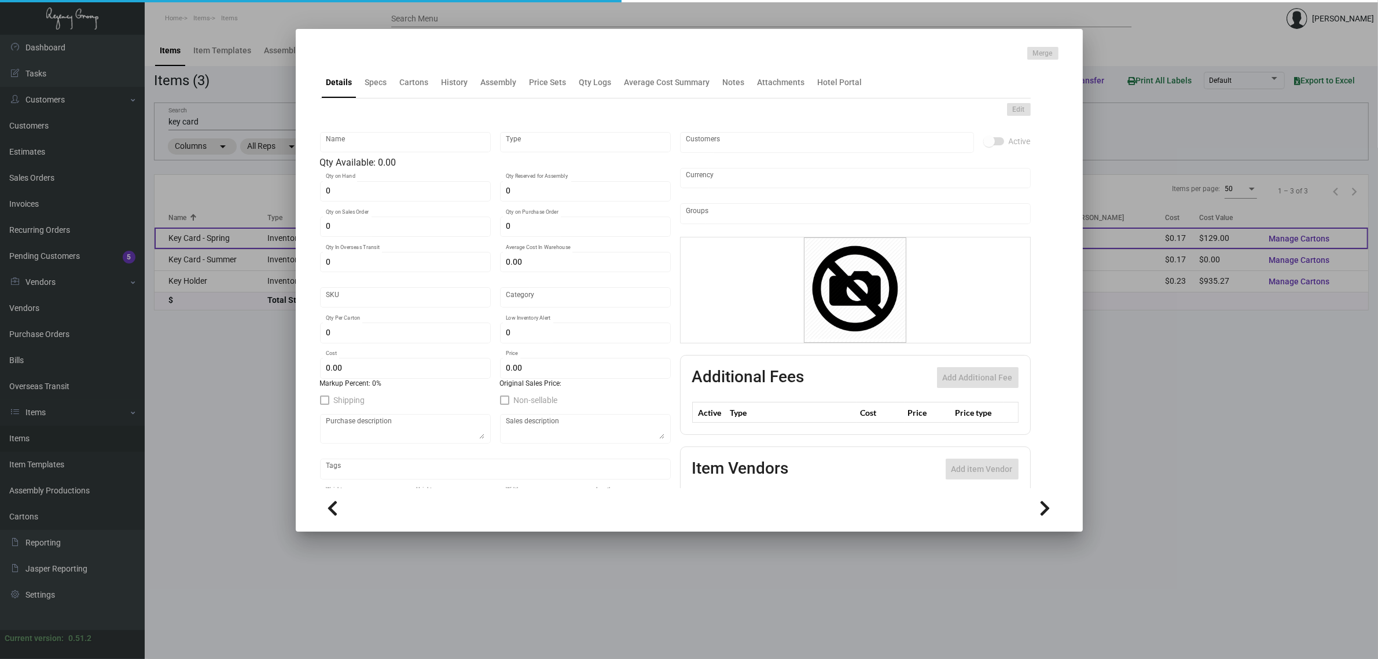
type input "Key Card - Spring"
type input "Inventory"
type input "750"
type input "$ 0.00"
type input "Overseas"
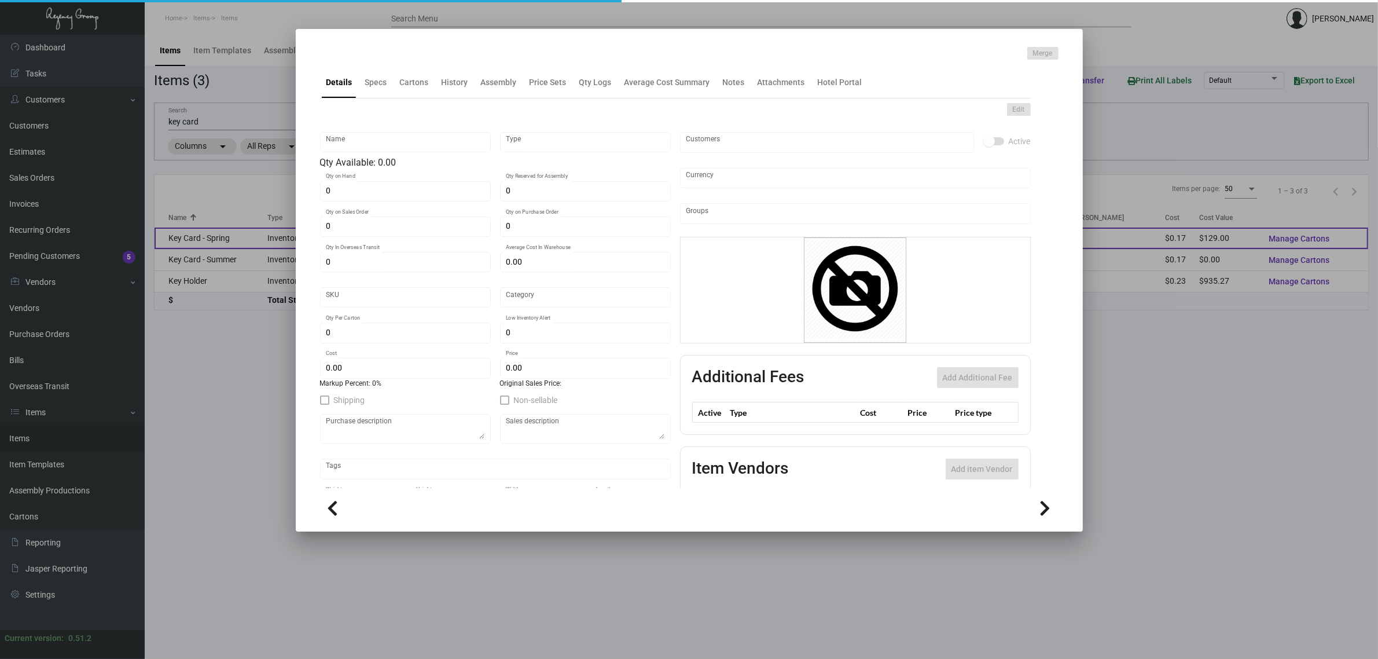
type input "1,250"
type input "$ 0.172"
type input "$ 0.35"
checkbox input "true"
type input "United States Dollar $"
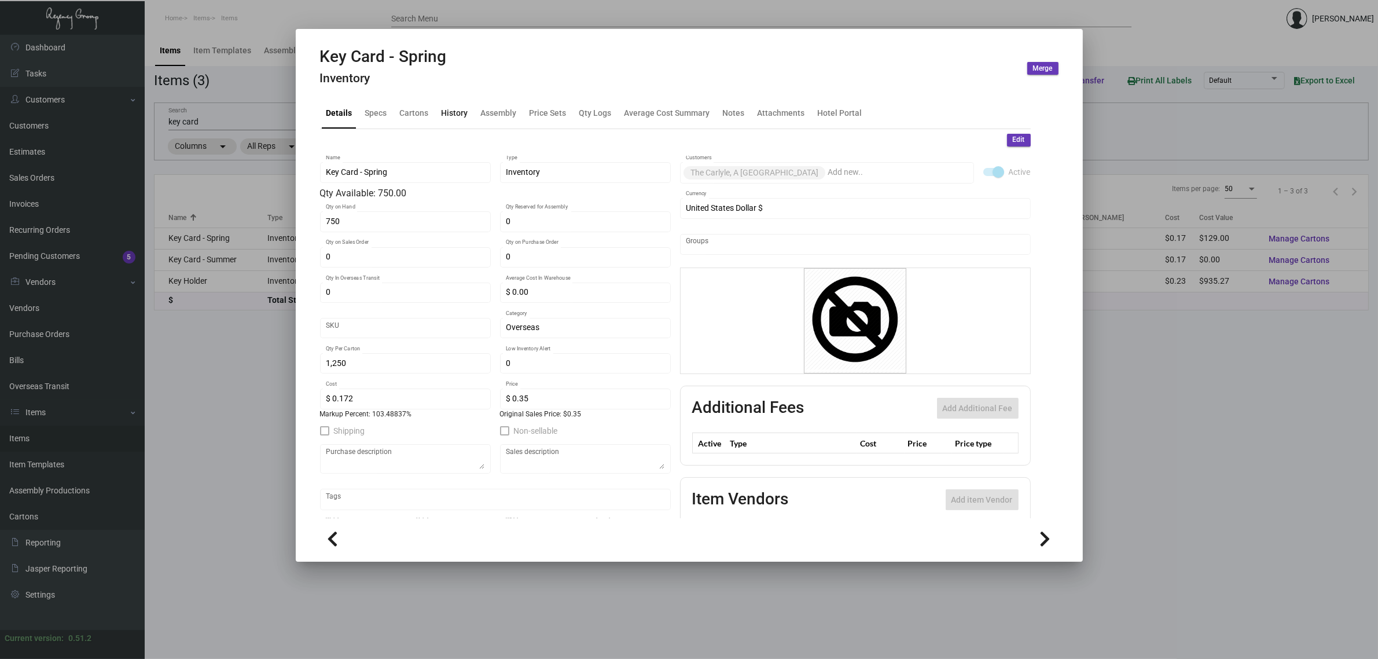
click at [453, 106] on div "History" at bounding box center [455, 112] width 27 height 12
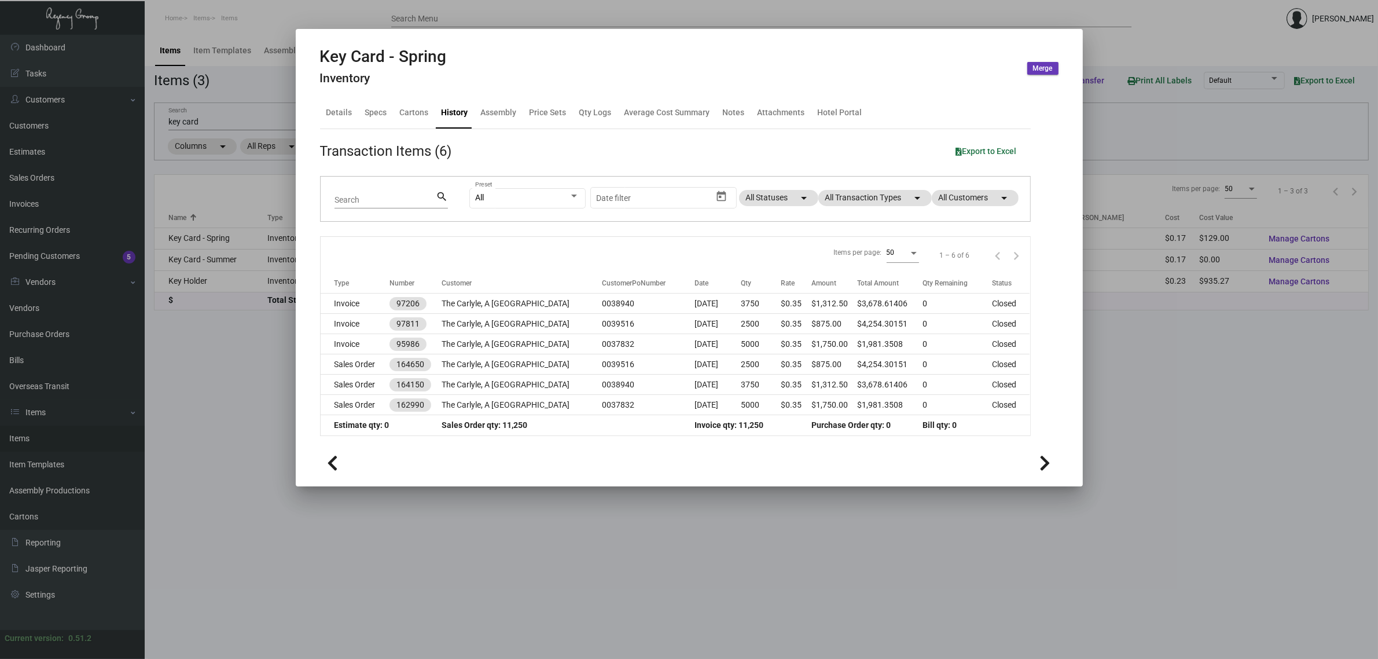
click at [870, 185] on div "All Preset Start date – Date filter All Statuses arrow_drop_down All Transactio…" at bounding box center [742, 199] width 547 height 45
click at [861, 196] on mat-chip "All Transaction Types arrow_drop_down" at bounding box center [874, 198] width 113 height 16
click at [855, 303] on span "Estimate" at bounding box center [856, 305] width 32 height 14
click at [830, 310] on input "Estimate" at bounding box center [830, 310] width 1 height 1
checkbox input "false"
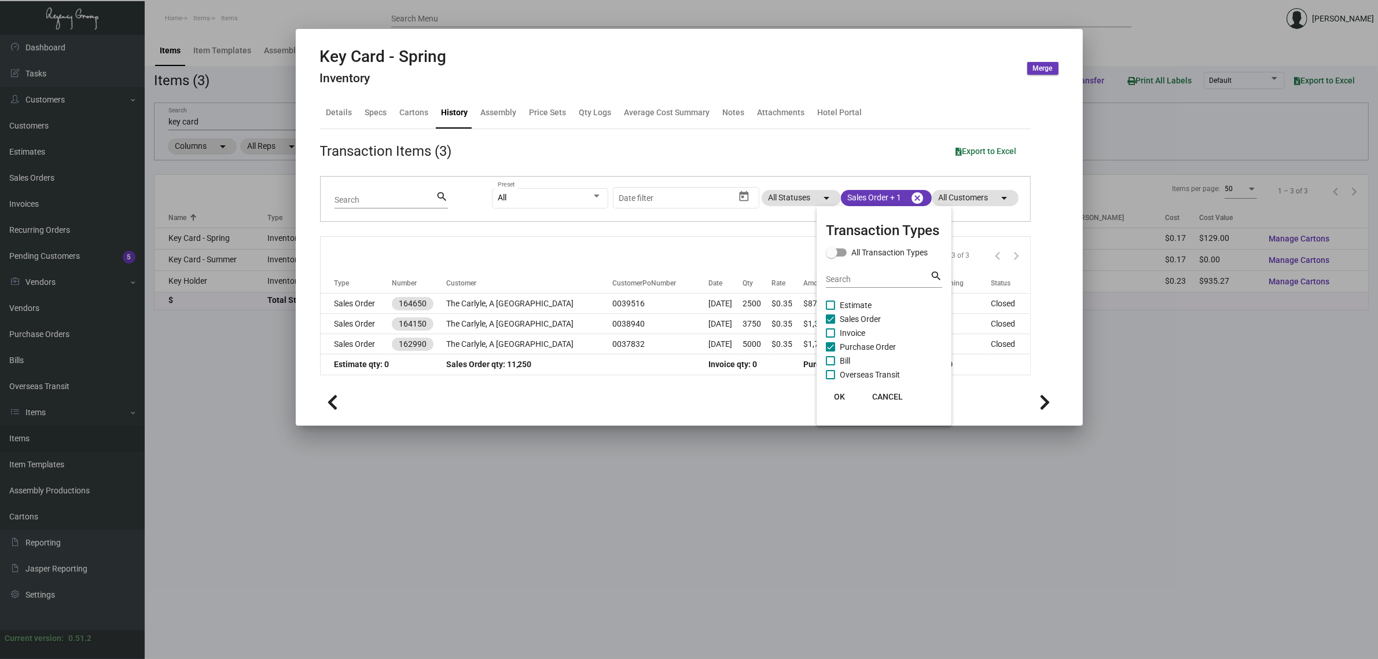
click at [857, 317] on span "Sales Order" at bounding box center [860, 319] width 41 height 14
click at [830, 324] on input "Sales Order" at bounding box center [830, 324] width 1 height 1
checkbox input "false"
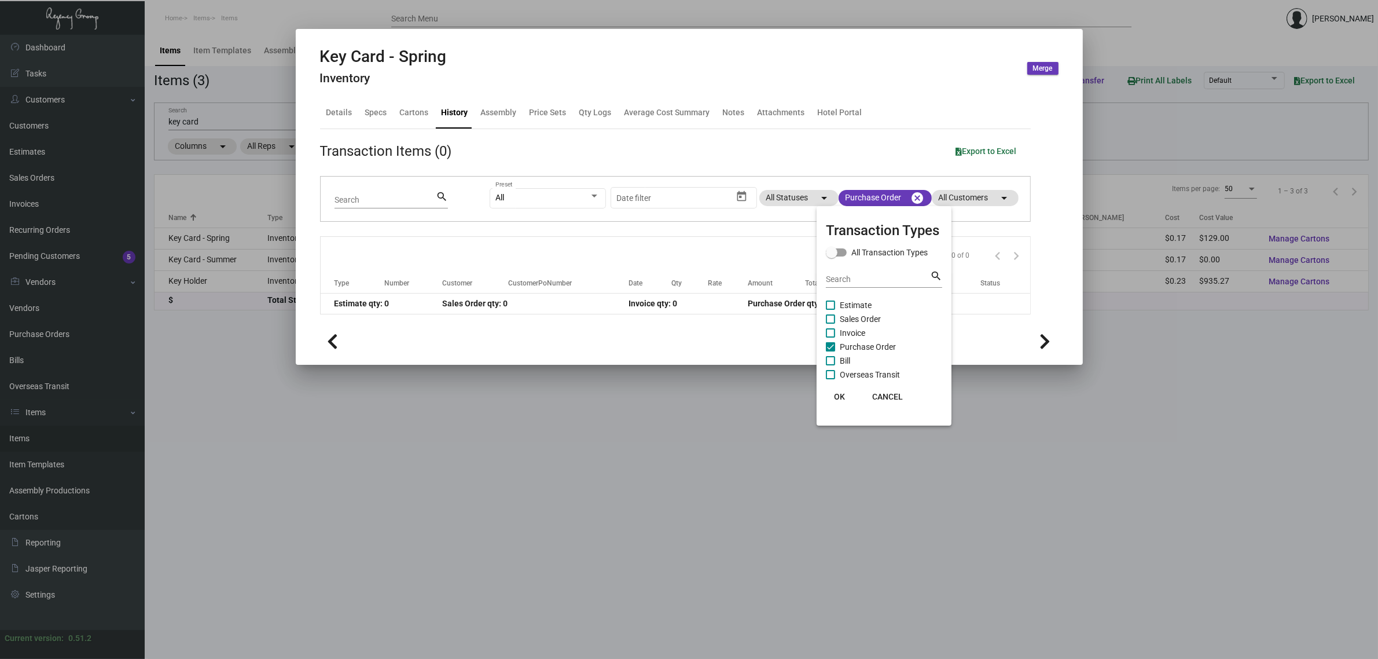
click at [859, 343] on span "Purchase Order" at bounding box center [868, 347] width 56 height 14
click at [830, 351] on input "Purchase Order" at bounding box center [830, 351] width 1 height 1
checkbox input "false"
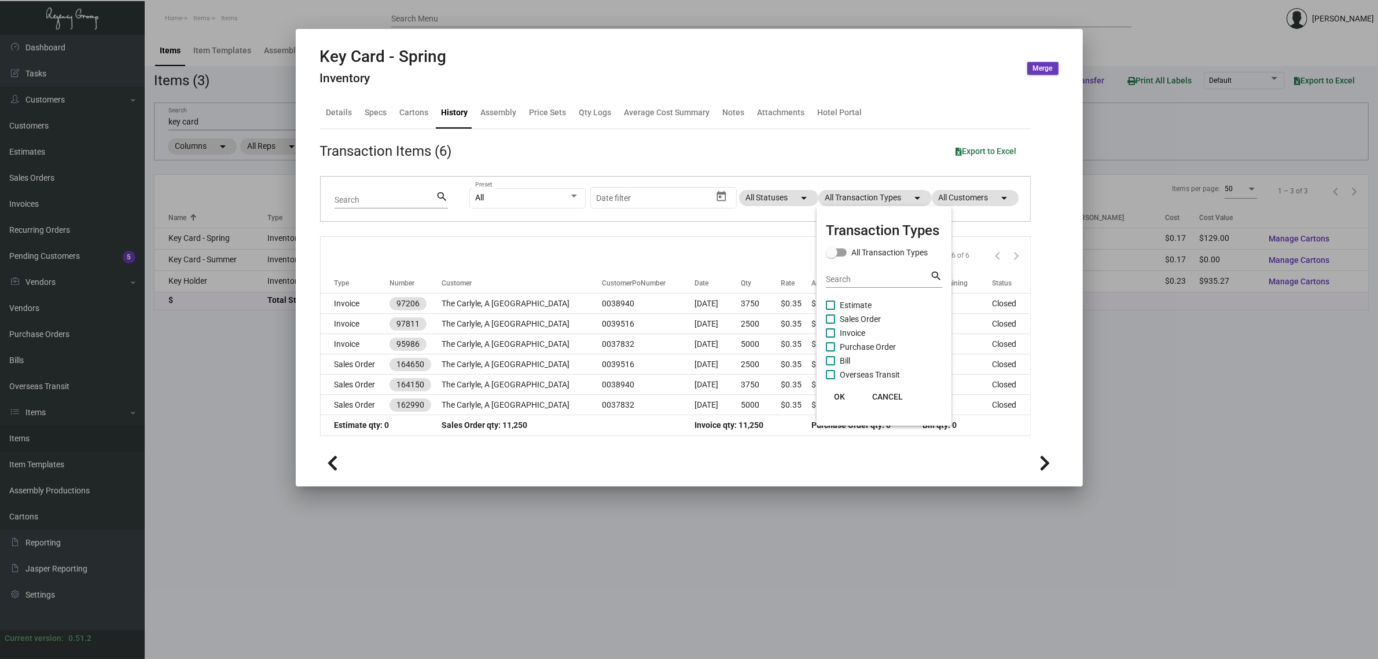
click at [724, 251] on div at bounding box center [689, 329] width 1378 height 659
click at [722, 250] on div "Items per page: 50 1 – 6 of 6" at bounding box center [676, 255] width 710 height 36
click at [218, 370] on div at bounding box center [689, 329] width 1378 height 659
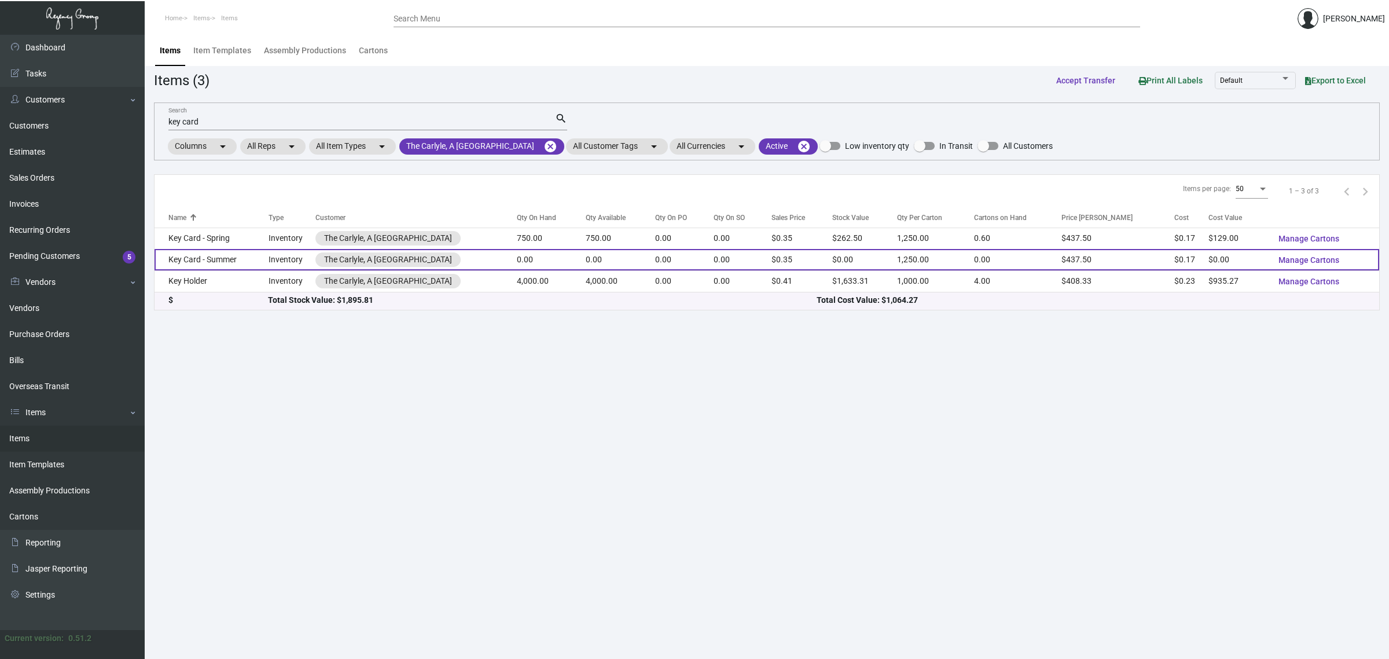
click at [605, 263] on td "0.00" at bounding box center [620, 259] width 69 height 21
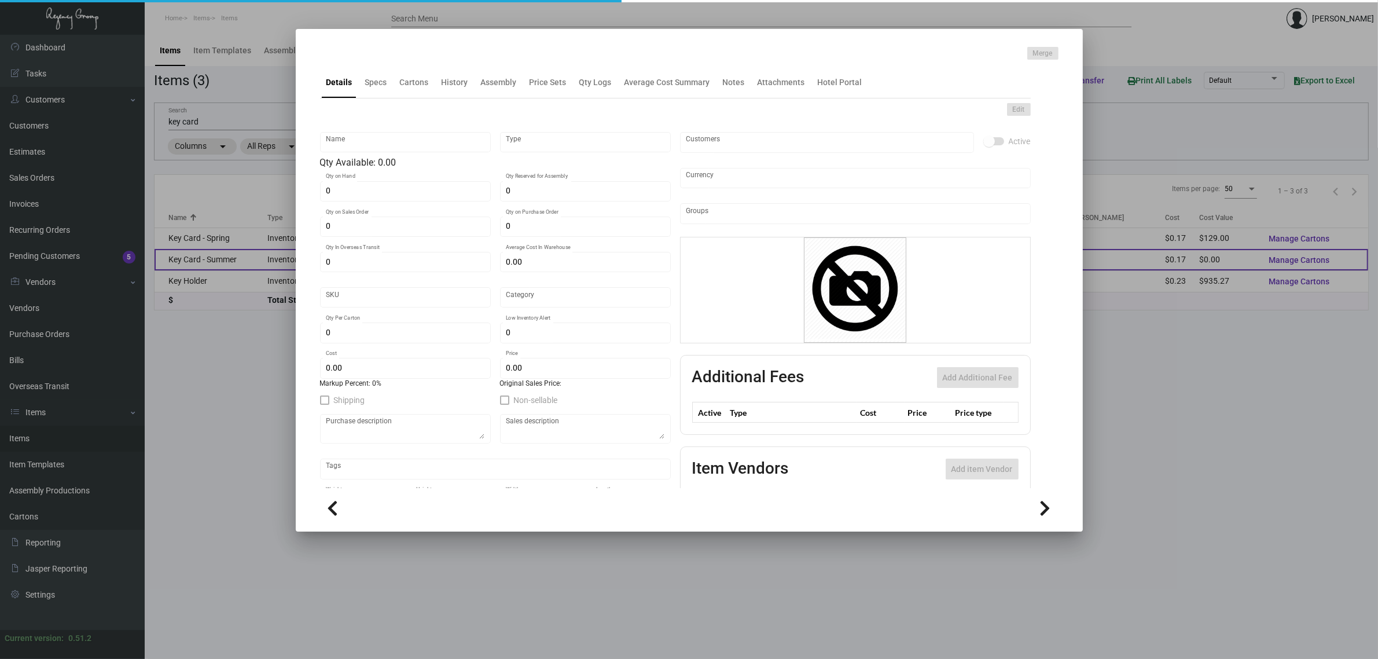
type input "Key Card - Summer"
type input "Inventory"
type input "$ 0.172"
type input "Overseas"
type input "1,250"
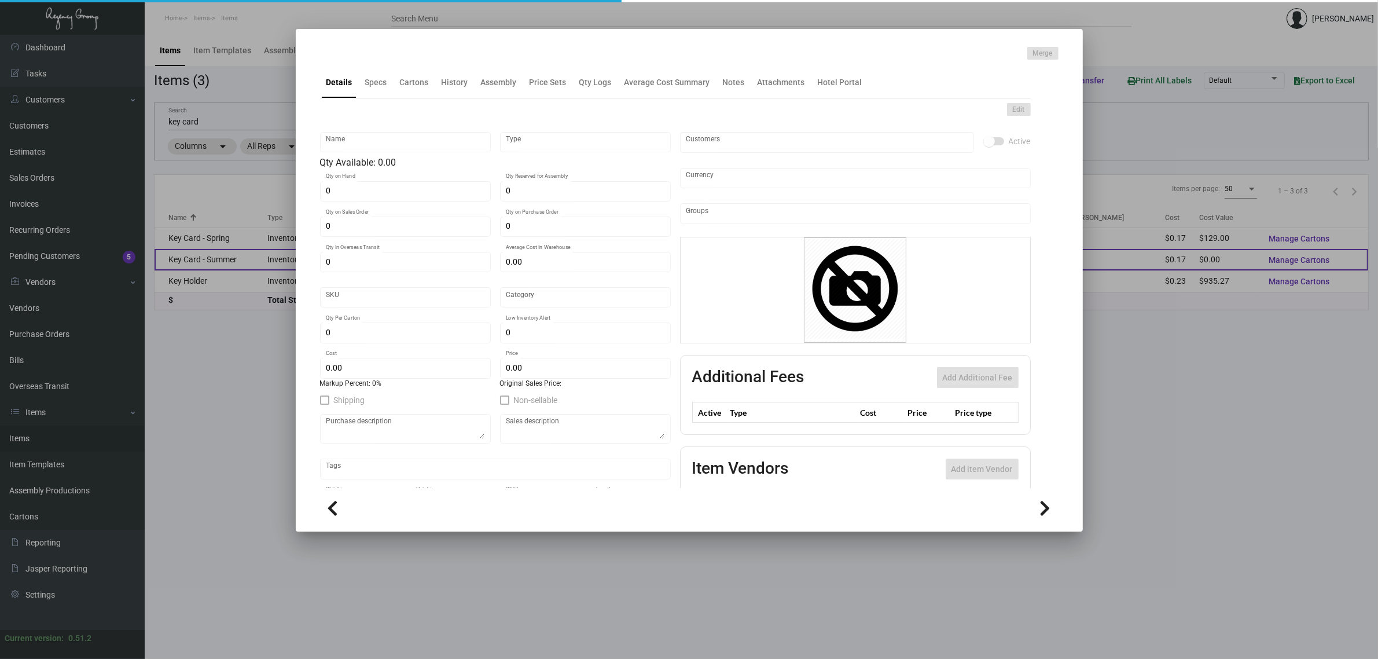
type input "$ 0.172"
type input "$ 0.35"
checkbox input "true"
type input "United States Dollar $"
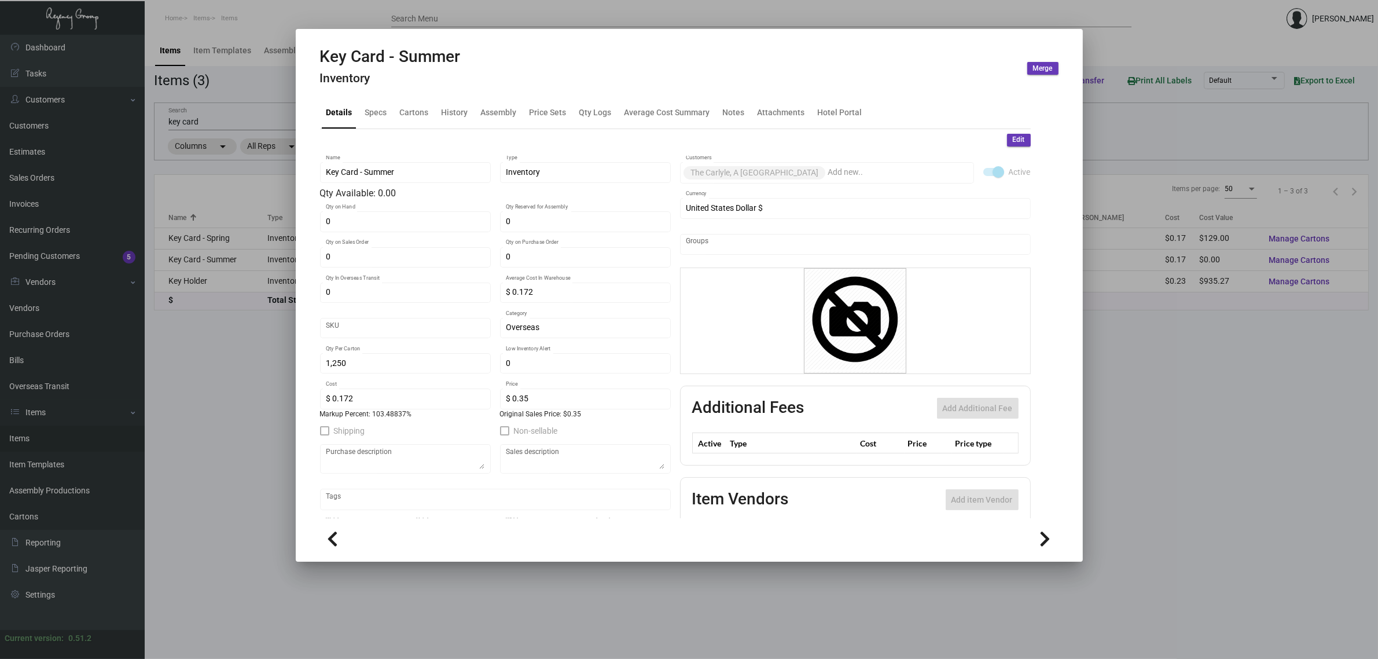
click at [232, 108] on div at bounding box center [689, 329] width 1378 height 659
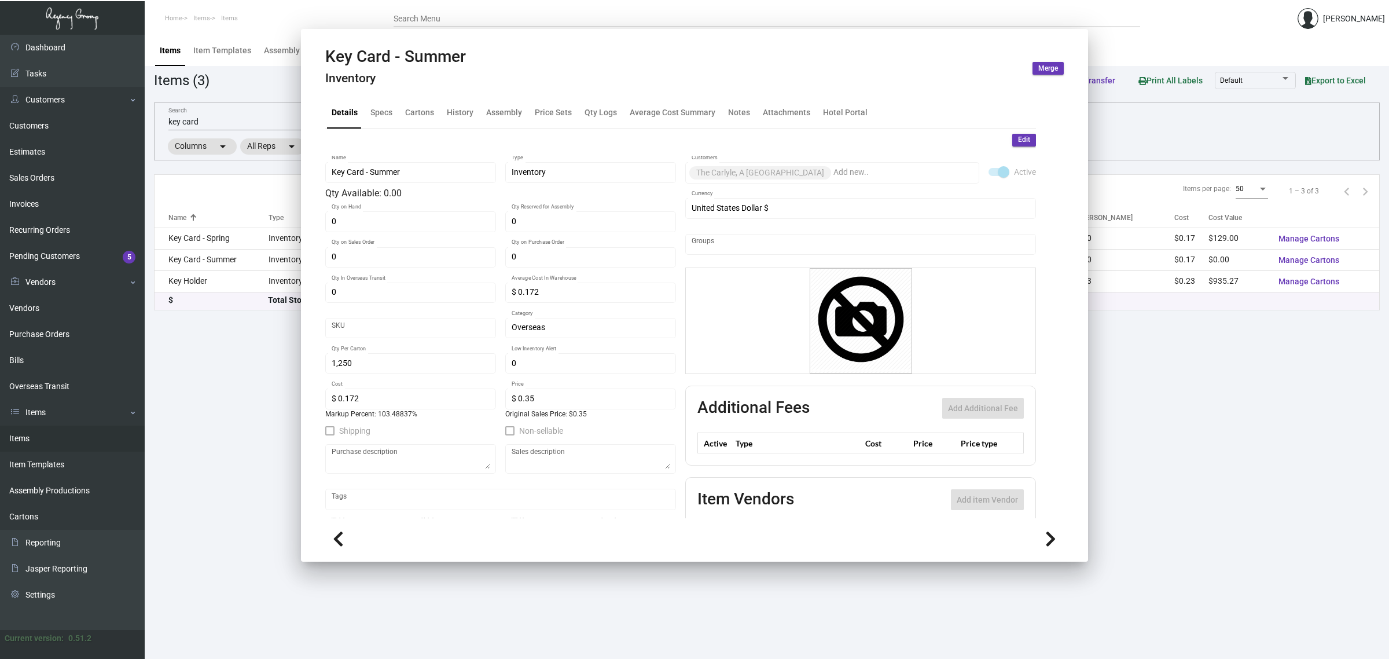
click at [232, 116] on div "key card Search" at bounding box center [361, 121] width 387 height 18
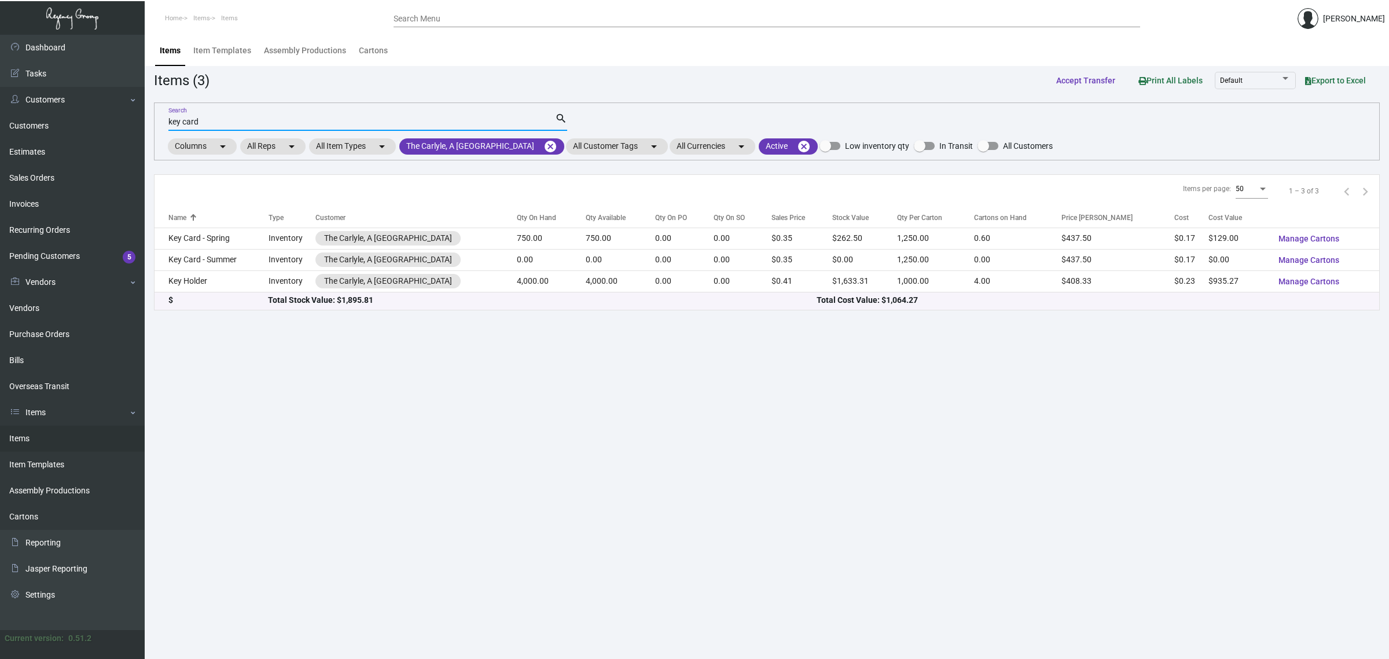
click at [231, 123] on input "key card" at bounding box center [361, 121] width 387 height 9
click at [234, 126] on input "key card" at bounding box center [361, 121] width 387 height 9
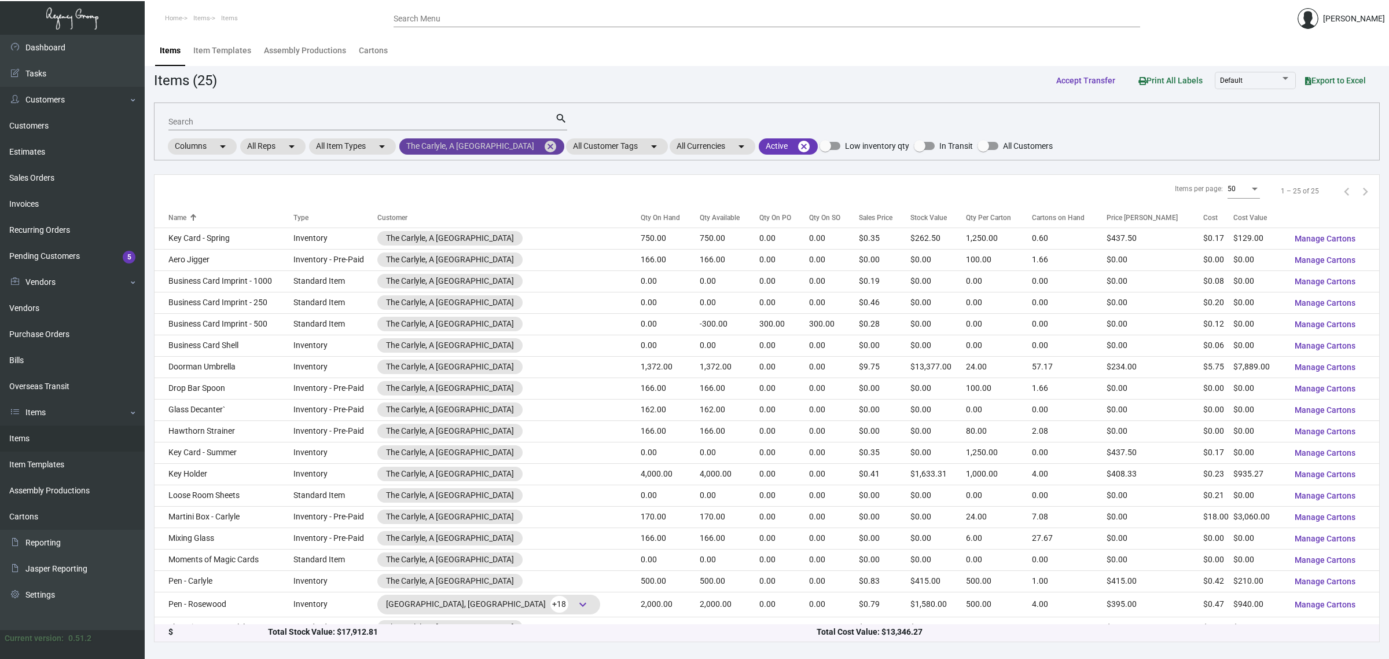
drag, startPoint x: 531, startPoint y: 145, endPoint x: 447, endPoint y: 115, distance: 89.7
click at [543, 143] on mat-icon "cancel" at bounding box center [550, 146] width 14 height 14
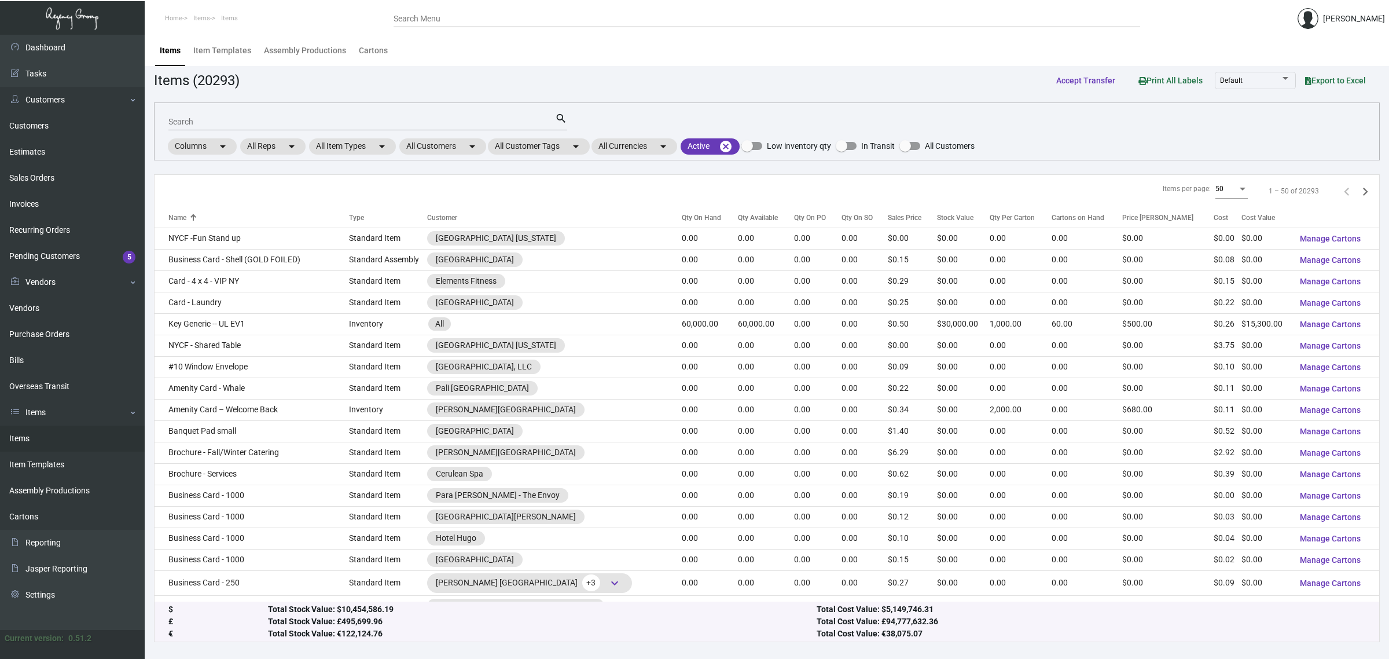
click at [447, 115] on div "Search" at bounding box center [361, 121] width 387 height 18
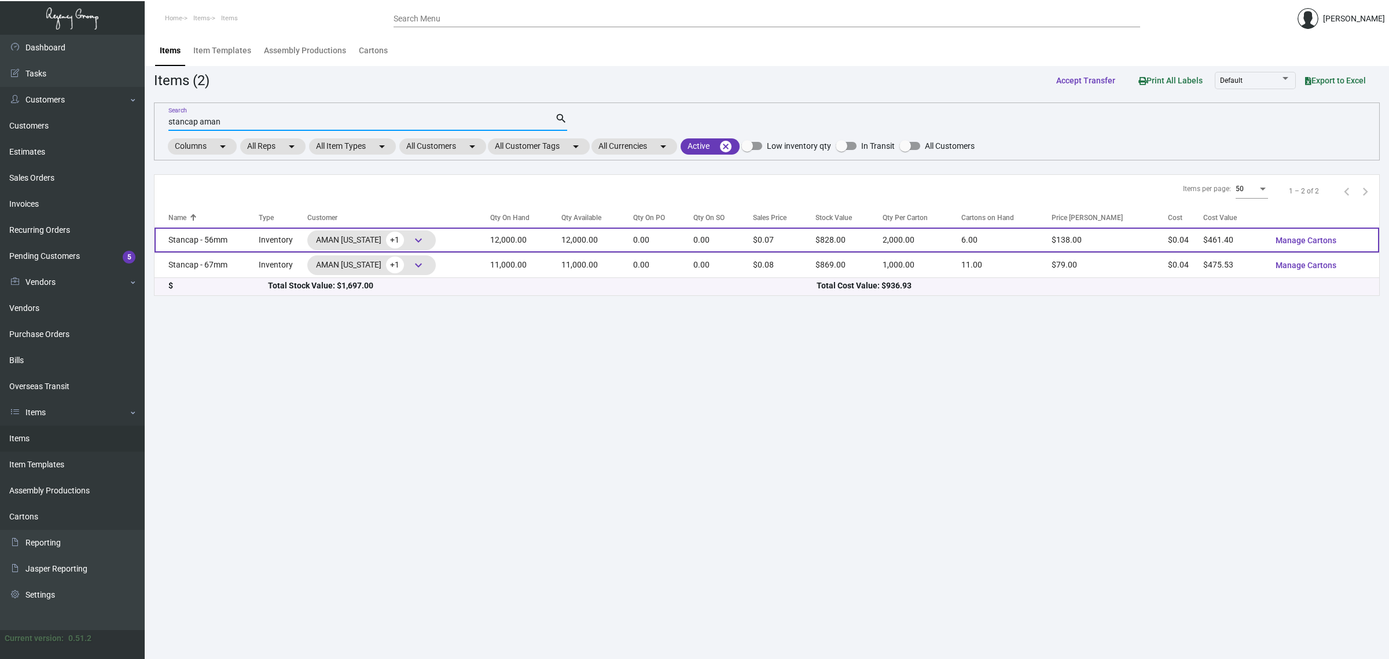
type input "stancap aman"
click at [627, 244] on td "12,000.00" at bounding box center [597, 239] width 72 height 25
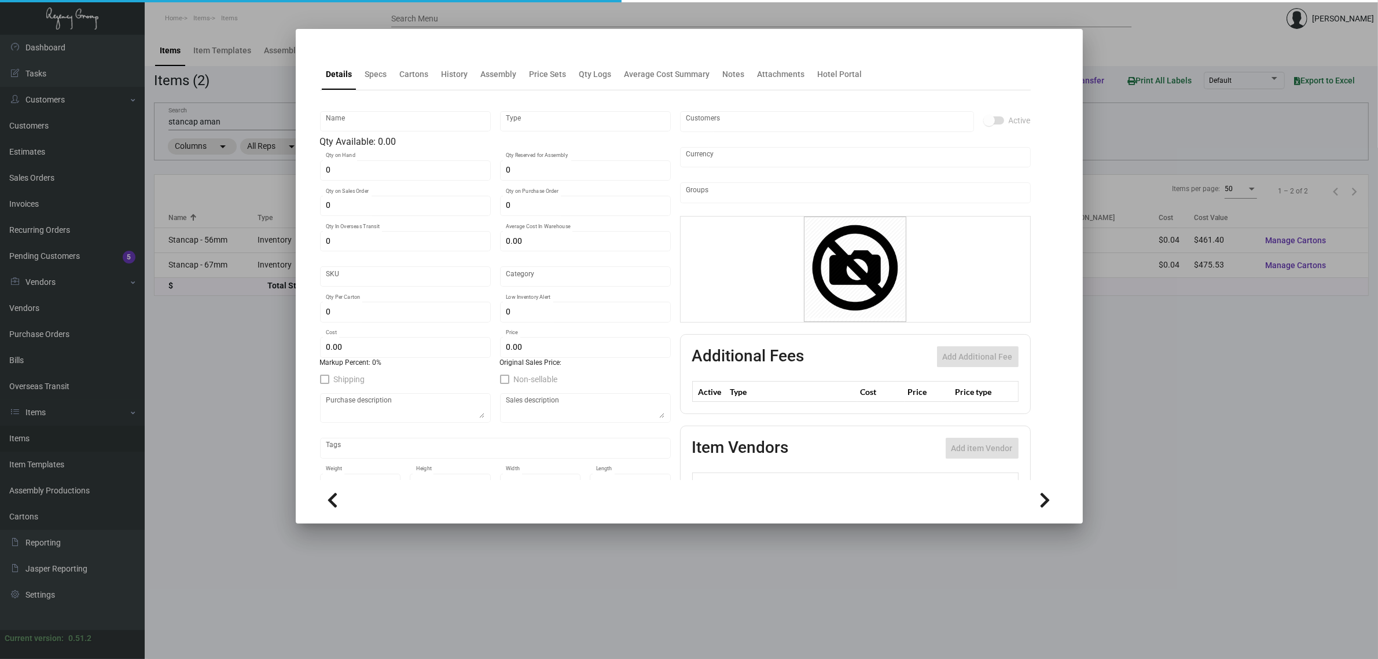
type input "Stancap - 56mm"
type input "Inventory"
type input "12,000"
type input "$ 0.03845"
type input "Standard"
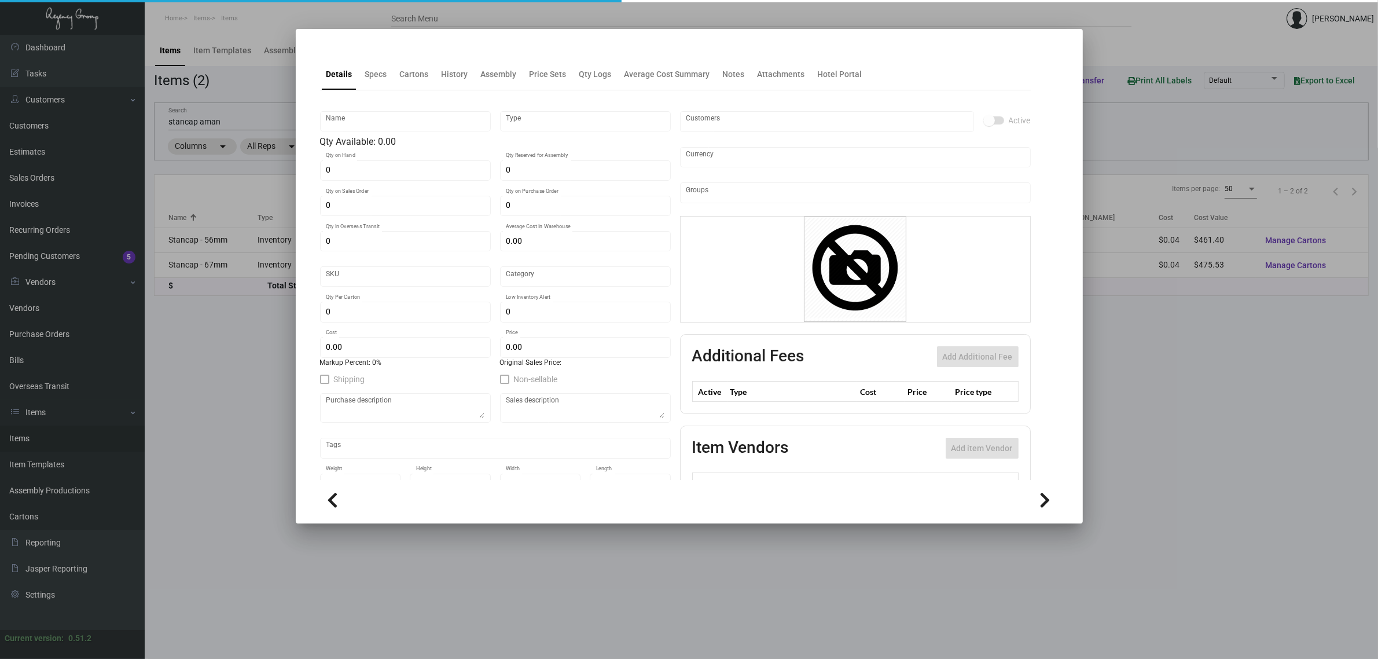
type input "2,000"
type input "$ 0.03845"
type input "$ 0.069"
checkbox input "true"
type input "United States Dollar $"
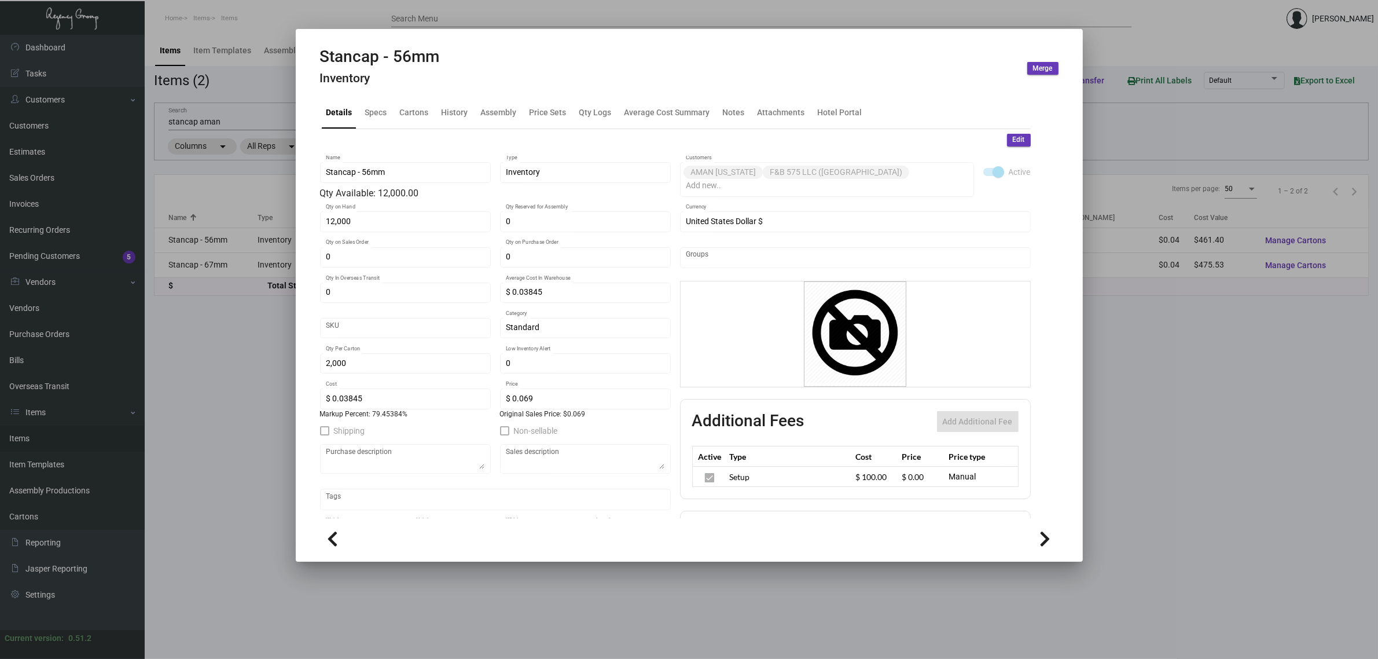
click at [226, 357] on div at bounding box center [689, 329] width 1378 height 659
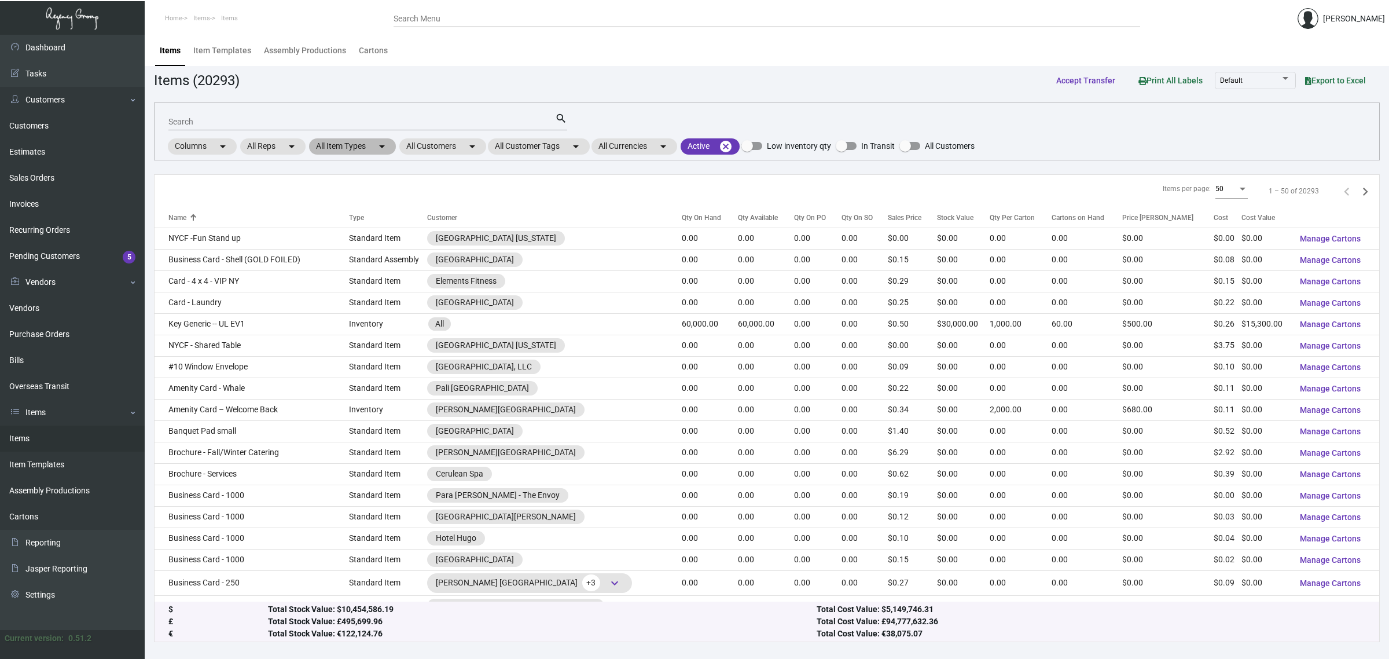
click at [336, 148] on mat-chip "All Item Types arrow_drop_down" at bounding box center [352, 146] width 87 height 16
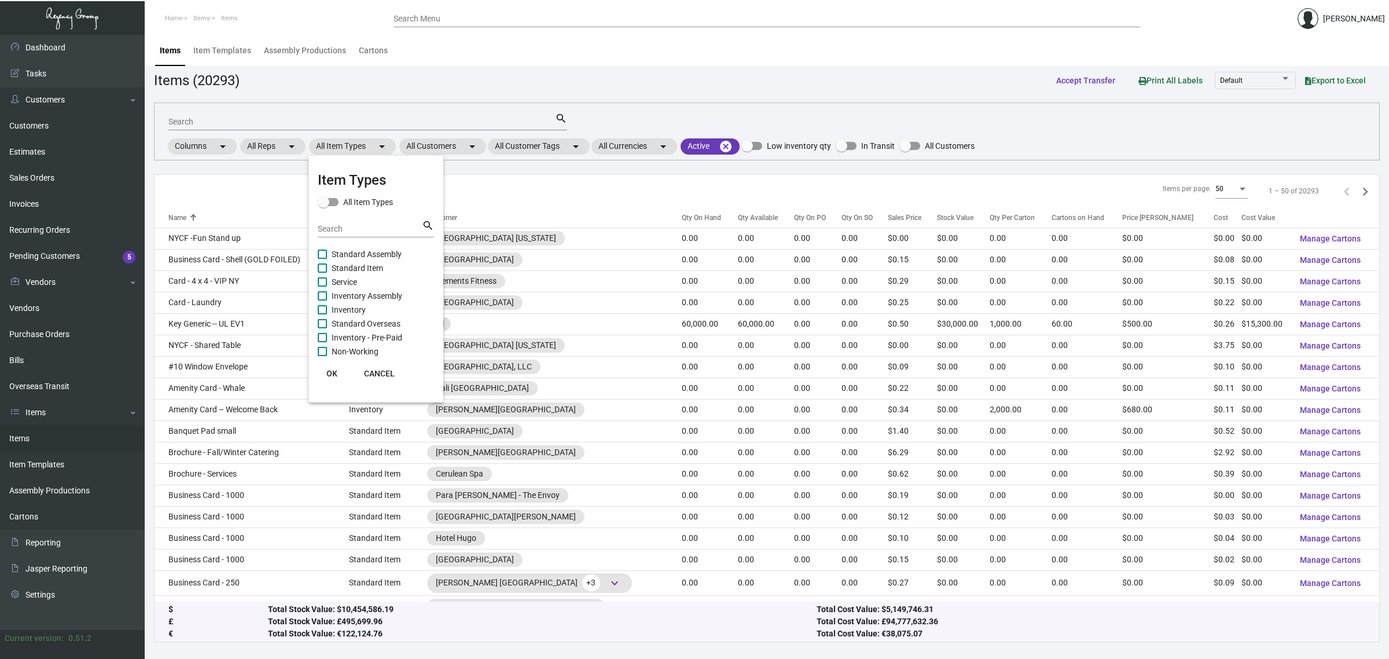
click at [426, 142] on div at bounding box center [694, 329] width 1389 height 659
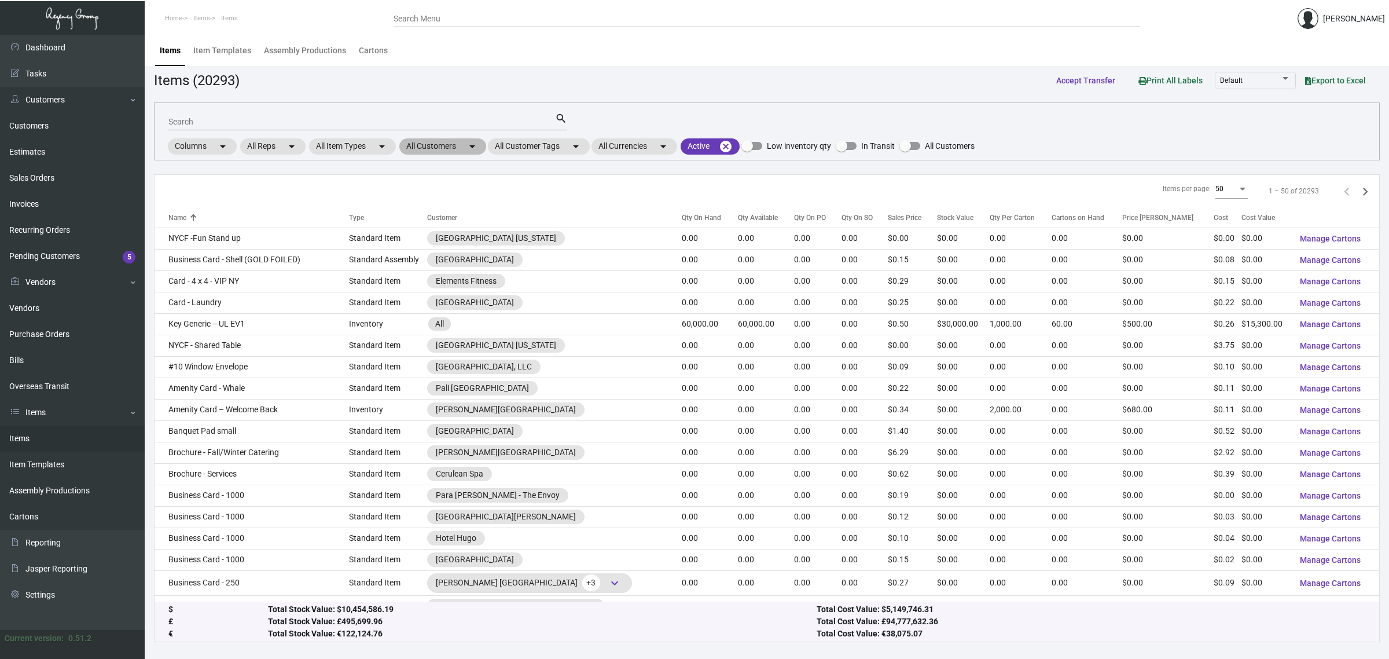
click at [426, 142] on mat-chip "All Customers arrow_drop_down" at bounding box center [442, 146] width 87 height 16
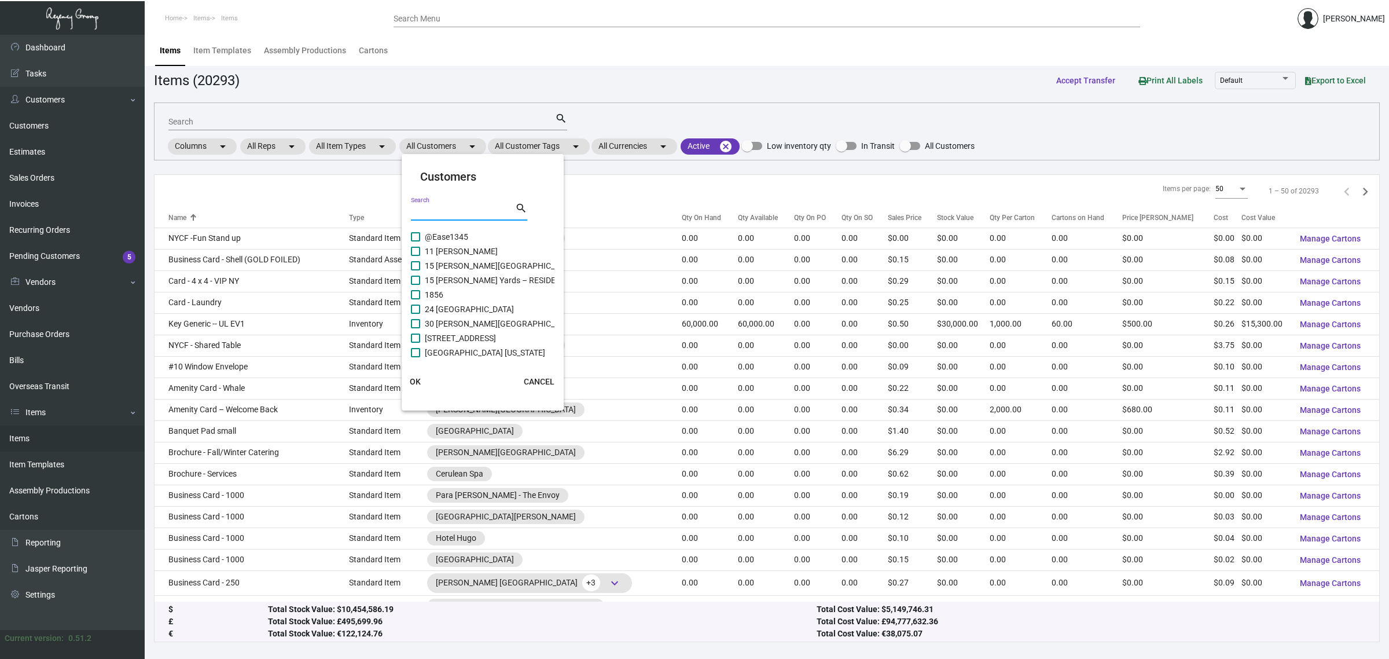
click at [444, 211] on input "Search" at bounding box center [463, 211] width 104 height 9
type input "rosewood"
click at [472, 332] on span "The Carlyle, A Rosewood Hotel" at bounding box center [489, 335] width 128 height 14
click at [416, 340] on input "The Carlyle, A Rosewood Hotel" at bounding box center [415, 340] width 1 height 1
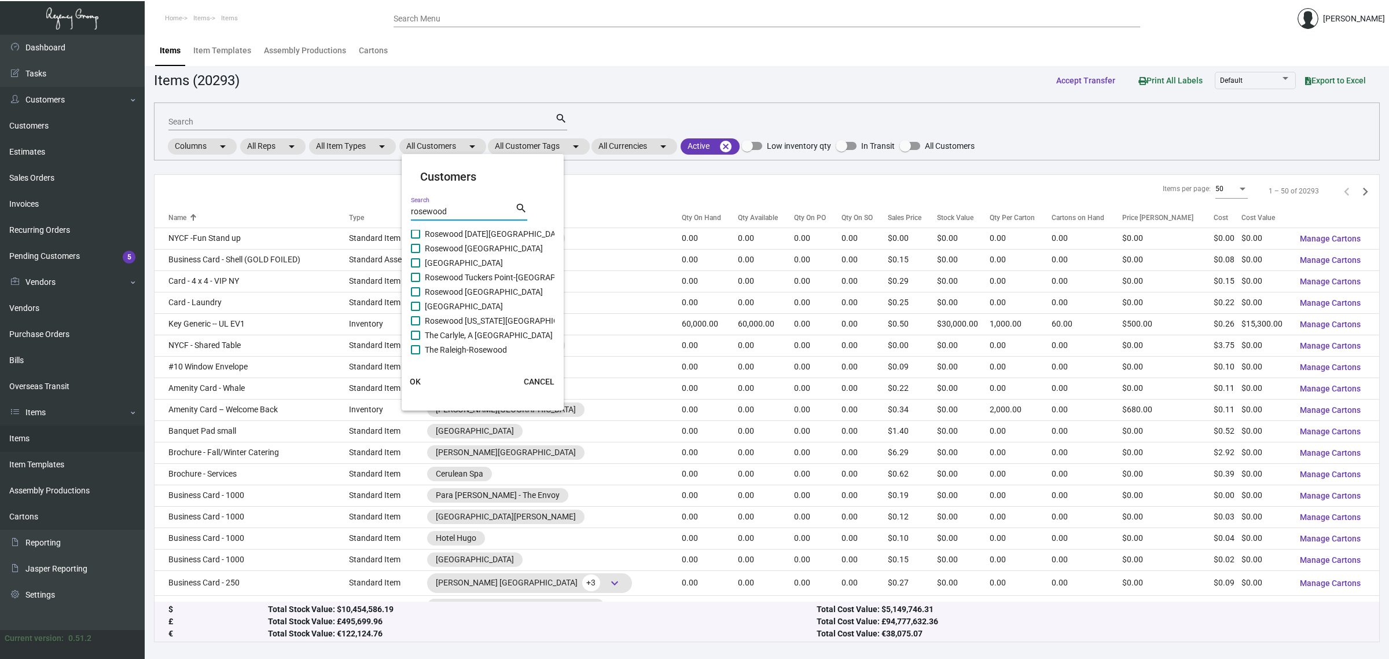
checkbox input "true"
click at [421, 383] on button "OK" at bounding box center [415, 381] width 37 height 21
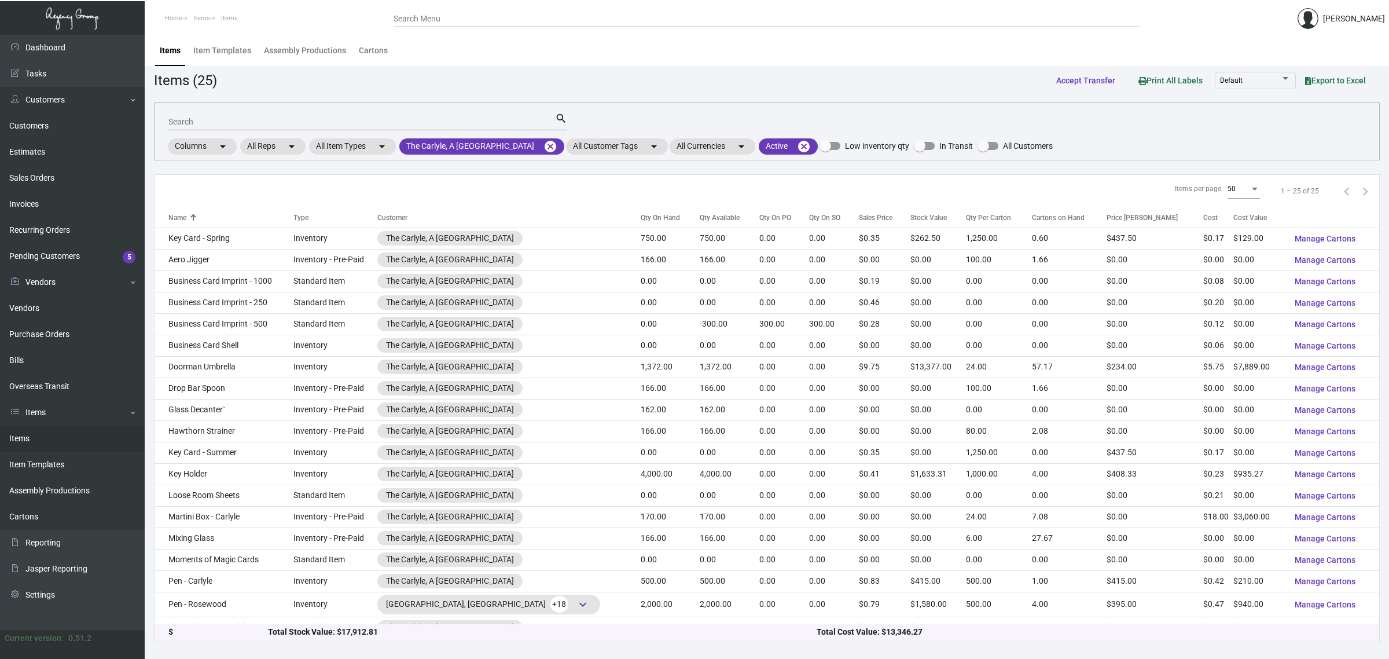
click at [359, 120] on input "Search" at bounding box center [361, 121] width 387 height 9
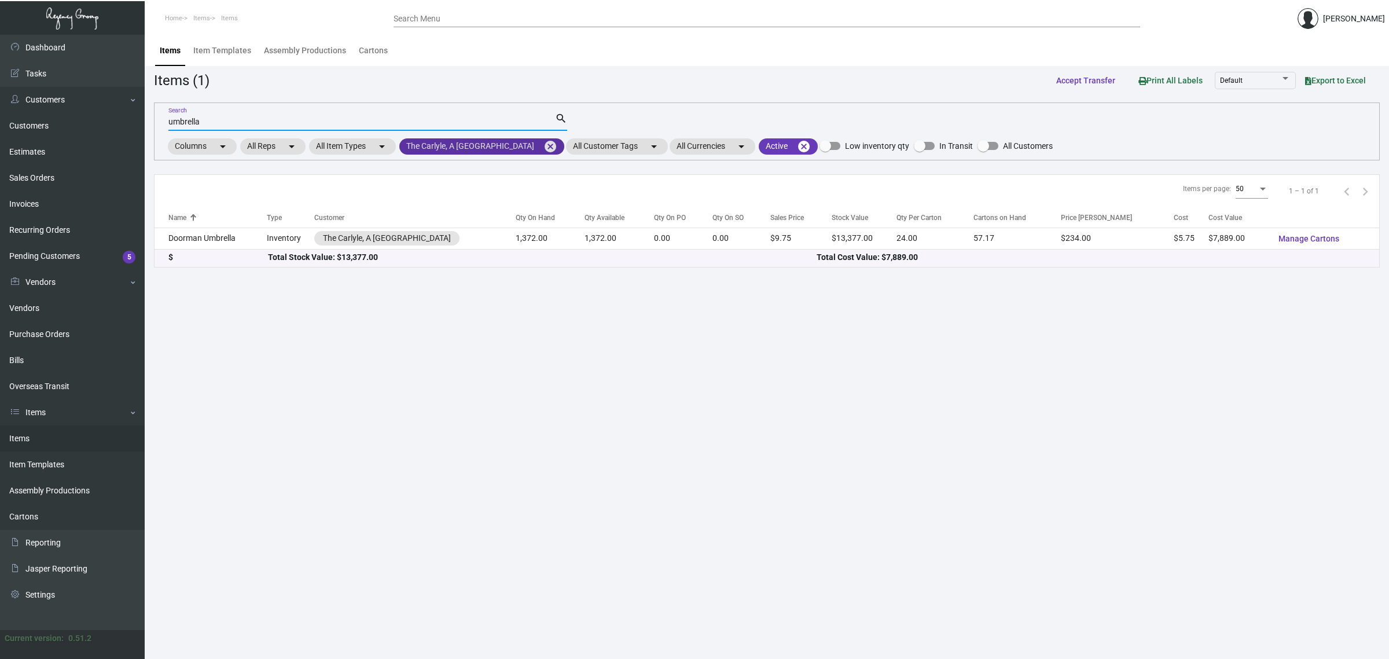
type input "umbrella"
click at [446, 150] on mat-chip "The Carlyle, A Rosewood Hotel cancel" at bounding box center [481, 146] width 165 height 16
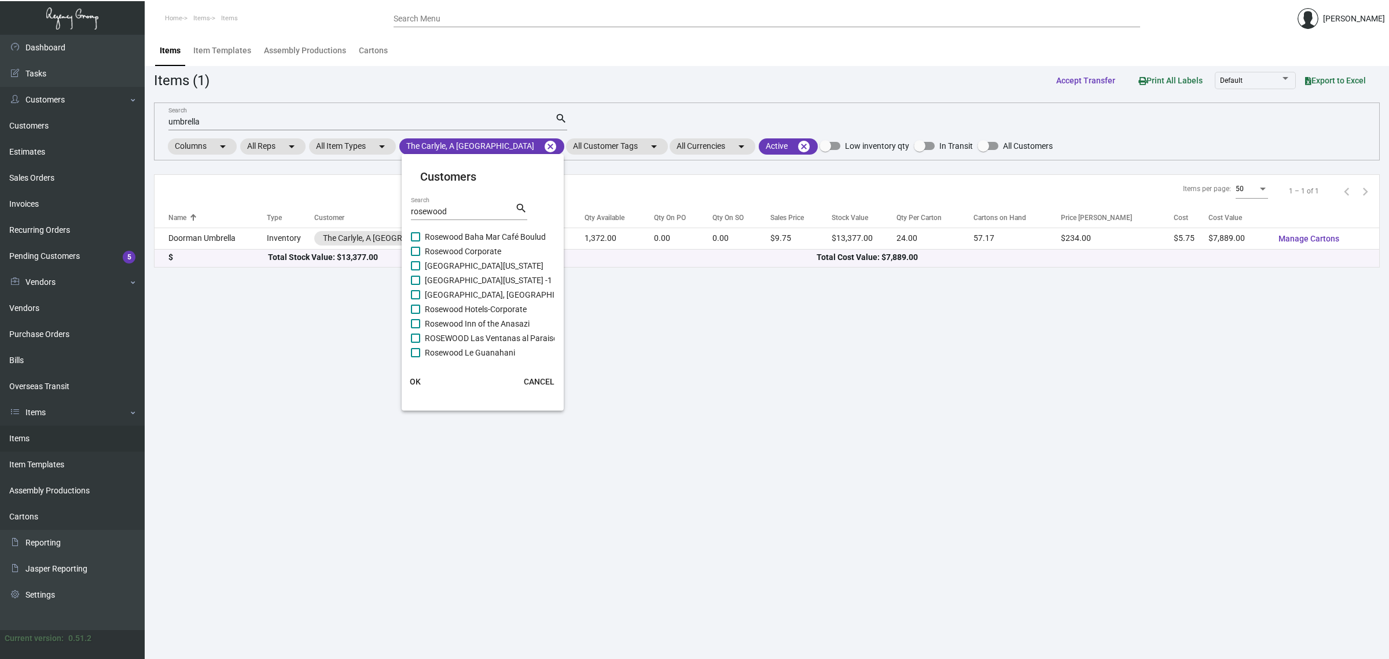
click at [472, 253] on span "Rosewood Corporate" at bounding box center [463, 251] width 76 height 14
click at [416, 256] on input "Rosewood Corporate" at bounding box center [415, 256] width 1 height 1
checkbox input "true"
click at [406, 394] on mat-card-actions "OK CANCEL" at bounding box center [482, 381] width 171 height 30
click at [412, 381] on span "OK" at bounding box center [415, 381] width 11 height 9
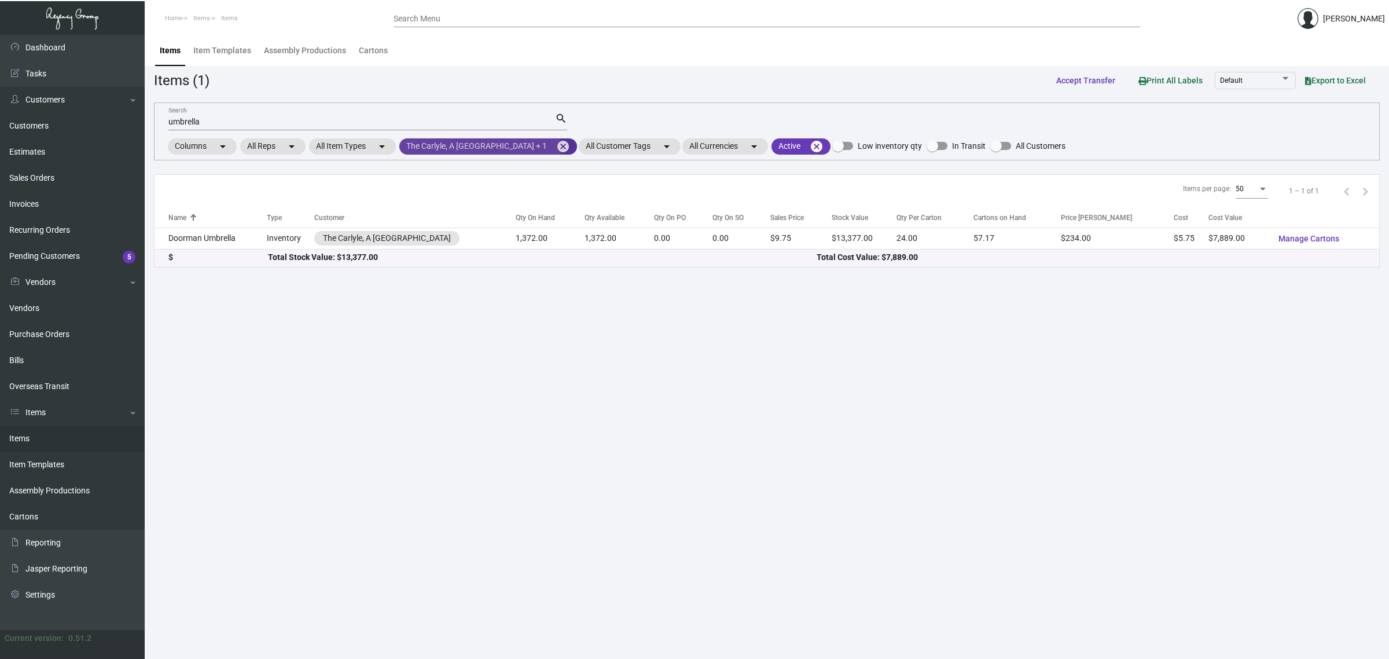
click at [471, 149] on mat-chip "The Carlyle, A Rosewood Hotel + 1 cancel" at bounding box center [488, 146] width 178 height 16
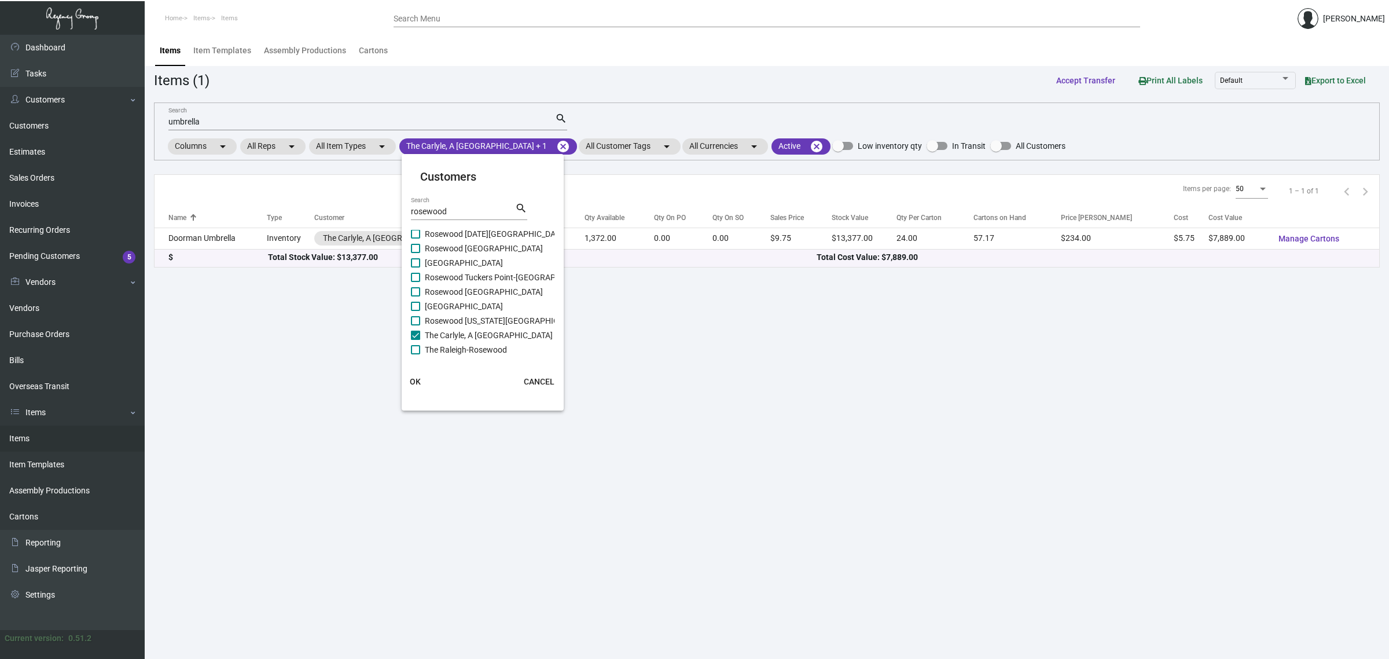
click at [551, 142] on div at bounding box center [694, 329] width 1389 height 659
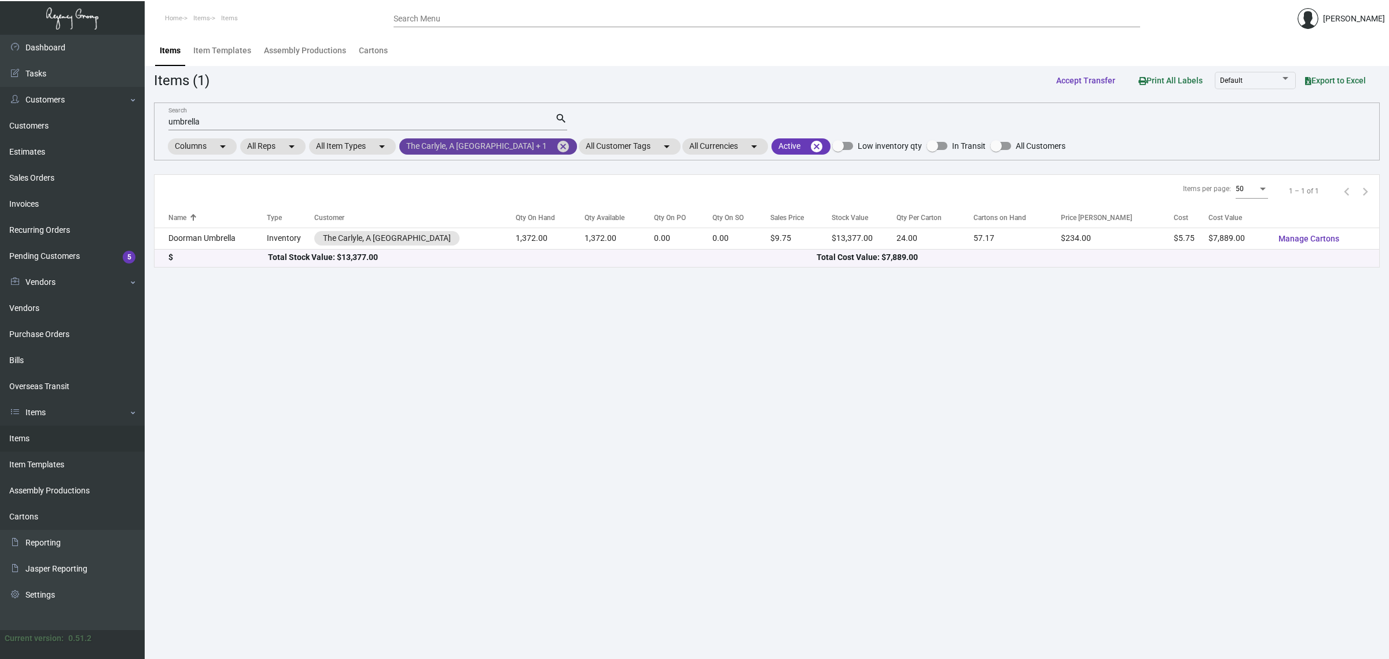
click at [556, 142] on mat-icon "cancel" at bounding box center [563, 146] width 14 height 14
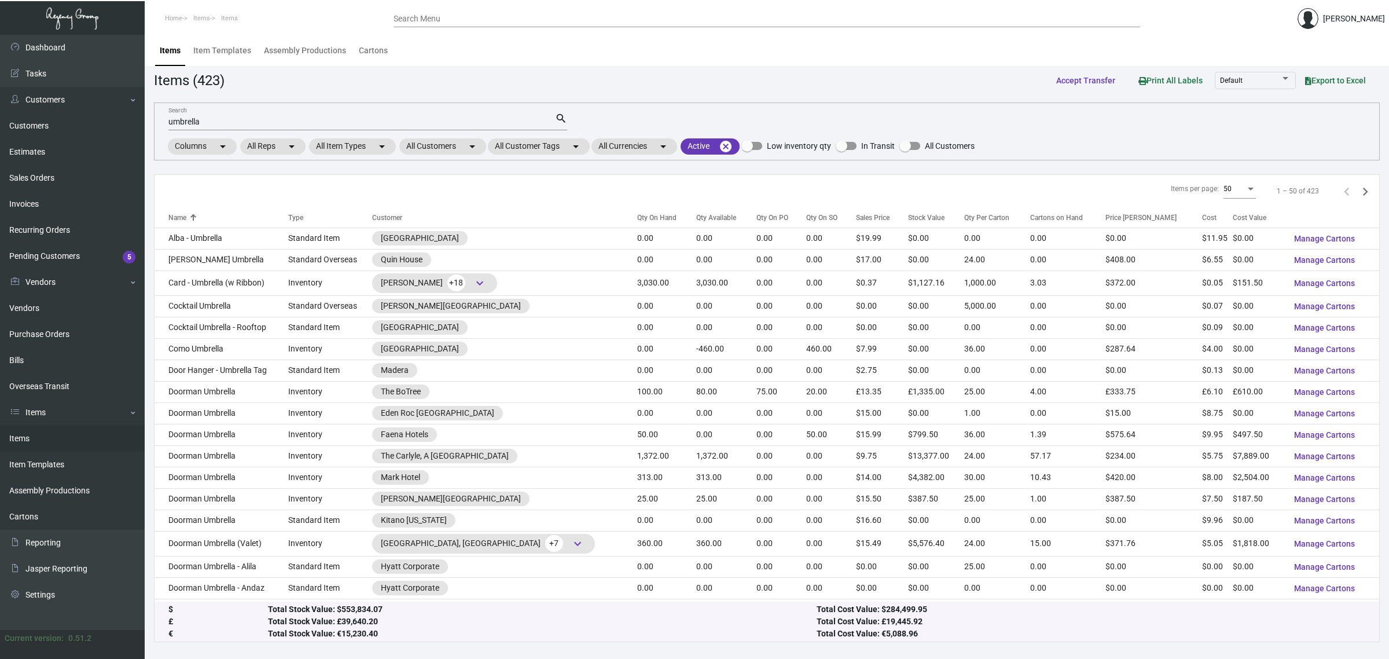
click at [461, 116] on div "umbrella Search" at bounding box center [361, 121] width 387 height 18
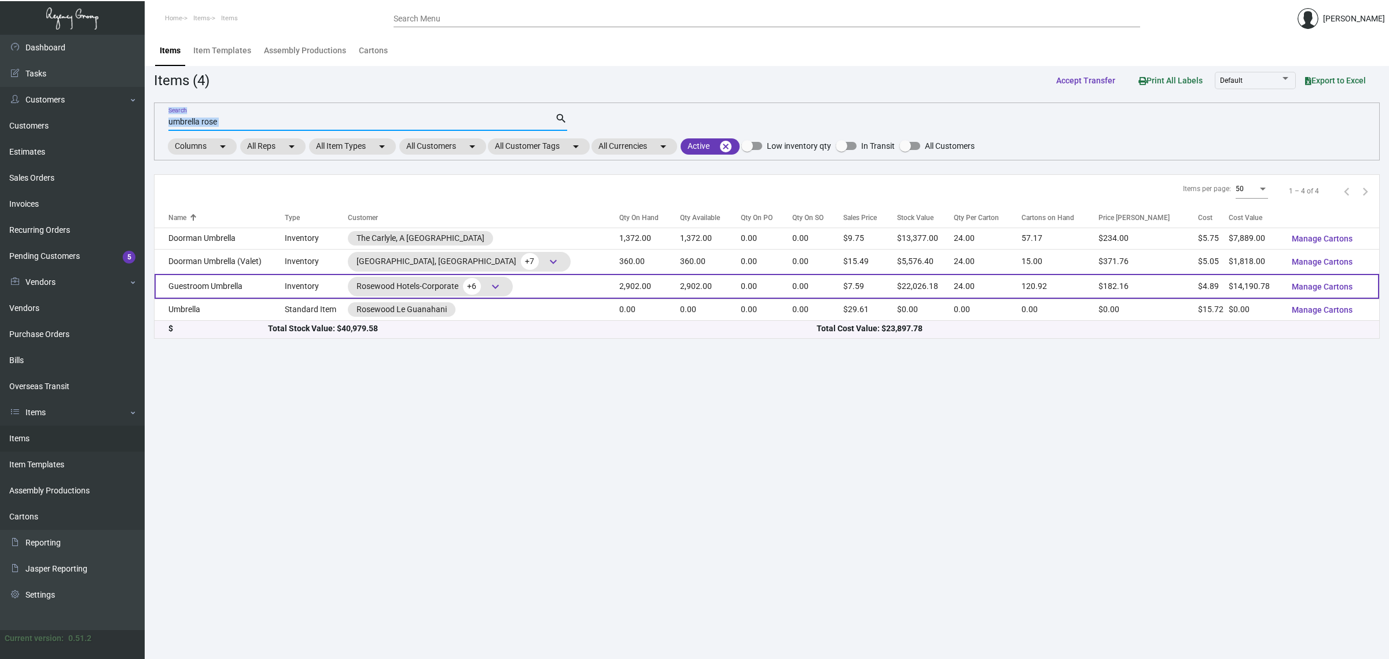
type input "umbrella rose"
click at [769, 284] on td "0.00" at bounding box center [767, 286] width 52 height 25
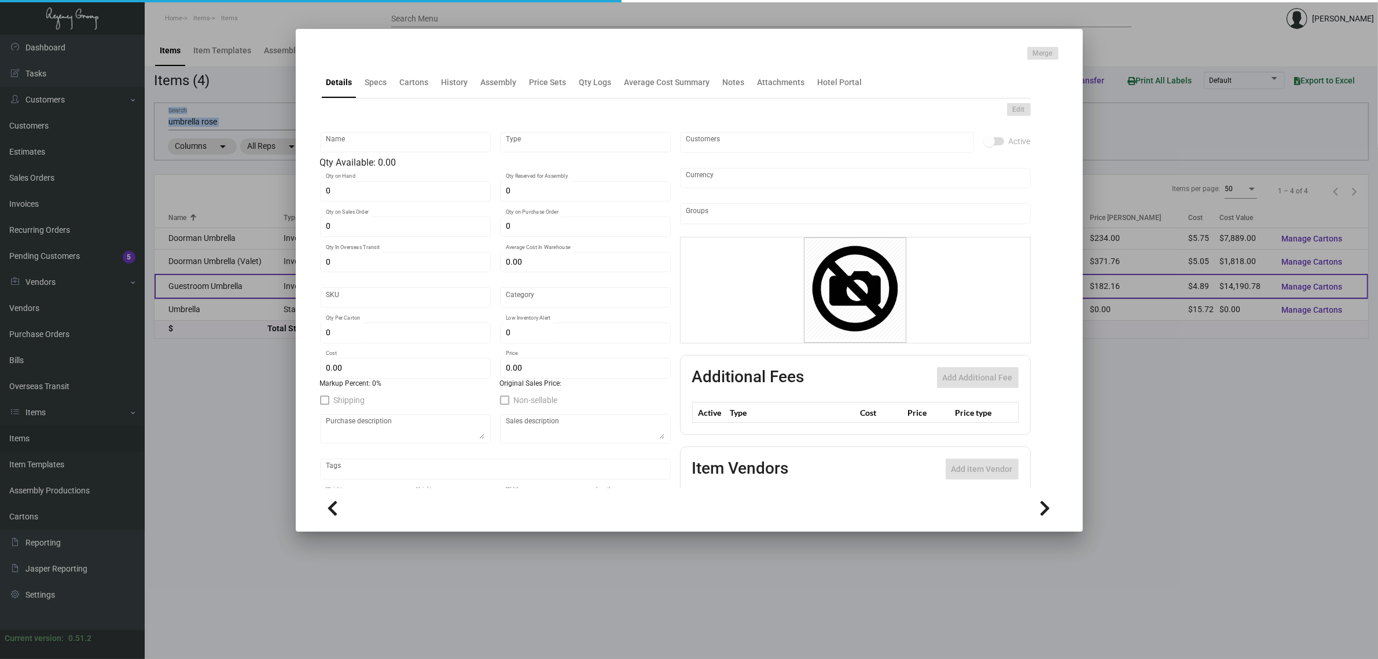
type input "Guestroom Umbrella"
type input "Inventory"
type input "2,902"
type input "$ 10.44"
type input "Overseas"
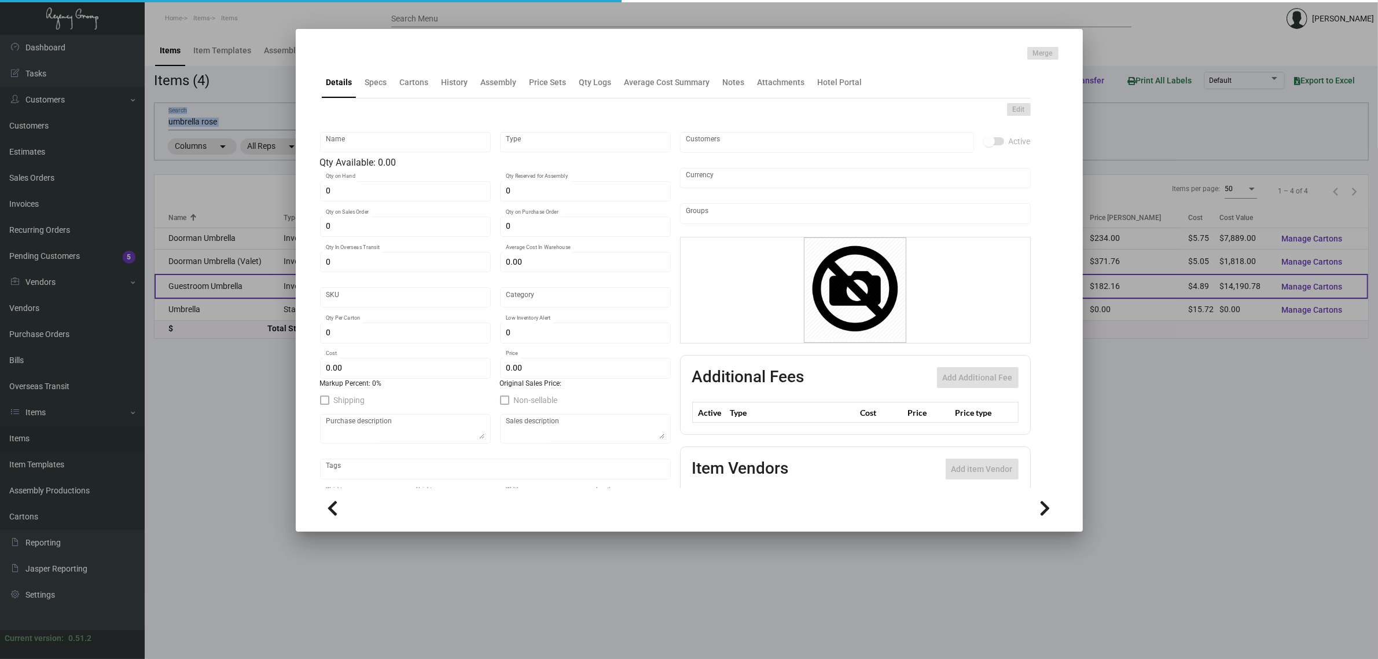
type input "24"
type input "$ 4.89"
type input "$ 7.59"
checkbox input "true"
type input "United States Dollar $"
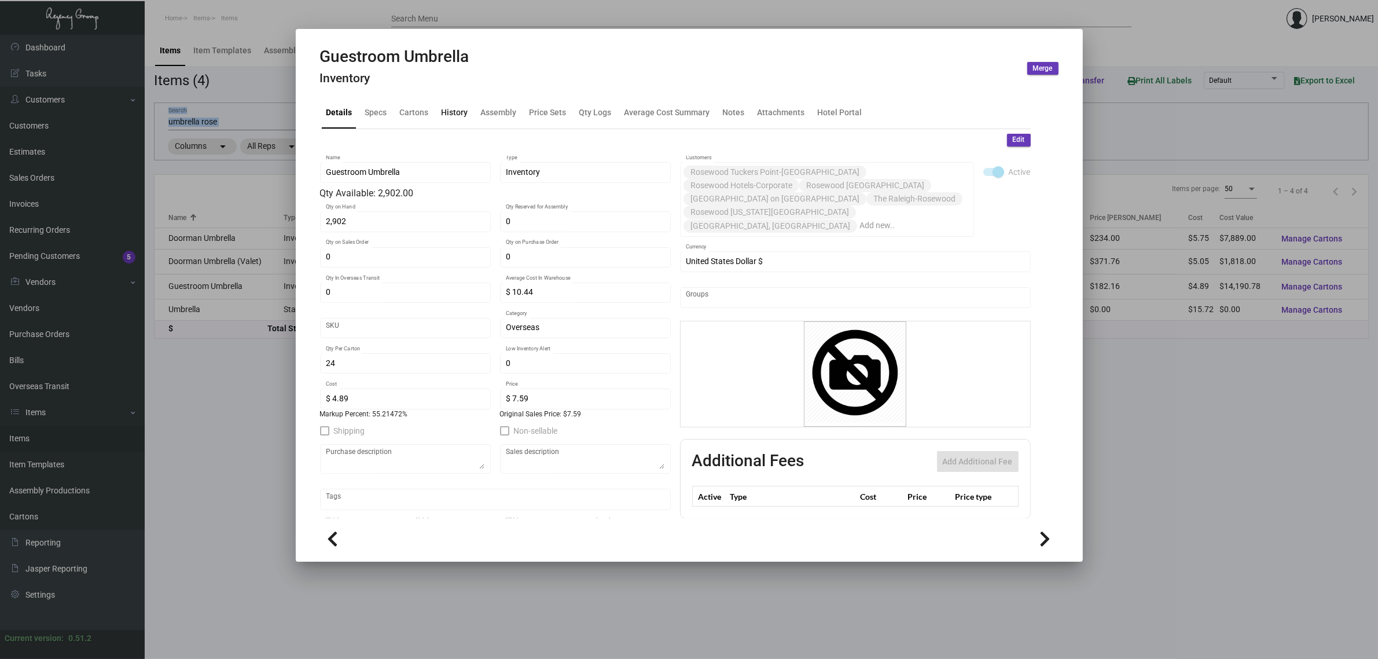
click at [457, 117] on div "History" at bounding box center [455, 112] width 27 height 12
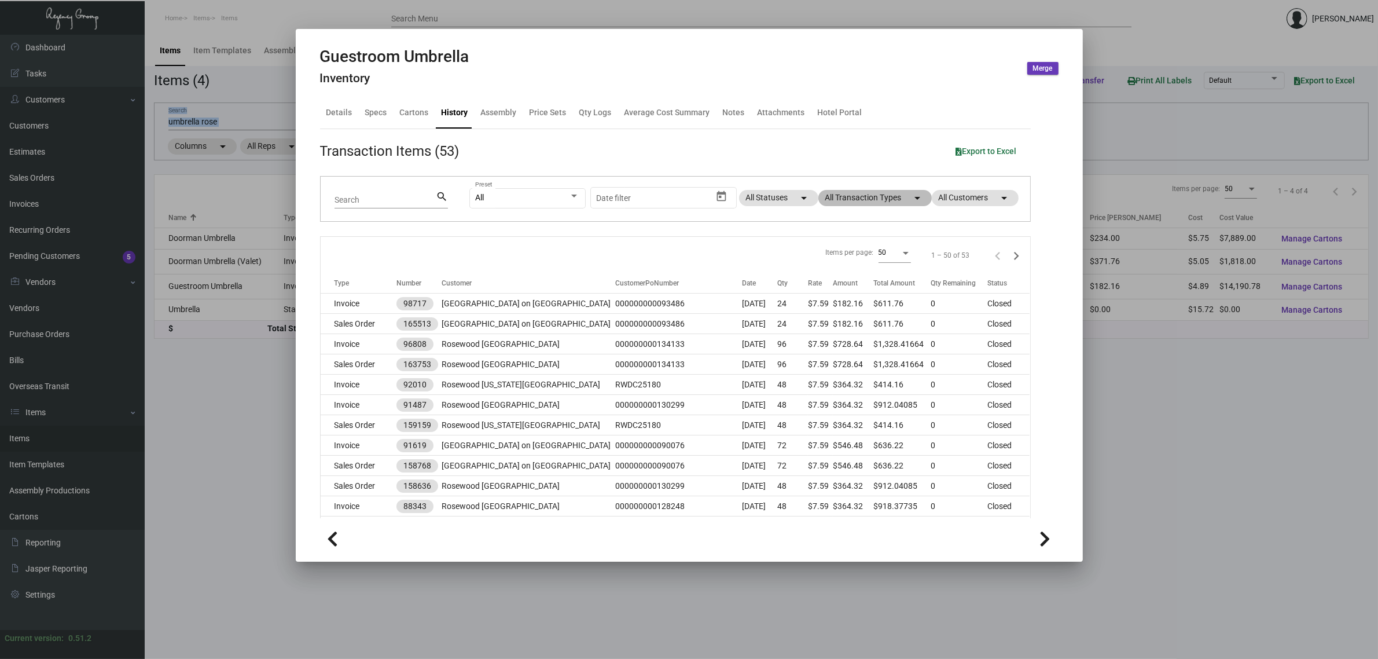
click at [830, 196] on mat-chip "All Transaction Types arrow_drop_down" at bounding box center [874, 198] width 113 height 16
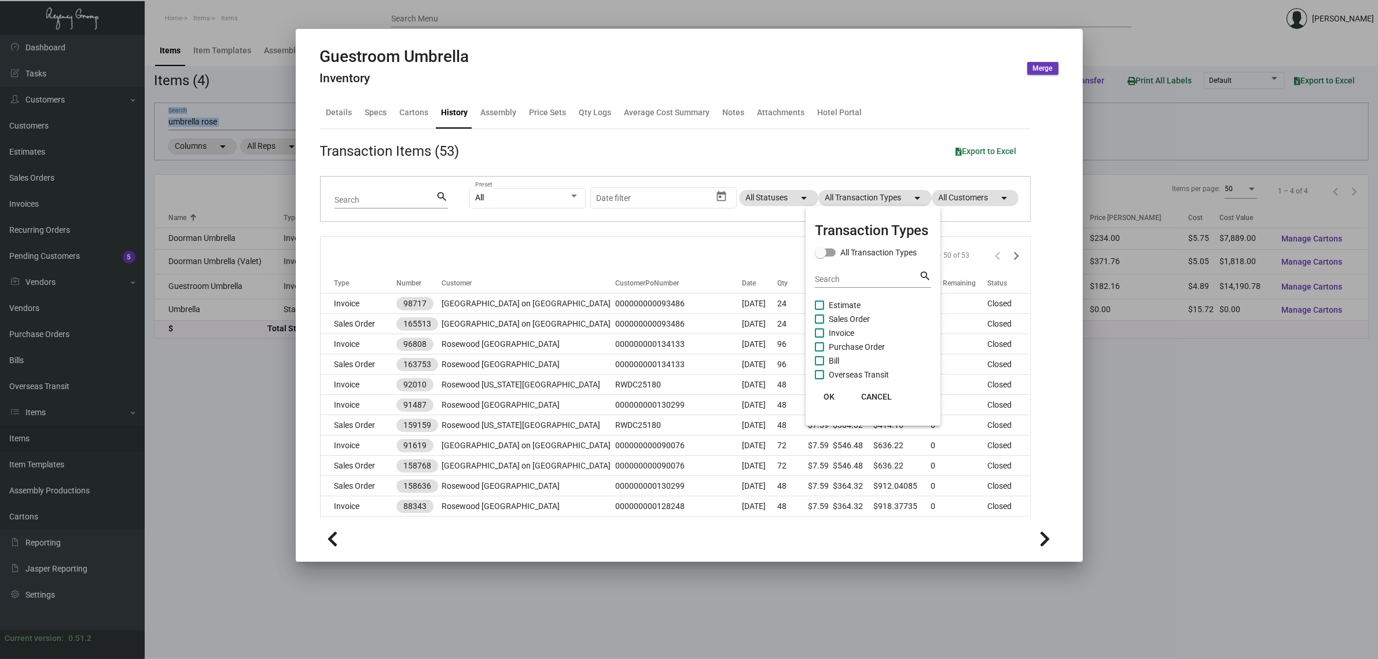
click at [835, 303] on span "Estimate" at bounding box center [845, 305] width 32 height 14
click at [819, 310] on input "Estimate" at bounding box center [819, 310] width 1 height 1
checkbox input "true"
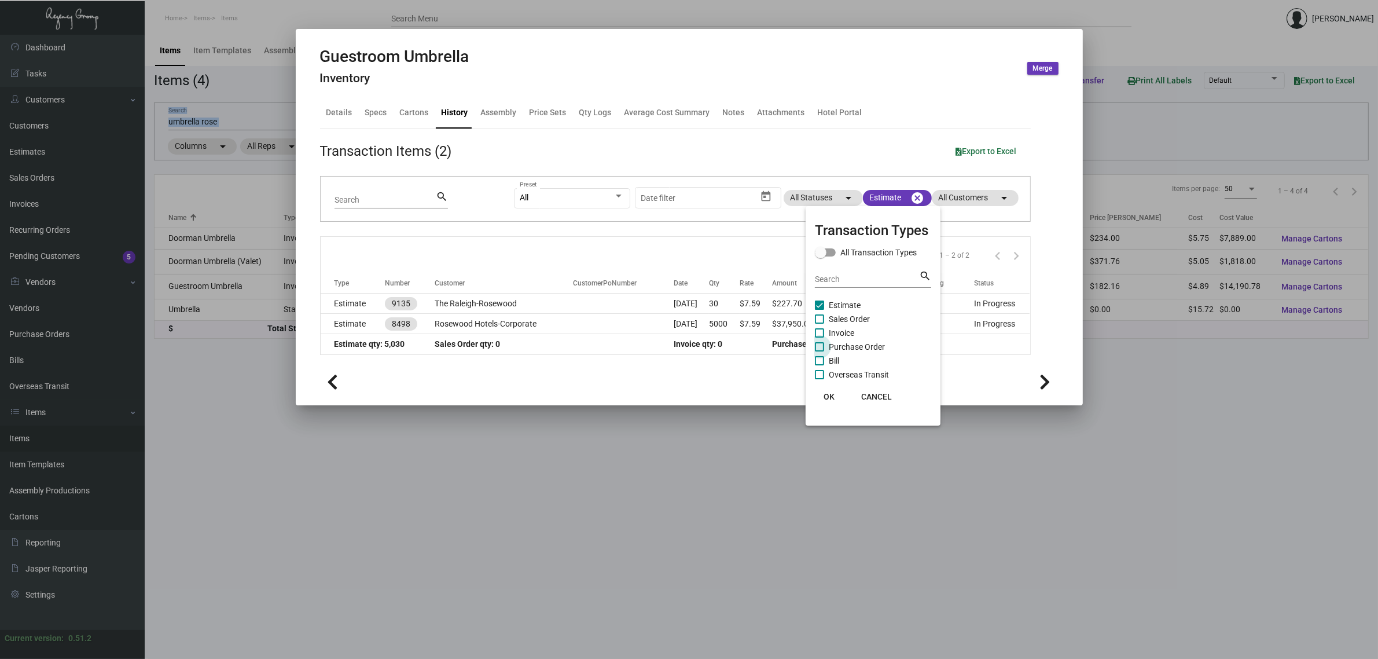
click at [851, 348] on span "Purchase Order" at bounding box center [857, 347] width 56 height 14
click at [819, 351] on input "Purchase Order" at bounding box center [819, 351] width 1 height 1
checkbox input "true"
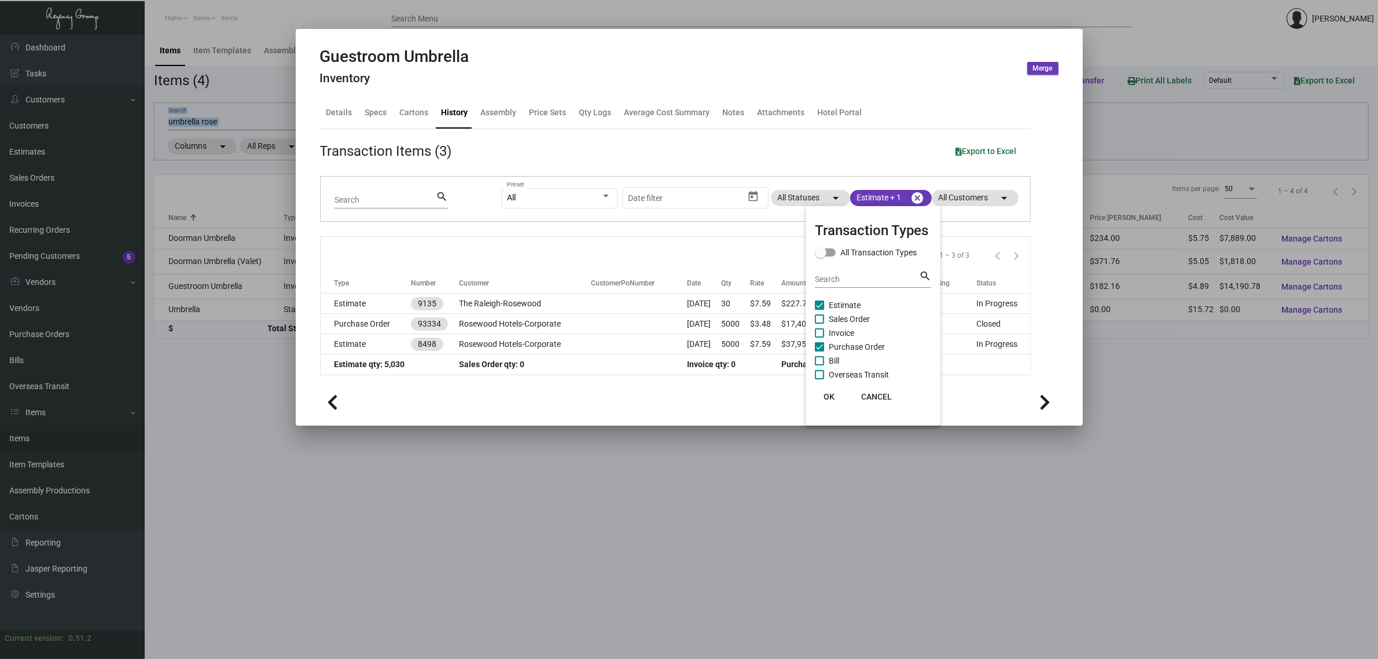
click at [696, 253] on div at bounding box center [689, 329] width 1378 height 659
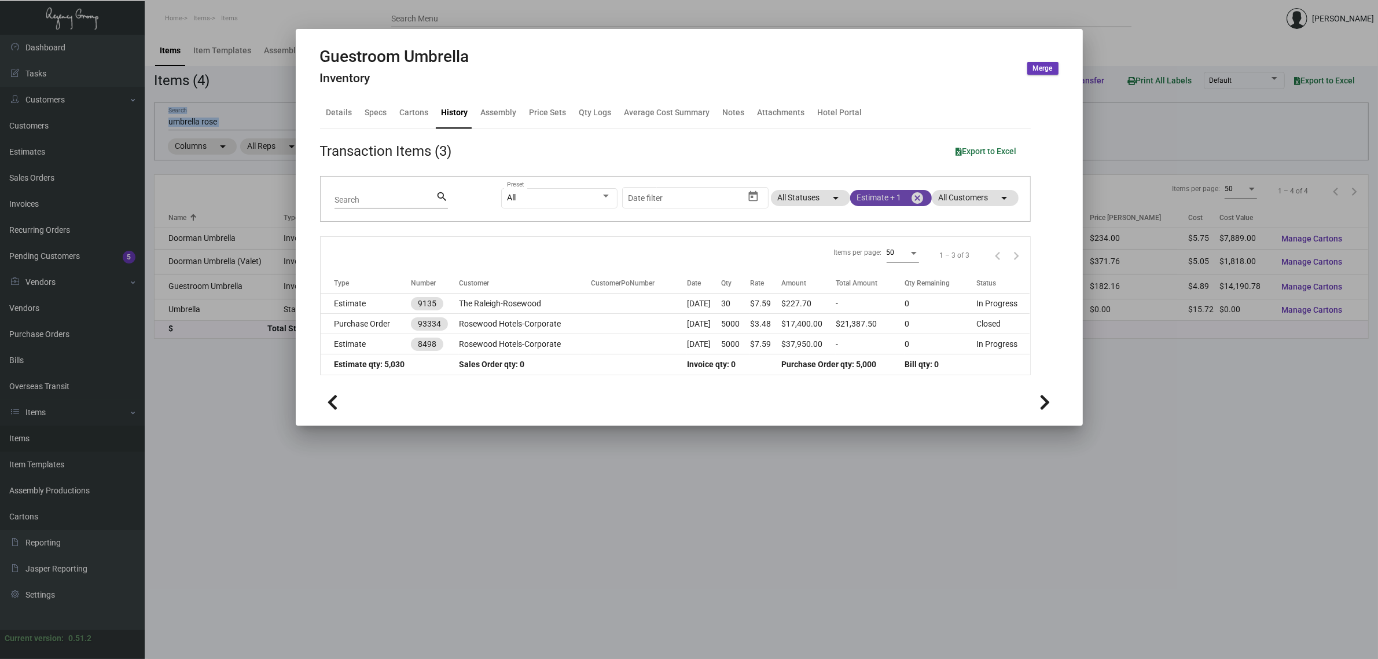
click at [913, 199] on mat-icon "cancel" at bounding box center [918, 198] width 14 height 14
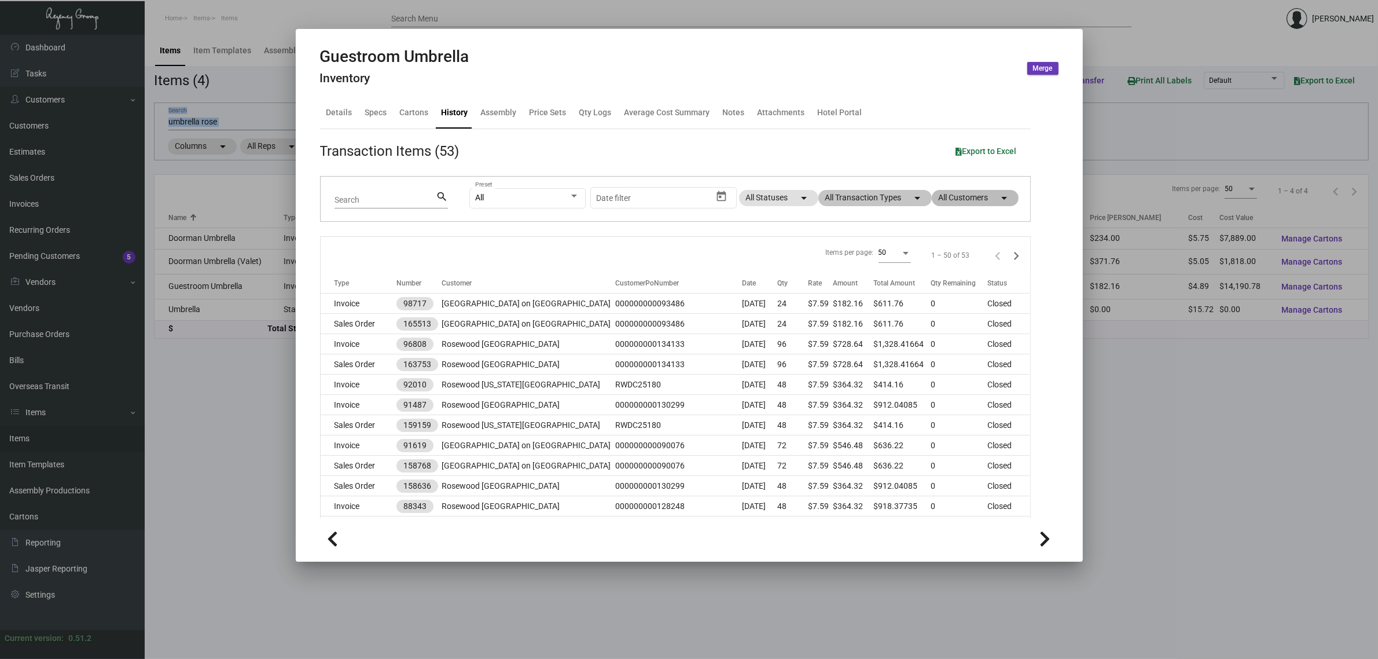
click at [957, 198] on mat-chip "All Customers arrow_drop_down" at bounding box center [975, 198] width 87 height 16
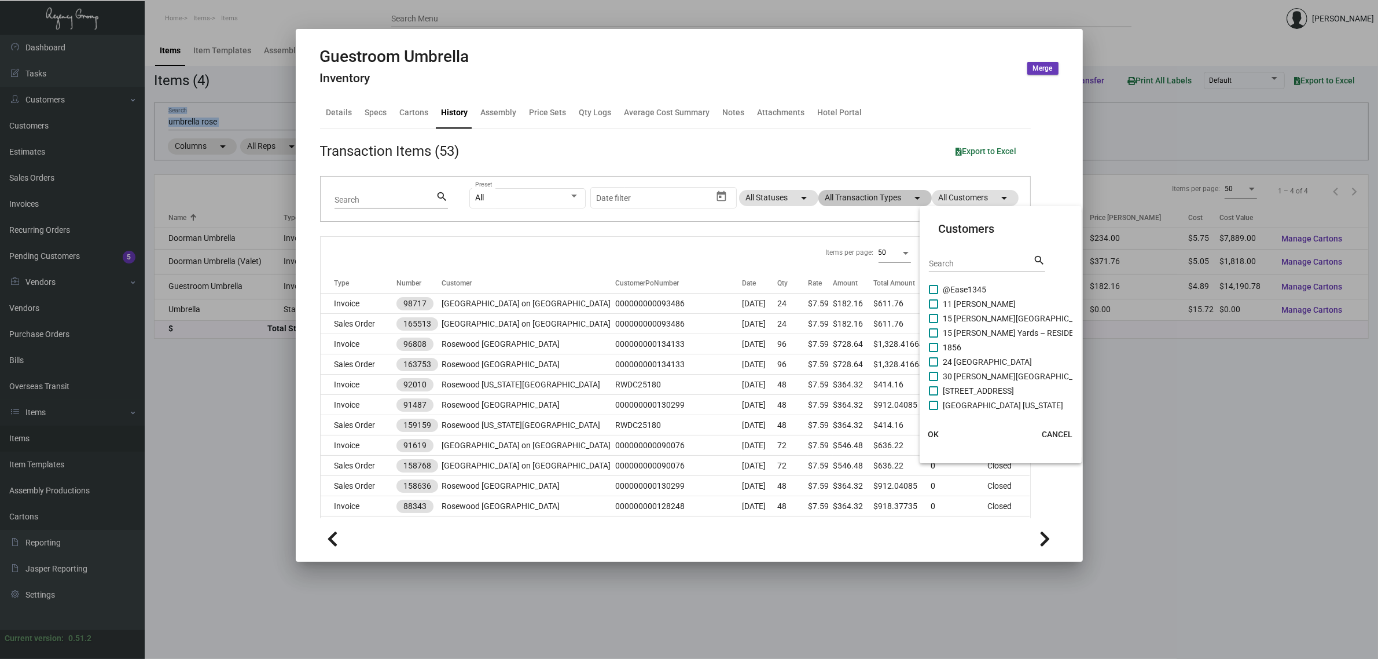
click at [938, 262] on input "Search" at bounding box center [981, 263] width 104 height 9
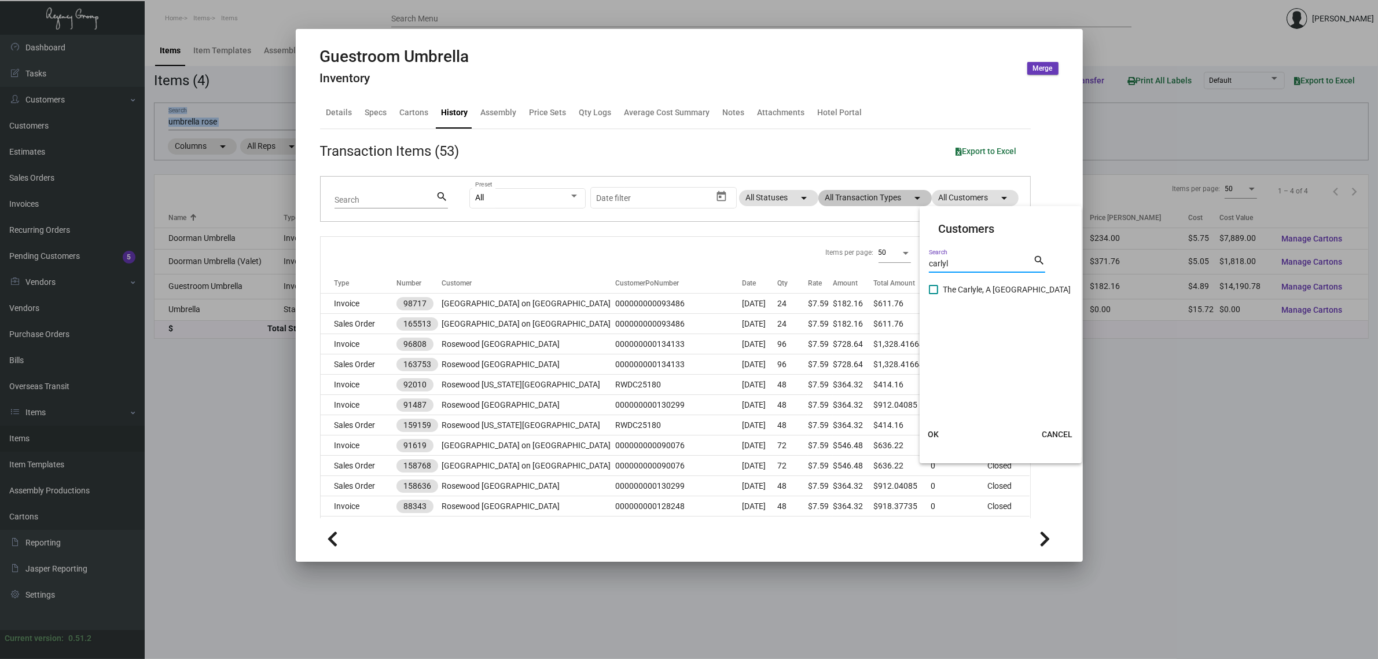
type input "carlyl"
click at [964, 285] on span "The Carlyle, A Rosewood Hotel" at bounding box center [1007, 289] width 128 height 14
click at [934, 294] on input "The Carlyle, A Rosewood Hotel" at bounding box center [933, 294] width 1 height 1
checkbox input "true"
click at [936, 427] on button "OK" at bounding box center [933, 434] width 37 height 21
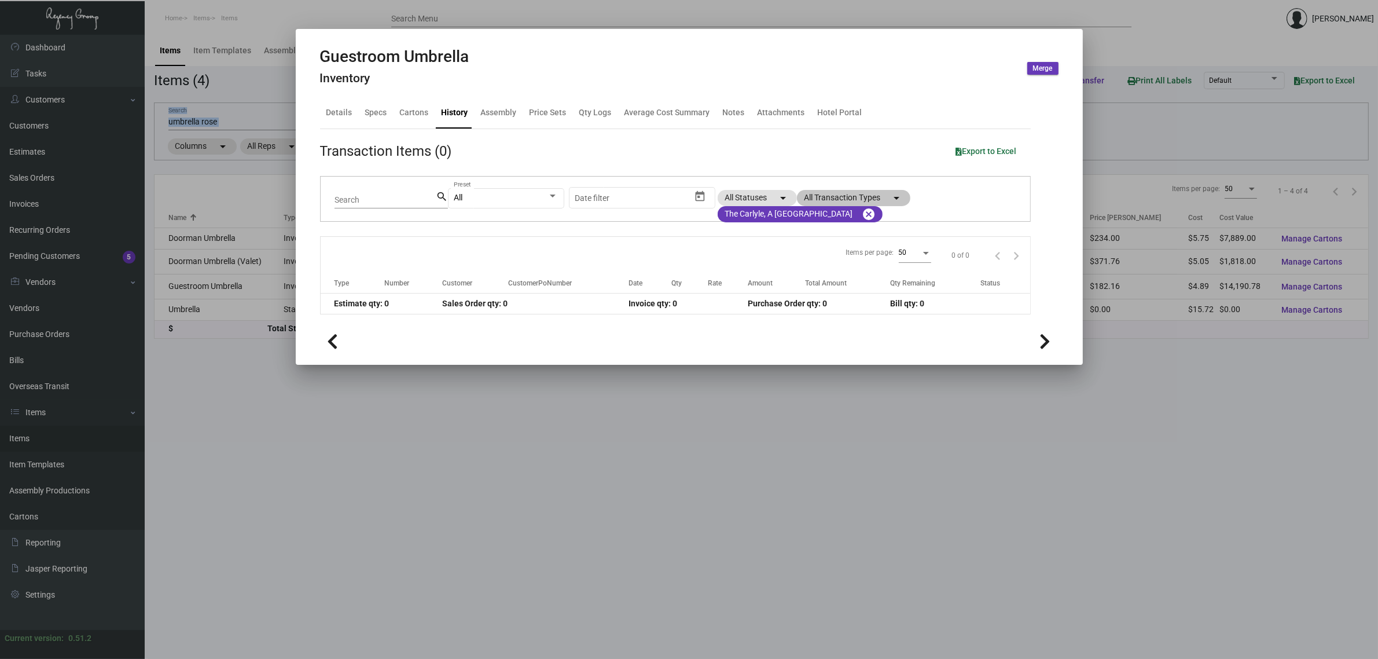
click at [333, 340] on icon at bounding box center [333, 341] width 11 height 17
click at [1230, 411] on div at bounding box center [689, 329] width 1378 height 659
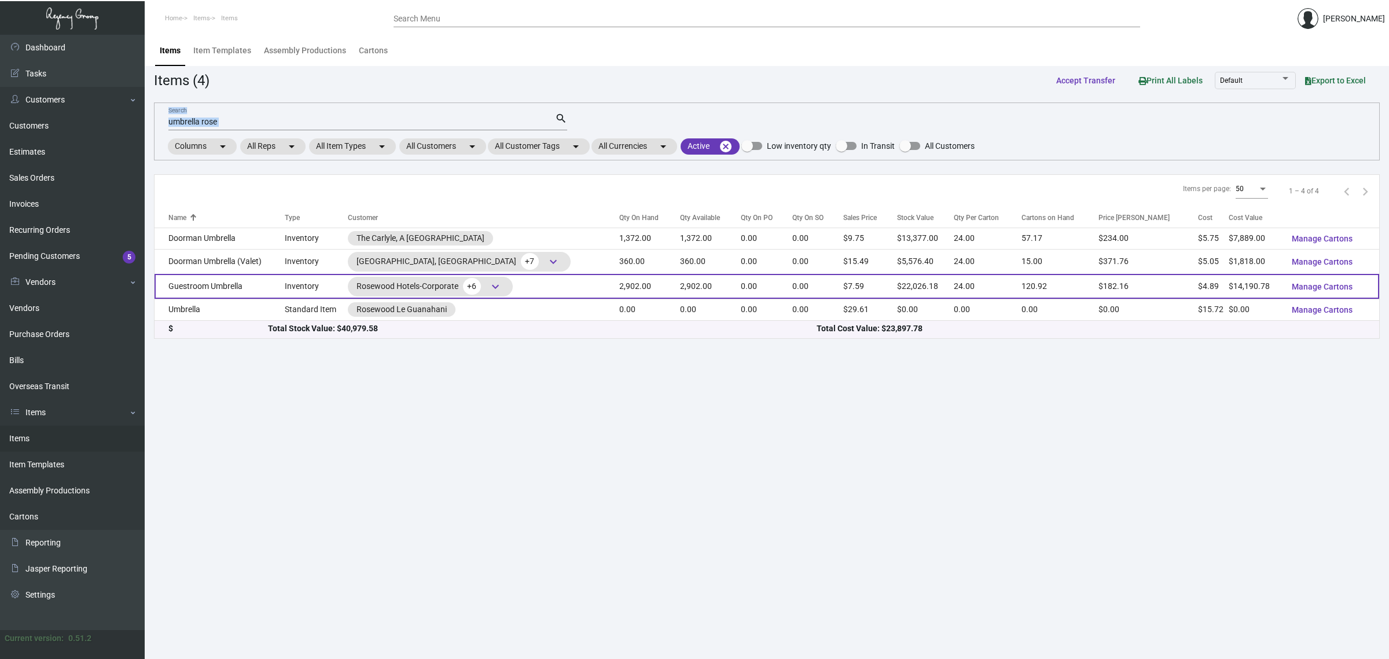
click at [502, 289] on span "keyboard_arrow_down" at bounding box center [495, 287] width 14 height 14
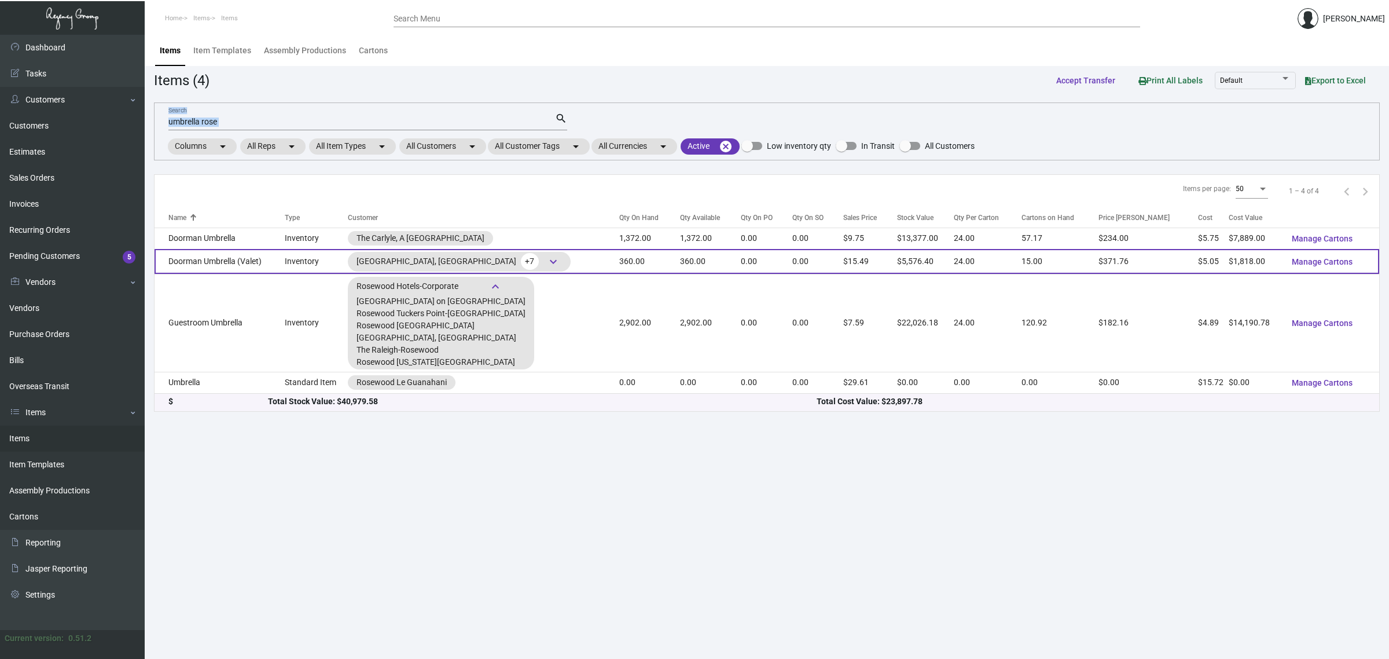
click at [546, 258] on span "keyboard_arrow_down" at bounding box center [553, 262] width 14 height 14
